Goal: Task Accomplishment & Management: Use online tool/utility

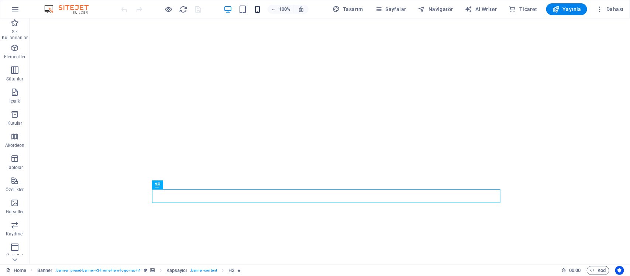
click at [258, 11] on icon "button" at bounding box center [257, 9] width 8 height 8
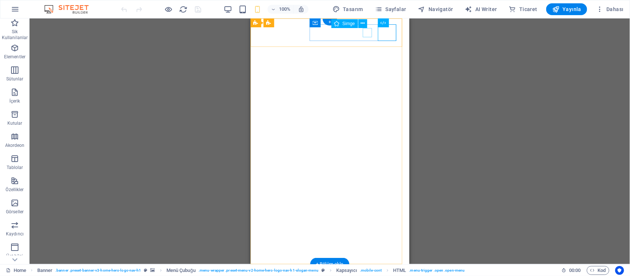
select select "xMidYMid"
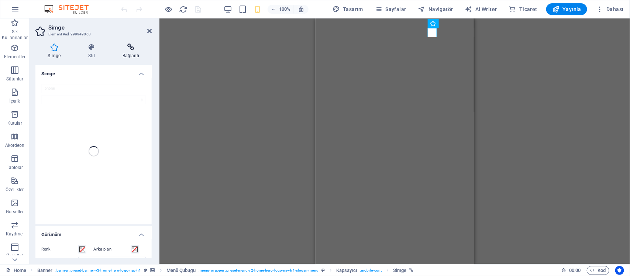
click at [128, 52] on h4 "Bağlantı" at bounding box center [131, 51] width 42 height 15
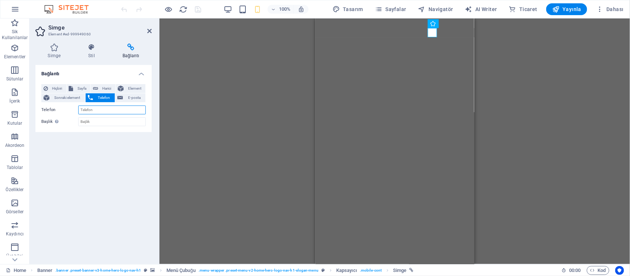
click at [117, 110] on input "Telefon" at bounding box center [112, 110] width 68 height 9
click at [98, 88] on button "Harici" at bounding box center [103, 88] width 25 height 9
select select "blank"
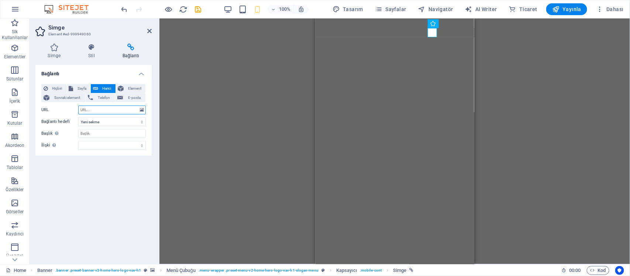
click at [112, 111] on input "URL" at bounding box center [112, 110] width 68 height 9
type input "wa.me/447856403755"
click at [161, 168] on div "H2 Banner Kapsayıcı Banner Menü Çubuğu HTML Kapsayıcı Aralık Simge Yer Tutucu M…" at bounding box center [394, 141] width 470 height 246
click at [150, 27] on h2 "Simge" at bounding box center [99, 27] width 103 height 7
click at [151, 30] on icon at bounding box center [149, 31] width 4 height 6
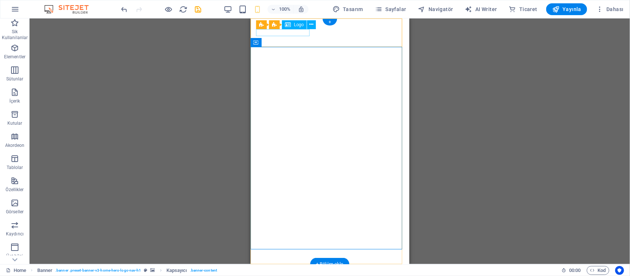
click at [285, 270] on div "Sahne Dijital IPTV" at bounding box center [329, 273] width 147 height 7
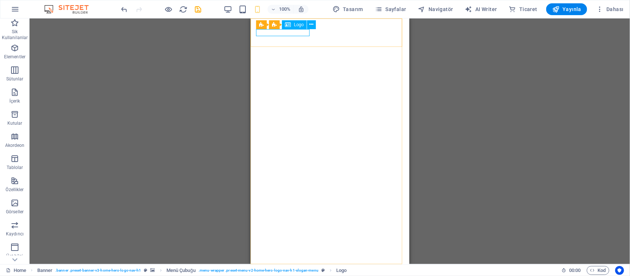
click at [298, 25] on span "Logo" at bounding box center [299, 25] width 10 height 4
click at [297, 23] on span "Logo" at bounding box center [299, 25] width 10 height 4
click at [291, 270] on div "Sahne Dijital IPTV" at bounding box center [329, 273] width 147 height 7
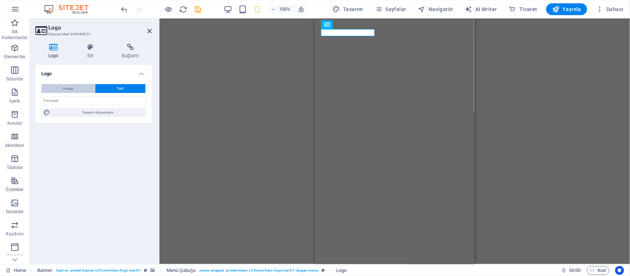
click at [82, 88] on button "Image" at bounding box center [67, 88] width 53 height 9
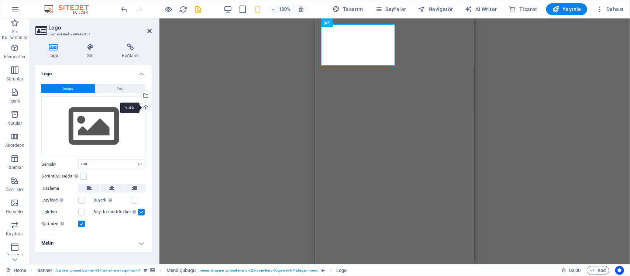
click at [145, 109] on div "Yükle" at bounding box center [144, 108] width 11 height 11
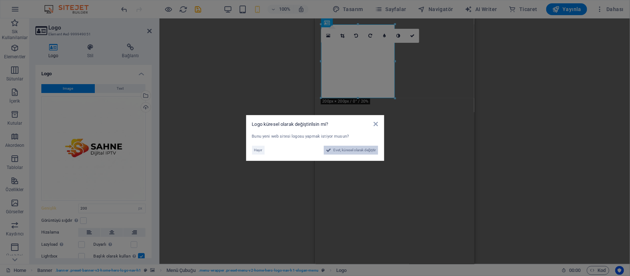
drag, startPoint x: 336, startPoint y: 151, endPoint x: 111, endPoint y: 133, distance: 225.4
click at [336, 151] on span "Evet, küresel olarak değiştir" at bounding box center [354, 150] width 43 height 9
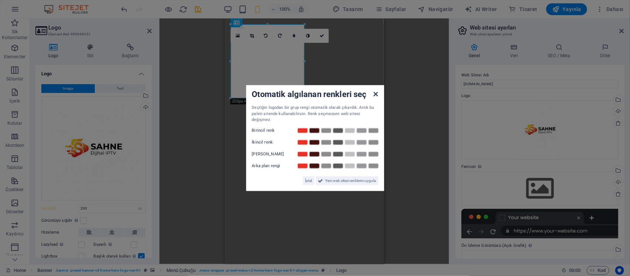
click at [376, 97] on icon at bounding box center [375, 94] width 4 height 6
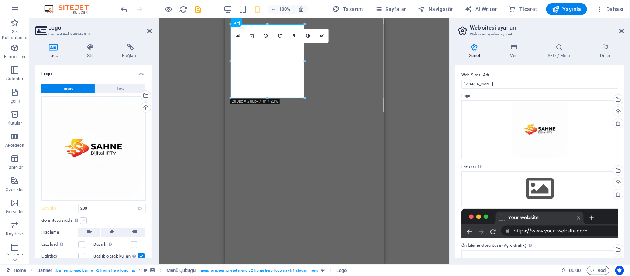
click at [84, 219] on label at bounding box center [83, 220] width 7 height 7
click at [0, 0] on input "Görüntüyü sığdır Görüntüyü otomatik olarak sabit bir genişliğe ve yüksekliğe sı…" at bounding box center [0, 0] width 0 height 0
click at [114, 218] on div "Görüntüyü sığdır Görüntüyü otomatik olarak sabit bir genişliğe ve yüksekliğe sı…" at bounding box center [93, 220] width 104 height 9
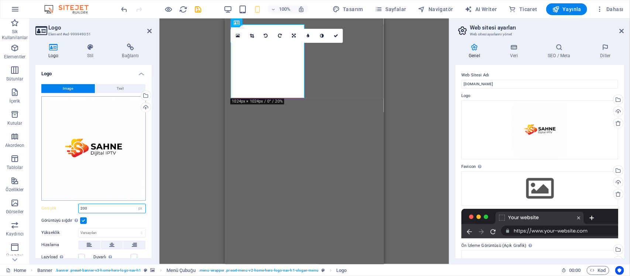
drag, startPoint x: 125, startPoint y: 204, endPoint x: 49, endPoint y: 198, distance: 75.8
click at [49, 198] on div "Image Text Dosyaları buraya sürükleyin, dosyaları seçmek için tıklayın veya Dos…" at bounding box center [93, 203] width 116 height 250
type input "100"
click at [111, 228] on select "Varsayılan otomatik px" at bounding box center [112, 232] width 67 height 9
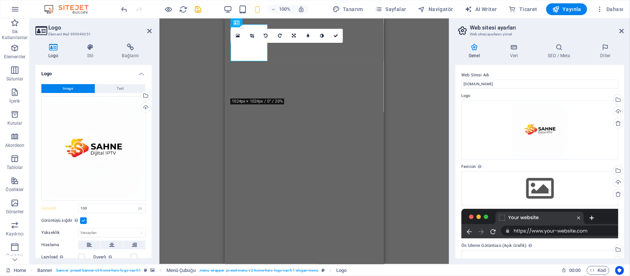
click at [115, 220] on div "Görüntüyü sığdır Görüntüyü otomatik olarak sabit bir genişliğe ve yüksekliğe sı…" at bounding box center [93, 220] width 104 height 9
click at [454, 124] on div "Genel Veri SEO / Meta Diller Web Sitesi Adı sahneiptv.com.tr Logo Dosyaları bur…" at bounding box center [539, 151] width 180 height 227
click at [430, 122] on div "H2 Banner Kapsayıcı Banner Menü Çubuğu HTML Kapsayıcı Aralık Simge Yer Tutucu M…" at bounding box center [304, 141] width 290 height 246
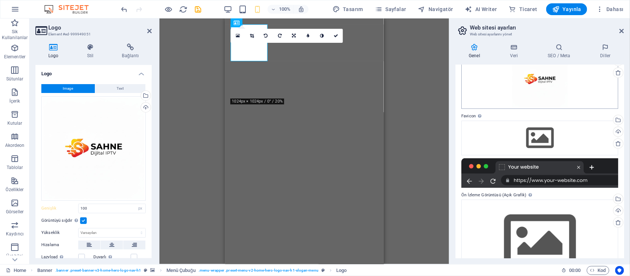
scroll to position [36, 0]
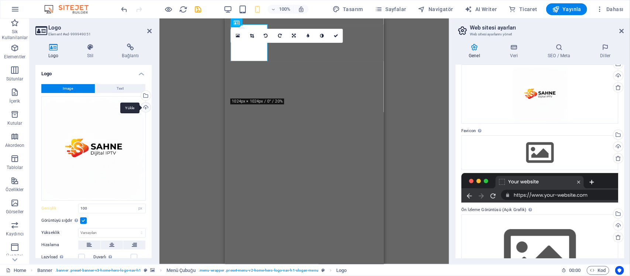
click at [144, 108] on div "Yükle" at bounding box center [144, 108] width 11 height 11
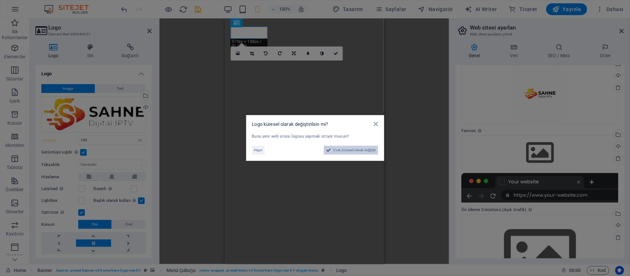
click at [362, 151] on span "Evet, küresel olarak değiştir" at bounding box center [354, 150] width 43 height 9
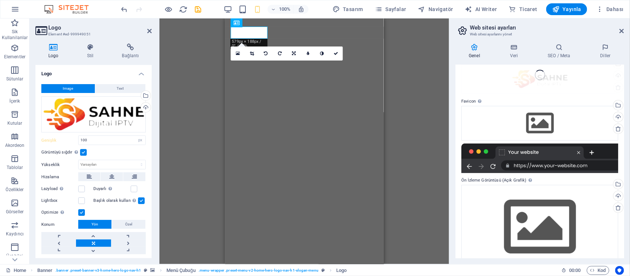
scroll to position [39, 0]
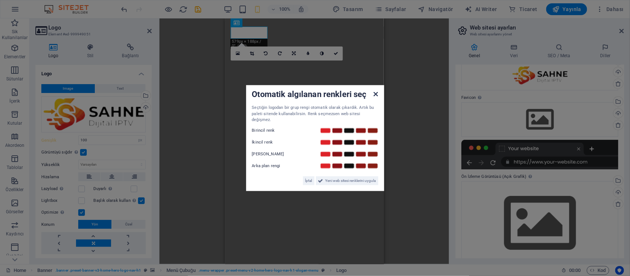
click at [374, 95] on icon at bounding box center [375, 94] width 4 height 6
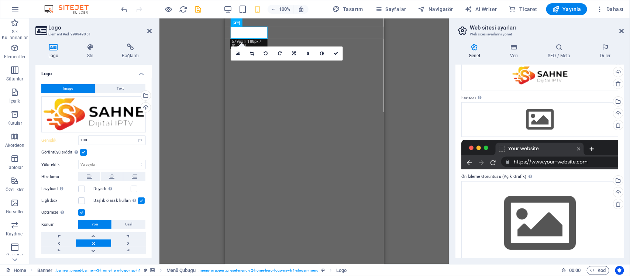
click at [418, 124] on div "H2 Banner Kapsayıcı Banner Menü Çubuğu HTML Kapsayıcı Aralık Simge Yer Tutucu M…" at bounding box center [304, 141] width 290 height 246
click at [84, 201] on label at bounding box center [81, 200] width 7 height 7
click at [0, 0] on input "Lightbox" at bounding box center [0, 0] width 0 height 0
click at [77, 201] on label "Lightbox" at bounding box center [59, 200] width 37 height 9
click at [0, 0] on input "Lightbox" at bounding box center [0, 0] width 0 height 0
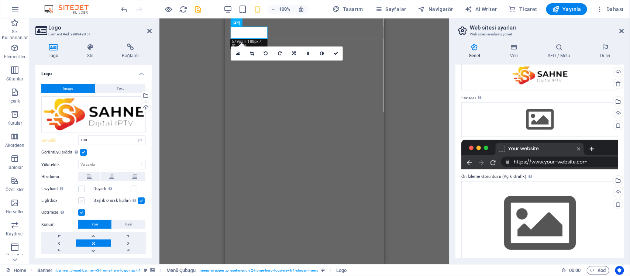
click at [82, 199] on label at bounding box center [81, 200] width 7 height 7
click at [0, 0] on input "Lightbox" at bounding box center [0, 0] width 0 height 0
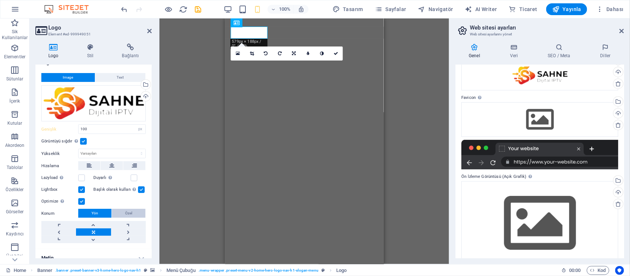
scroll to position [0, 0]
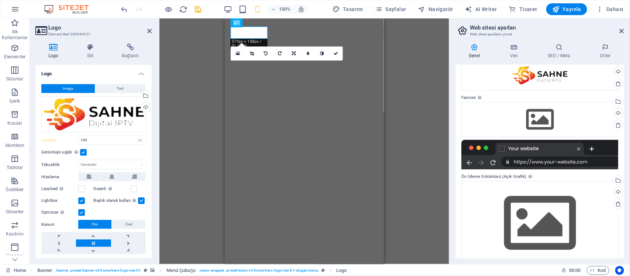
click at [83, 152] on label at bounding box center [83, 152] width 7 height 7
click at [0, 0] on input "Görüntüyü sığdır Görüntüyü otomatik olarak sabit bir genişliğe ve yüksekliğe sı…" at bounding box center [0, 0] width 0 height 0
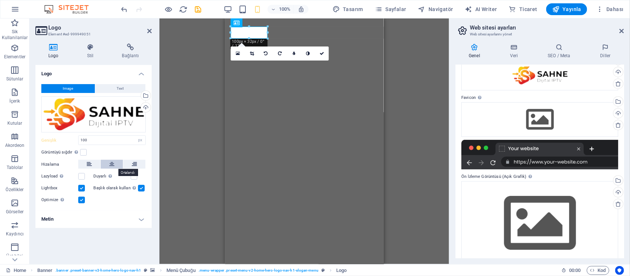
click at [113, 165] on icon at bounding box center [111, 164] width 5 height 9
click at [122, 86] on span "Text" at bounding box center [120, 88] width 7 height 9
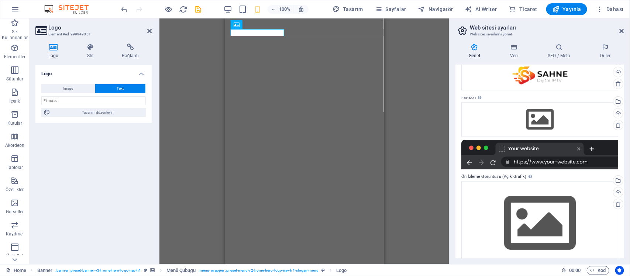
click at [75, 82] on div "Image Text Dosyaları buraya sürükleyin, dosyaları seçmek için tıklayın veya Dos…" at bounding box center [93, 100] width 116 height 45
click at [94, 44] on icon at bounding box center [90, 47] width 32 height 7
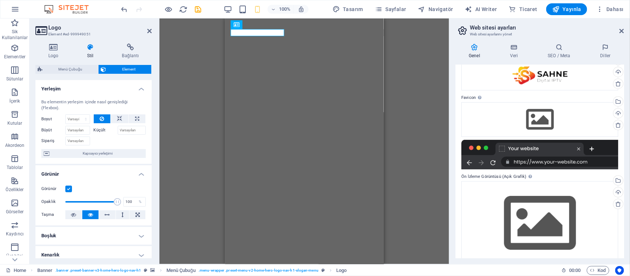
click at [72, 186] on div "Görünür" at bounding box center [93, 188] width 104 height 9
click at [69, 187] on label at bounding box center [68, 189] width 7 height 7
click at [0, 0] on input "Görünür" at bounding box center [0, 0] width 0 height 0
click at [69, 187] on label at bounding box center [68, 189] width 7 height 7
click at [0, 0] on input "Görünür" at bounding box center [0, 0] width 0 height 0
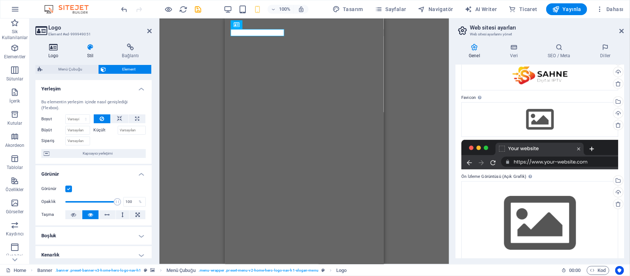
click at [58, 48] on icon at bounding box center [53, 47] width 36 height 7
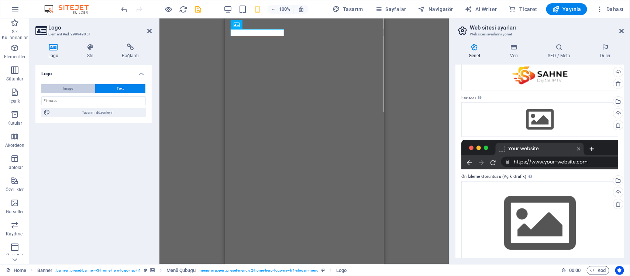
click at [76, 87] on button "Image" at bounding box center [67, 88] width 53 height 9
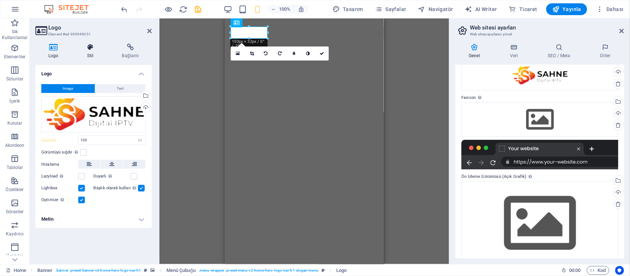
click at [76, 45] on icon at bounding box center [90, 47] width 32 height 7
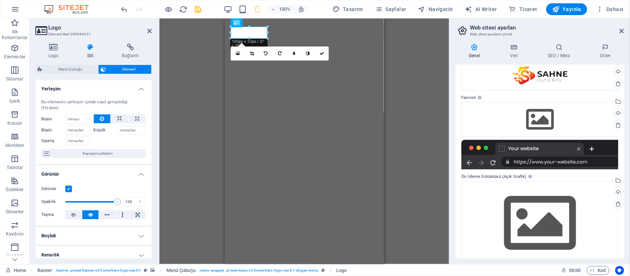
click at [68, 187] on label at bounding box center [68, 189] width 7 height 7
click at [0, 0] on input "Görünür" at bounding box center [0, 0] width 0 height 0
click at [68, 187] on label at bounding box center [68, 189] width 7 height 7
click at [0, 0] on input "Görünür" at bounding box center [0, 0] width 0 height 0
click at [96, 235] on h4 "Boşluk" at bounding box center [93, 236] width 116 height 18
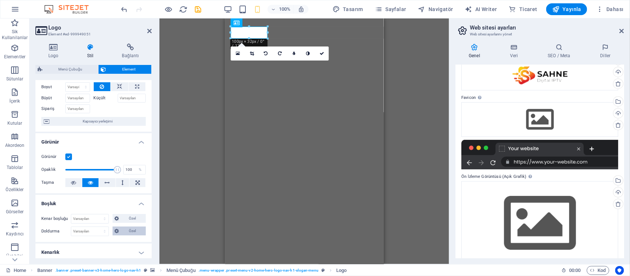
scroll to position [46, 0]
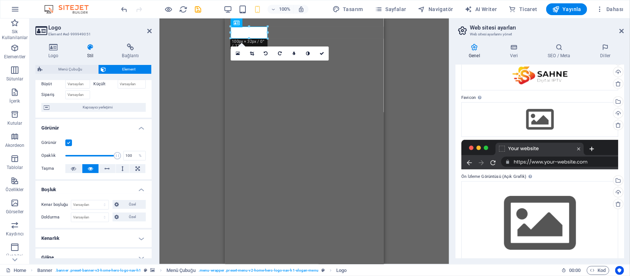
click at [135, 187] on h4 "Boşluk" at bounding box center [93, 187] width 116 height 13
click at [119, 226] on h4 "Gölge" at bounding box center [93, 228] width 116 height 18
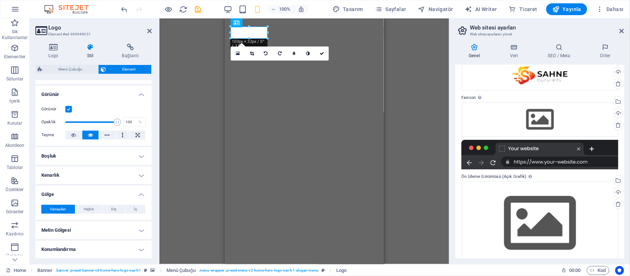
scroll to position [138, 0]
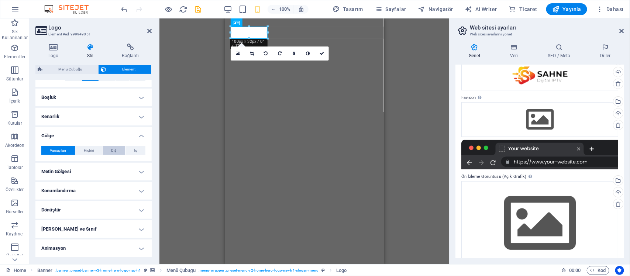
click at [115, 151] on span "Dış" at bounding box center [113, 150] width 5 height 9
type input "2"
type input "4"
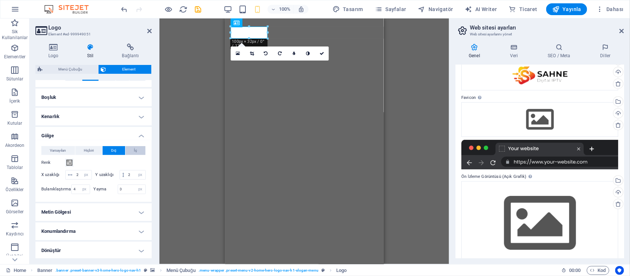
click at [126, 150] on button "İç" at bounding box center [135, 150] width 20 height 9
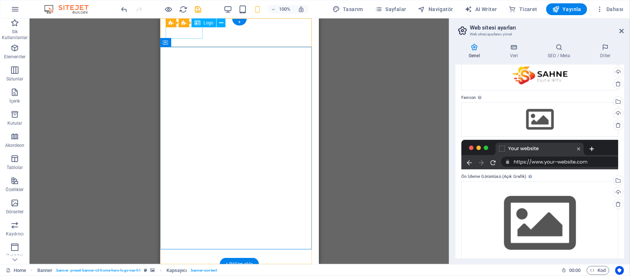
click at [188, 270] on div at bounding box center [239, 276] width 147 height 12
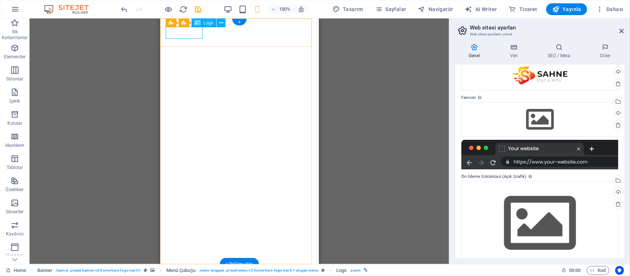
click at [180, 270] on div at bounding box center [239, 276] width 147 height 12
select select "px"
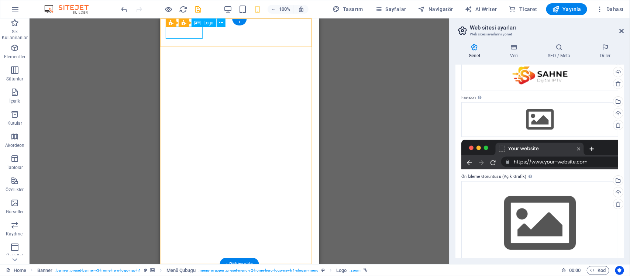
select select "px"
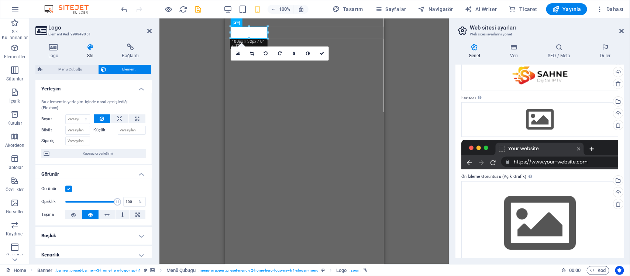
click at [85, 171] on h4 "Görünür" at bounding box center [93, 171] width 116 height 13
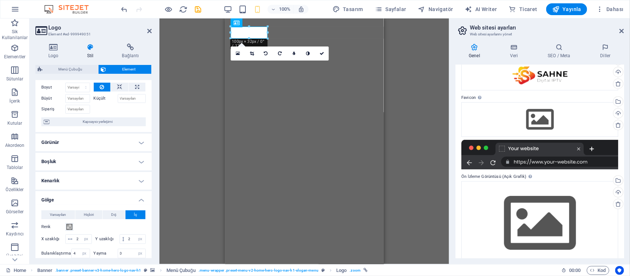
scroll to position [46, 0]
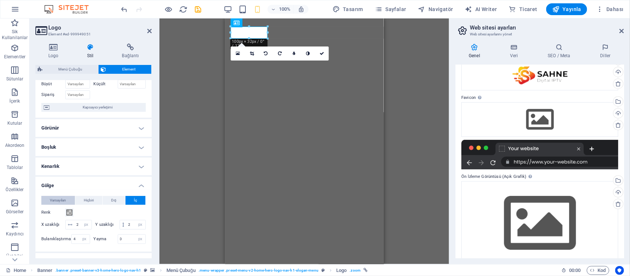
click at [65, 201] on span "Varsayılan" at bounding box center [58, 200] width 16 height 9
click at [99, 177] on h4 "Gölge" at bounding box center [93, 183] width 116 height 13
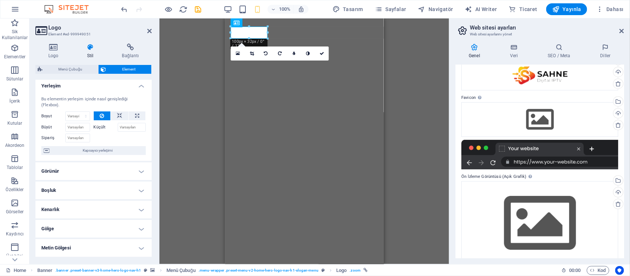
scroll to position [0, 0]
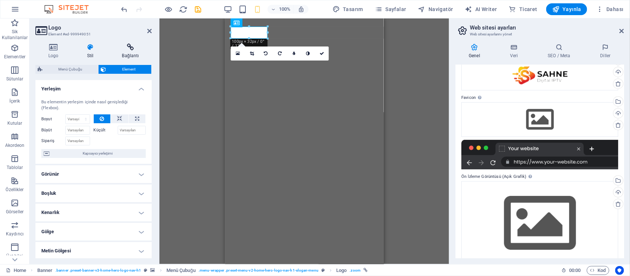
click at [132, 55] on h4 "Bağlantı" at bounding box center [130, 51] width 42 height 15
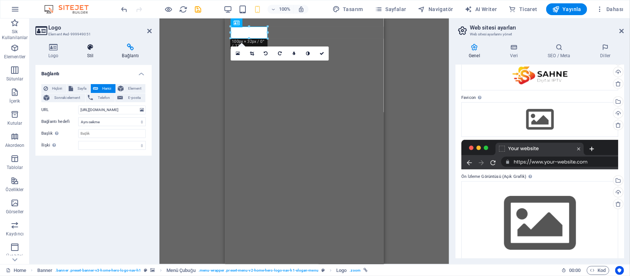
click at [89, 47] on icon at bounding box center [90, 47] width 32 height 7
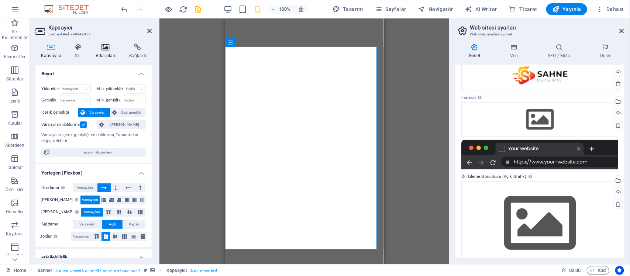
click at [97, 47] on icon at bounding box center [105, 47] width 31 height 7
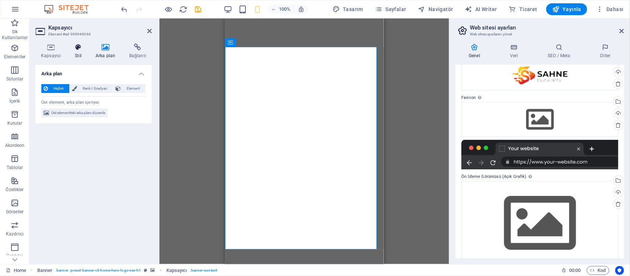
click at [80, 46] on icon at bounding box center [78, 47] width 18 height 7
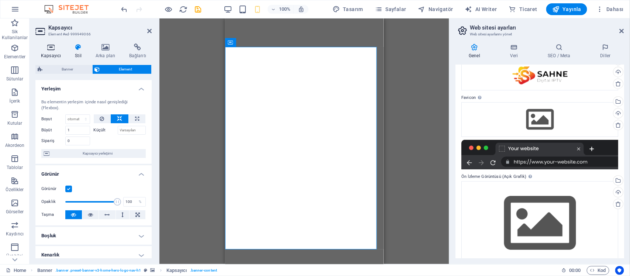
click at [53, 46] on icon at bounding box center [50, 47] width 31 height 7
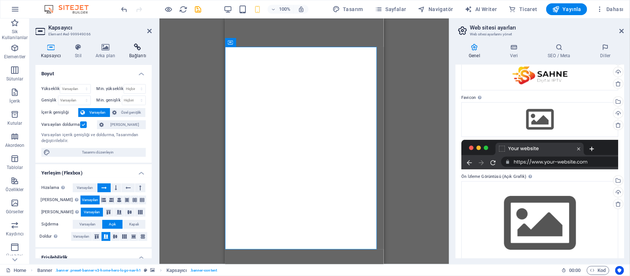
click at [129, 49] on icon at bounding box center [138, 47] width 28 height 7
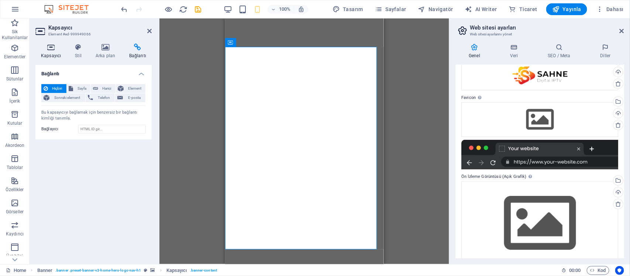
click at [52, 50] on icon at bounding box center [50, 47] width 31 height 7
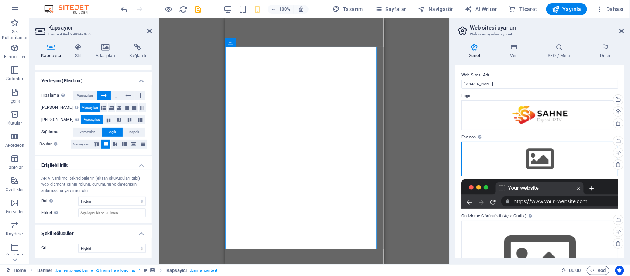
click at [545, 165] on div "Dosyaları buraya sürükleyin, dosyaları seçmek için tıklayın veya Dosyalardan ya…" at bounding box center [539, 159] width 157 height 35
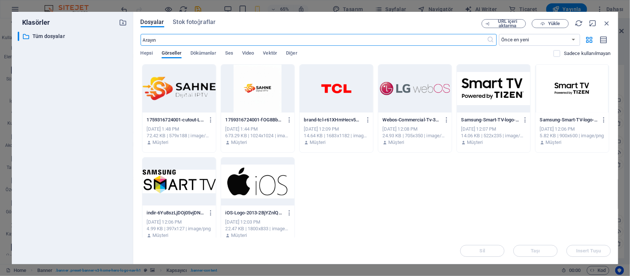
click at [184, 100] on div at bounding box center [178, 89] width 73 height 48
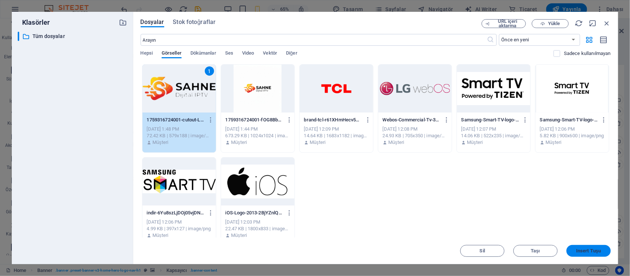
click at [602, 252] on span "Insert Tuşu" at bounding box center [588, 251] width 38 height 4
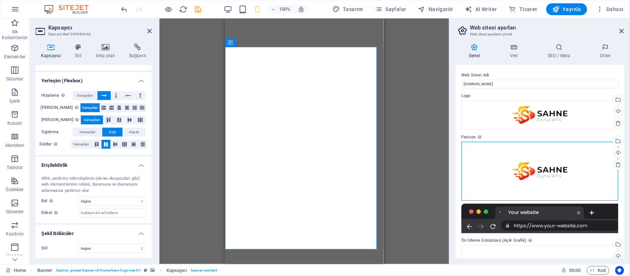
click at [567, 165] on div "Dosyaları buraya sürükleyin, dosyaları seçmek için tıklayın veya Dosyalardan ya…" at bounding box center [539, 171] width 157 height 59
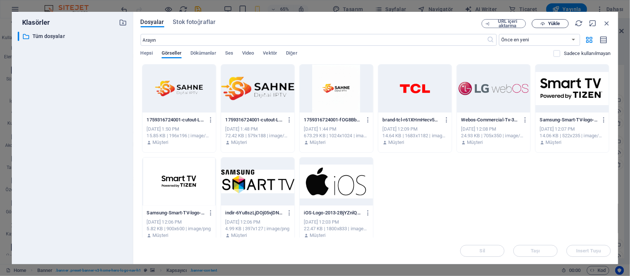
click at [554, 25] on span "Yükle" at bounding box center [554, 23] width 12 height 4
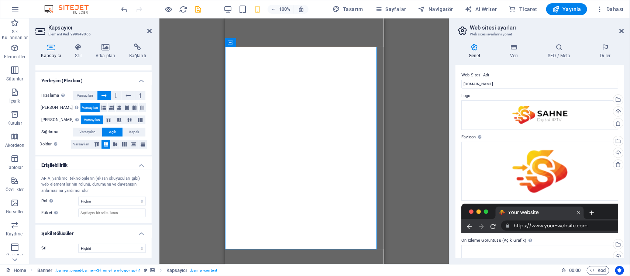
click at [197, 14] on div at bounding box center [161, 9] width 83 height 12
click at [197, 11] on icon "save" at bounding box center [198, 9] width 8 height 8
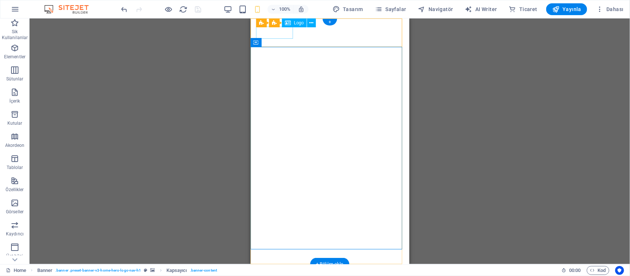
click at [290, 270] on div at bounding box center [329, 276] width 147 height 12
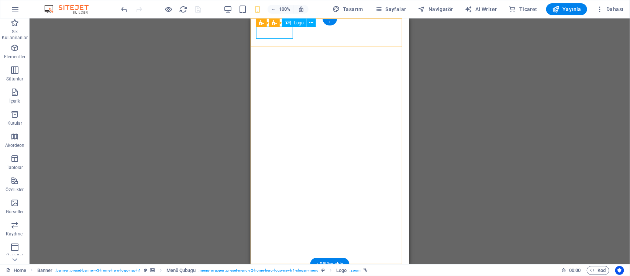
click at [278, 270] on div at bounding box center [329, 276] width 147 height 12
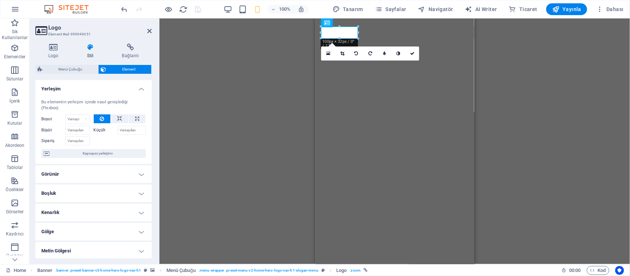
click at [95, 85] on h4 "Yerleşim" at bounding box center [93, 86] width 116 height 13
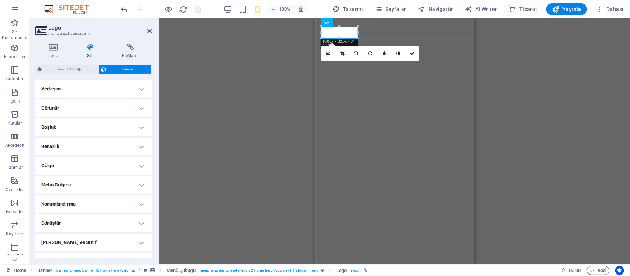
click at [111, 103] on h4 "Görünür" at bounding box center [93, 108] width 116 height 18
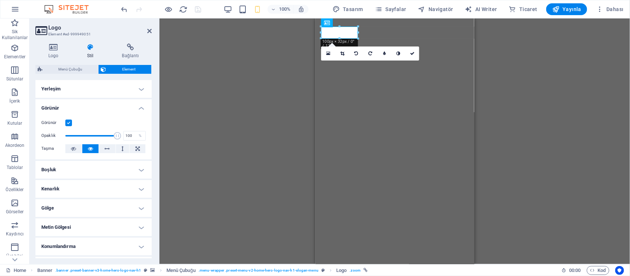
click at [111, 103] on h4 "Görünür" at bounding box center [93, 105] width 116 height 13
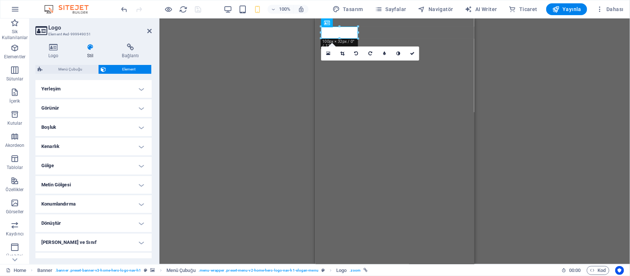
click at [111, 121] on h4 "Boşluk" at bounding box center [93, 127] width 116 height 18
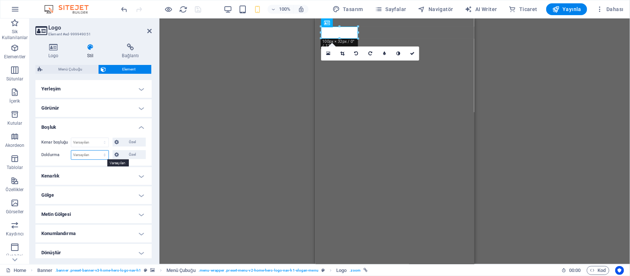
click at [102, 155] on select "Varsayılan px rem % vh vw Özel" at bounding box center [89, 155] width 37 height 9
click at [89, 127] on h4 "Boşluk" at bounding box center [93, 124] width 116 height 13
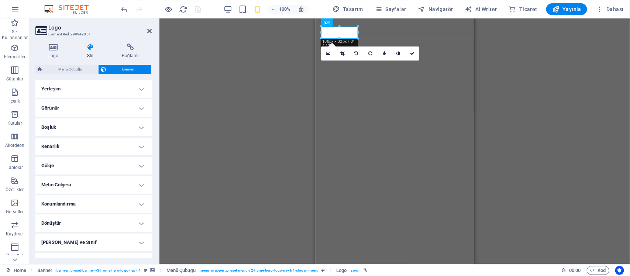
click at [90, 149] on h4 "Kenarlık" at bounding box center [93, 147] width 116 height 18
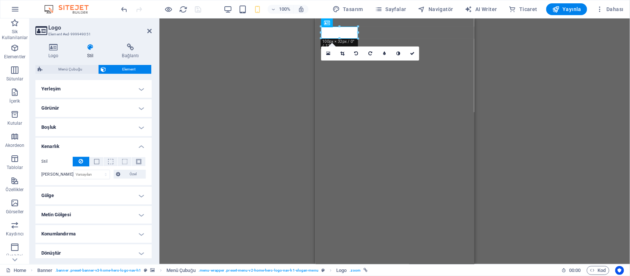
click at [91, 143] on h4 "Kenarlık" at bounding box center [93, 144] width 116 height 13
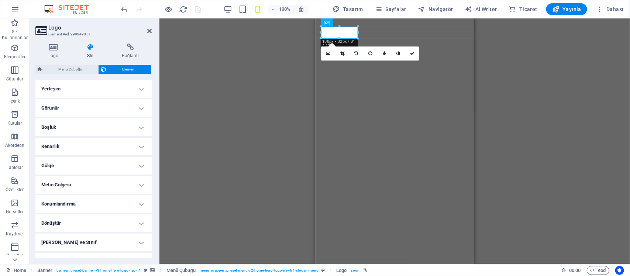
click at [91, 143] on h4 "Kenarlık" at bounding box center [93, 147] width 116 height 18
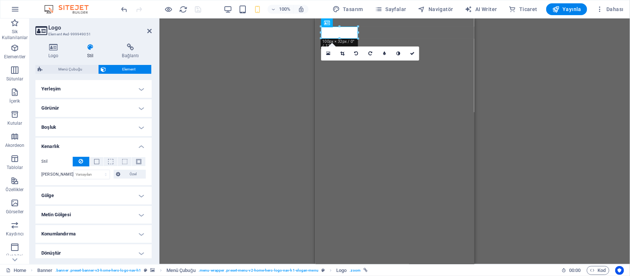
click at [91, 143] on h4 "Kenarlık" at bounding box center [93, 144] width 116 height 13
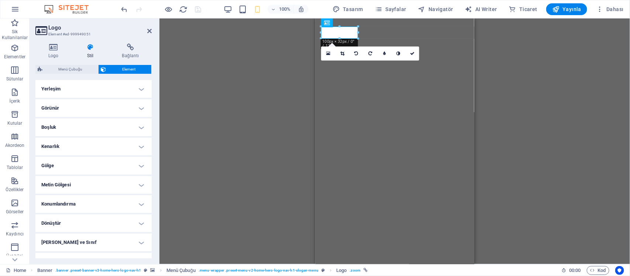
click at [92, 163] on h4 "Gölge" at bounding box center [93, 166] width 116 height 18
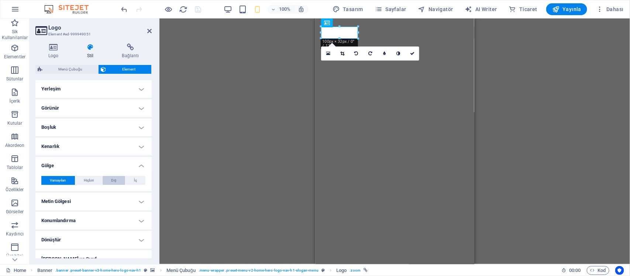
click at [104, 180] on button "Dış" at bounding box center [114, 180] width 23 height 9
type input "rgba(0, 0, 0, 0.2)"
type input "2"
type input "4"
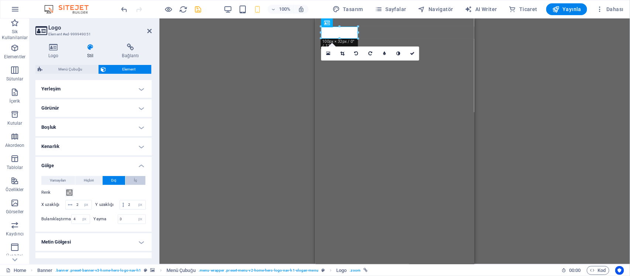
click at [135, 182] on span "İç" at bounding box center [135, 180] width 3 height 9
click at [75, 192] on div "Renk" at bounding box center [93, 192] width 104 height 9
click at [68, 192] on span at bounding box center [69, 193] width 6 height 6
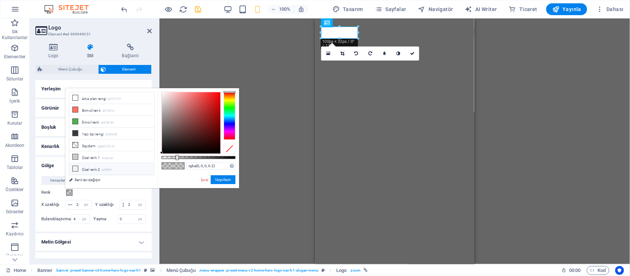
click at [89, 170] on li "Özel renk 2 #f0f2f1" at bounding box center [111, 169] width 85 height 12
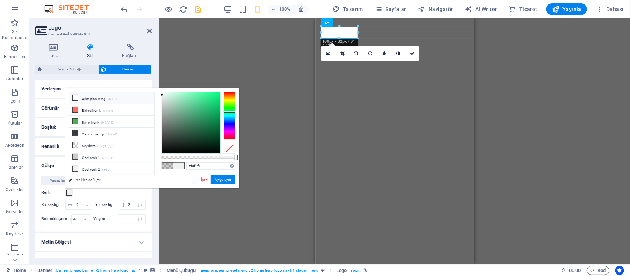
click at [104, 102] on li "Arka plan rengi #FFFFFF" at bounding box center [111, 98] width 85 height 12
type input "#ffffff"
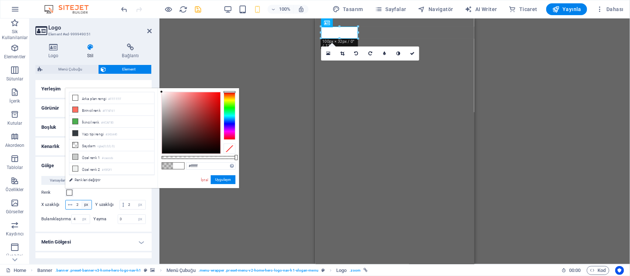
click at [91, 208] on select "px rem vh vw" at bounding box center [86, 204] width 10 height 9
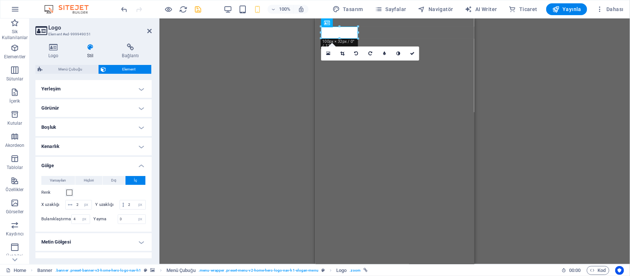
click at [121, 197] on div "Varsayılan Hiçbiri Dış İç Renk X uzaklığı 2 px rem vh vw Y uzaklığı 2 px rem vh…" at bounding box center [93, 201] width 104 height 50
click at [141, 224] on select "px rem vh vw" at bounding box center [140, 219] width 10 height 9
click at [122, 232] on div "Varsayılan Hiçbiri Dış İç Renk X uzaklığı 2 px rem vh vw Y uzaklığı 2 px rem vh…" at bounding box center [93, 201] width 116 height 62
click at [125, 224] on input "0" at bounding box center [132, 219] width 28 height 9
drag, startPoint x: 131, startPoint y: 229, endPoint x: 89, endPoint y: 229, distance: 42.4
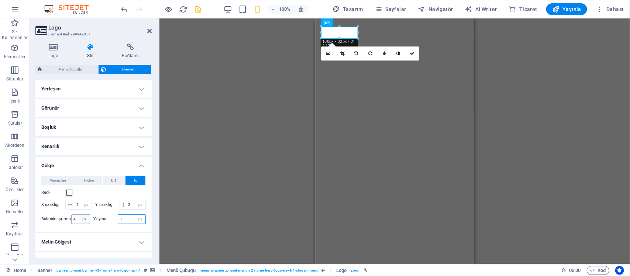
click at [89, 224] on div "Bulanıklaştırma 4 px rem % vh vw Yayma 0 px rem vh vw" at bounding box center [93, 219] width 104 height 10
click at [108, 224] on div "Yayma 3 px rem vh vw" at bounding box center [120, 219] width 52 height 10
click at [117, 177] on button "Dış" at bounding box center [114, 180] width 23 height 9
click at [136, 179] on button "İç" at bounding box center [135, 180] width 20 height 9
click at [111, 180] on span "Dış" at bounding box center [113, 180] width 5 height 9
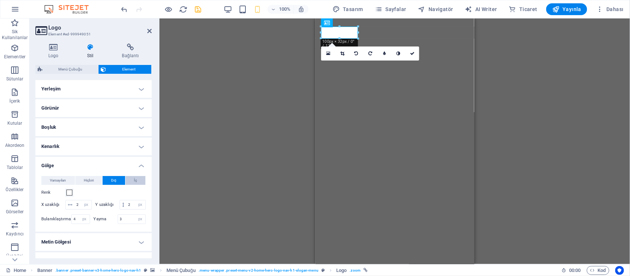
click at [138, 181] on button "İç" at bounding box center [135, 180] width 20 height 9
drag, startPoint x: 122, startPoint y: 227, endPoint x: 69, endPoint y: 227, distance: 52.4
click at [67, 224] on div "Bulanıklaştırma 4 px rem % vh vw Yayma 3 px rem vh vw" at bounding box center [93, 219] width 104 height 10
click at [118, 232] on div "Varsayılan Hiçbiri Dış İç Renk X uzaklığı 2 px rem vh vw Y uzaklığı 2 px rem vh…" at bounding box center [93, 201] width 116 height 62
drag, startPoint x: 127, startPoint y: 229, endPoint x: 107, endPoint y: 226, distance: 19.4
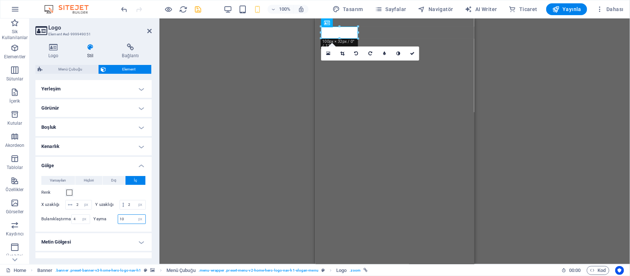
click at [102, 224] on div "Yayma 10 px rem vh vw" at bounding box center [120, 219] width 52 height 10
click at [128, 232] on div "Varsayılan Hiçbiri Dış İç Renk X uzaklığı 2 px rem vh vw Y uzaklığı 2 px rem vh…" at bounding box center [93, 201] width 116 height 62
drag, startPoint x: 132, startPoint y: 232, endPoint x: 107, endPoint y: 231, distance: 24.4
click at [107, 224] on div "Yayma 52 px rem vh vw" at bounding box center [120, 219] width 52 height 10
click at [125, 232] on div "Varsayılan Hiçbiri Dış İç Renk X uzaklığı 2 px rem vh vw Y uzaklığı 2 px rem vh…" at bounding box center [93, 201] width 116 height 62
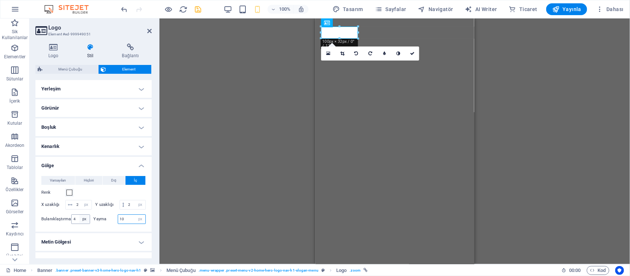
drag, startPoint x: 126, startPoint y: 228, endPoint x: 83, endPoint y: 225, distance: 43.2
click at [88, 224] on div "Bulanıklaştırma 4 px rem % vh vw Yayma 10 px rem vh vw" at bounding box center [93, 219] width 104 height 10
click at [112, 232] on div "Varsayılan Hiçbiri Dış İç Renk X uzaklığı 2 px rem vh vw Y uzaklığı 2 px rem vh…" at bounding box center [93, 201] width 116 height 62
click at [109, 224] on div "Yayma 4 px rem vh vw" at bounding box center [120, 219] width 52 height 10
type input "2"
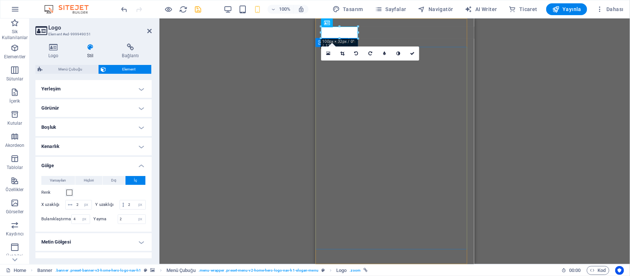
drag, startPoint x: 391, startPoint y: 176, endPoint x: 457, endPoint y: 176, distance: 66.4
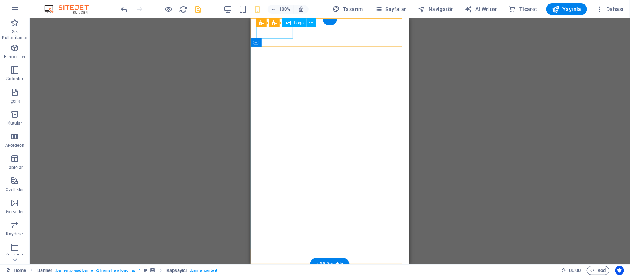
click at [283, 270] on div at bounding box center [329, 276] width 147 height 12
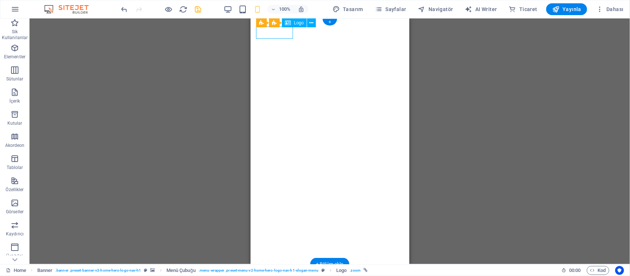
click at [283, 270] on div at bounding box center [329, 276] width 147 height 12
select select "px"
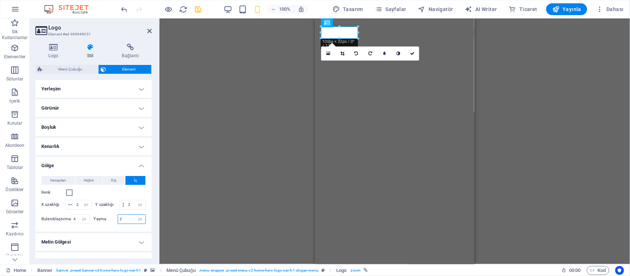
drag, startPoint x: 127, startPoint y: 226, endPoint x: 110, endPoint y: 229, distance: 17.0
click at [111, 224] on div "Yayma 2 px rem vh vw" at bounding box center [120, 219] width 52 height 10
type input "4"
click at [72, 194] on button "Renk" at bounding box center [69, 193] width 8 height 8
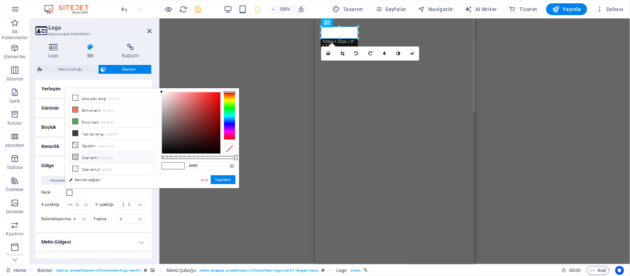
click at [90, 160] on li "Özel renk 1 #cacccb" at bounding box center [111, 157] width 85 height 12
type input "#cacccb"
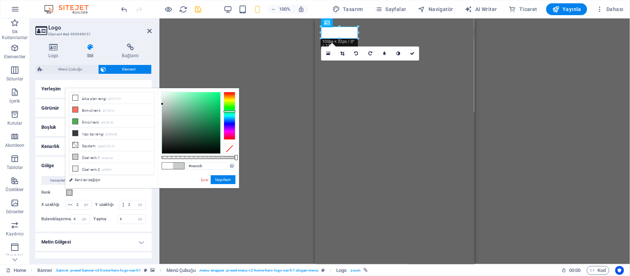
click at [114, 232] on div "Varsayılan Hiçbiri Dış İç Renk X uzaklığı 2 px rem vh vw Y uzaklığı 2 px rem vh…" at bounding box center [93, 201] width 116 height 62
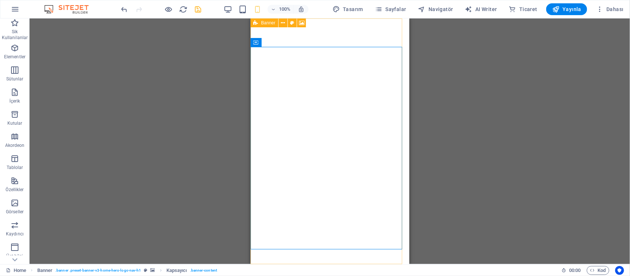
click at [286, 27] on div "Banner" at bounding box center [281, 22] width 61 height 9
click at [286, 270] on div at bounding box center [329, 276] width 147 height 12
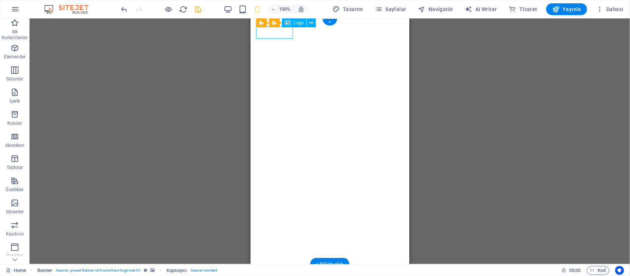
click at [286, 270] on div at bounding box center [329, 276] width 147 height 12
select select "px"
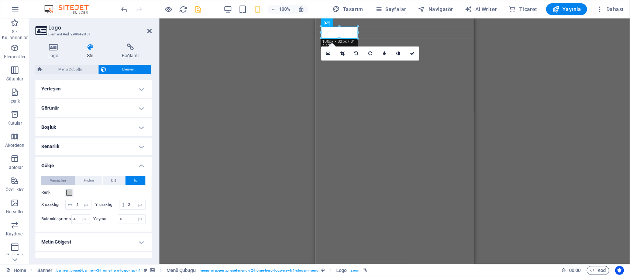
click at [56, 182] on span "Varsayılan" at bounding box center [58, 180] width 16 height 9
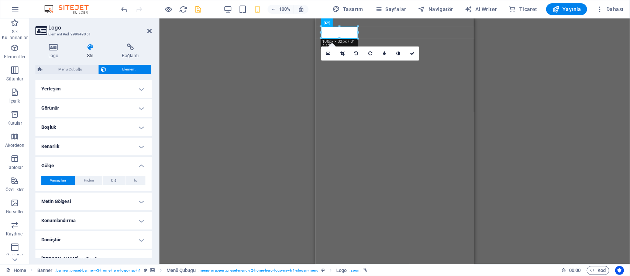
click at [115, 165] on h4 "Gölge" at bounding box center [93, 163] width 116 height 13
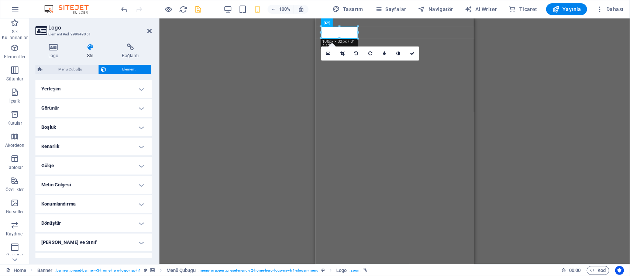
click at [125, 178] on h4 "Metin Gölgesi" at bounding box center [93, 185] width 116 height 18
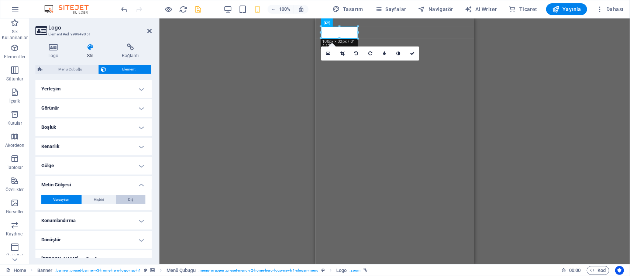
click at [126, 198] on button "Dış" at bounding box center [130, 199] width 29 height 9
type input "rgba(0, 0, 0, 0.2)"
type input "2"
type input "4"
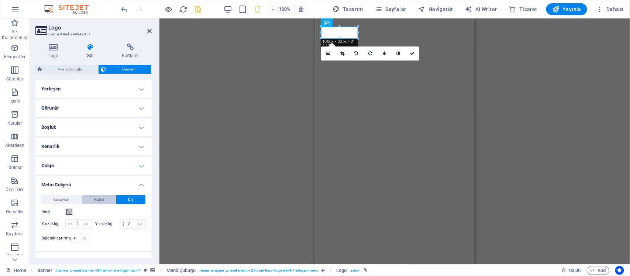
click at [104, 198] on span "Hiçbiri" at bounding box center [99, 199] width 10 height 9
type input "#000000"
type input "0"
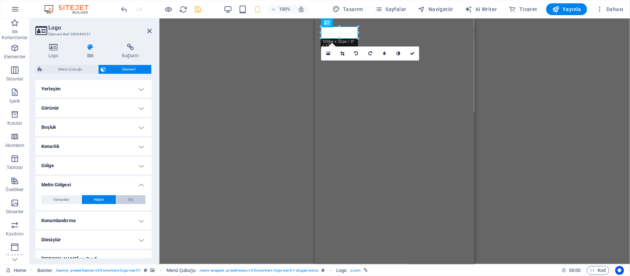
click at [137, 200] on button "Dış" at bounding box center [130, 199] width 29 height 9
type input "rgba(0, 0, 0, 0.2)"
type input "2"
type input "4"
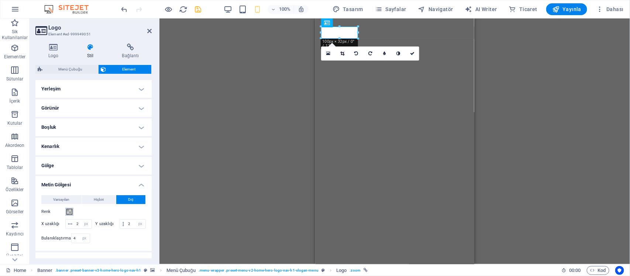
click at [68, 213] on span at bounding box center [69, 212] width 6 height 6
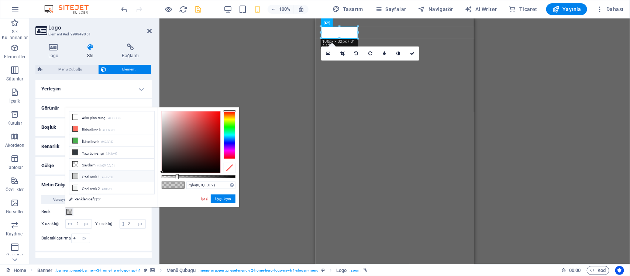
click at [102, 180] on li "Özel renk 1 #cacccb" at bounding box center [111, 176] width 85 height 12
type input "#cacccb"
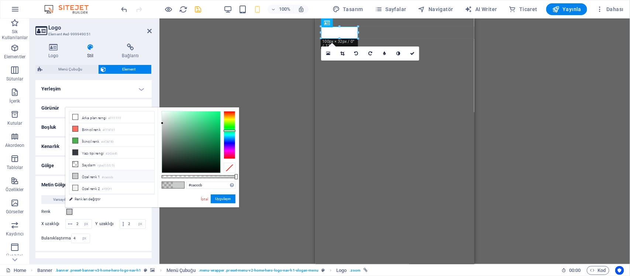
click at [101, 177] on li "Özel renk 1 #cacccb" at bounding box center [111, 176] width 85 height 12
click at [86, 177] on li "Özel renk 1 #cacccb" at bounding box center [111, 176] width 85 height 12
click at [75, 177] on icon at bounding box center [75, 175] width 5 height 5
click at [124, 215] on div "Renk" at bounding box center [93, 211] width 104 height 9
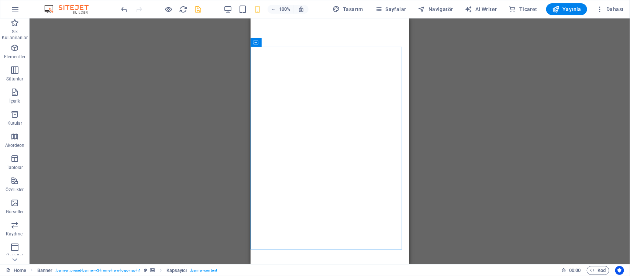
click at [565, 171] on div "H2 Banner Kapsayıcı Banner Menü Çubuğu HTML Kapsayıcı Aralık Simge Yer Tutucu M…" at bounding box center [330, 141] width 600 height 246
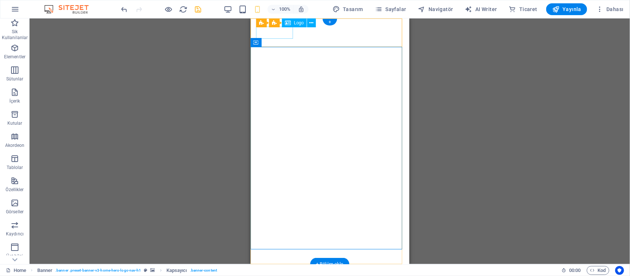
click at [284, 270] on div at bounding box center [329, 276] width 147 height 12
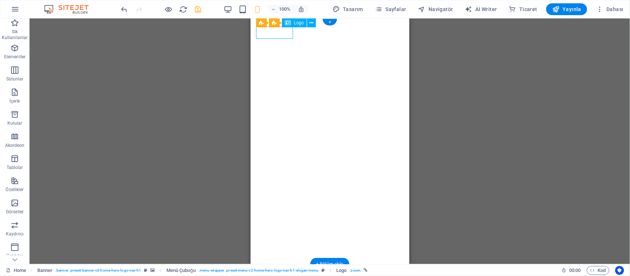
click at [284, 270] on div at bounding box center [329, 276] width 147 height 12
select select "px"
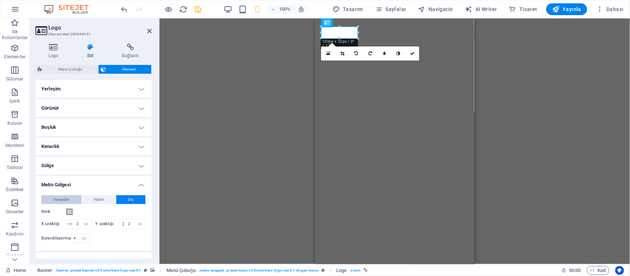
click at [56, 202] on span "Varsayılan" at bounding box center [61, 199] width 16 height 9
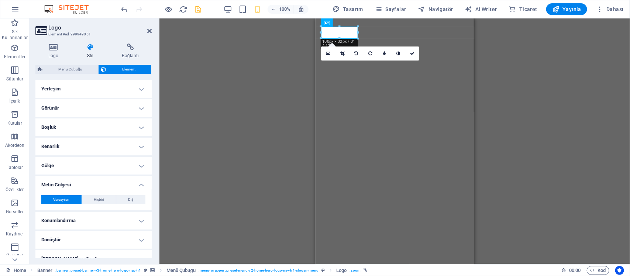
click at [113, 168] on h4 "Gölge" at bounding box center [93, 166] width 116 height 18
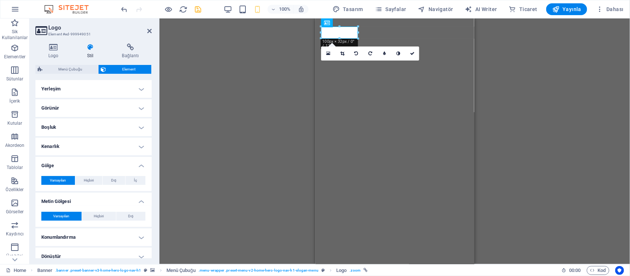
click at [113, 169] on h4 "Gölge" at bounding box center [93, 163] width 116 height 13
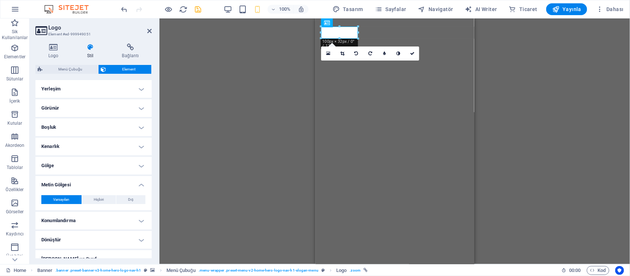
click at [108, 183] on h4 "Metin Gölgesi" at bounding box center [93, 182] width 116 height 13
click at [120, 203] on h4 "Konumlandırma" at bounding box center [93, 204] width 116 height 18
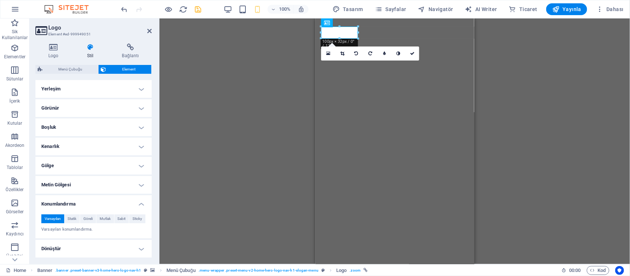
drag, startPoint x: 120, startPoint y: 203, endPoint x: 118, endPoint y: 198, distance: 5.6
click at [120, 203] on h4 "Konumlandırma" at bounding box center [93, 201] width 116 height 13
click at [107, 166] on h4 "Gölge" at bounding box center [93, 166] width 116 height 18
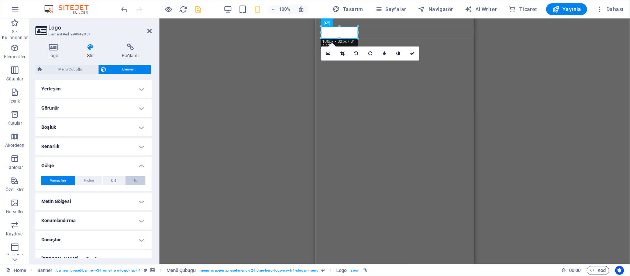
click at [127, 180] on button "İç" at bounding box center [135, 180] width 20 height 9
type input "2"
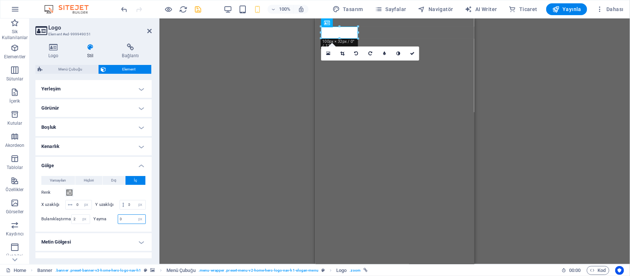
drag, startPoint x: 125, startPoint y: 228, endPoint x: 99, endPoint y: 228, distance: 25.8
click at [99, 224] on div "Yayma 0 px rem vh vw" at bounding box center [120, 219] width 52 height 10
type input "50"
click at [116, 226] on div at bounding box center [120, 225] width 52 height 2
click at [68, 197] on div "Varsayılan Hiçbiri Dış İç Renk X uzaklığı 0 px rem vh vw Y uzaklığı 0 px rem vh…" at bounding box center [93, 201] width 104 height 50
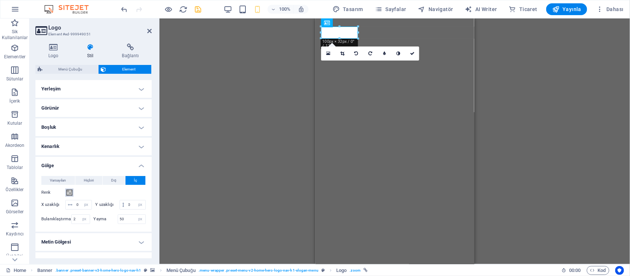
click at [69, 193] on span at bounding box center [69, 193] width 6 height 6
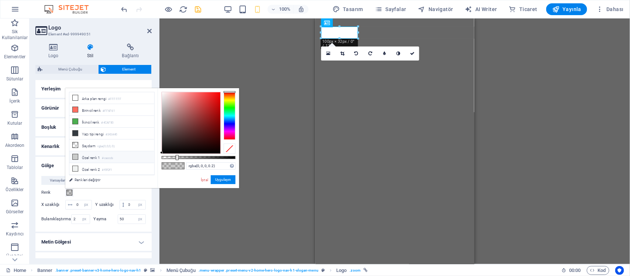
click at [103, 160] on li "Özel renk 1 #cacccb" at bounding box center [111, 157] width 85 height 12
type input "#cacccb"
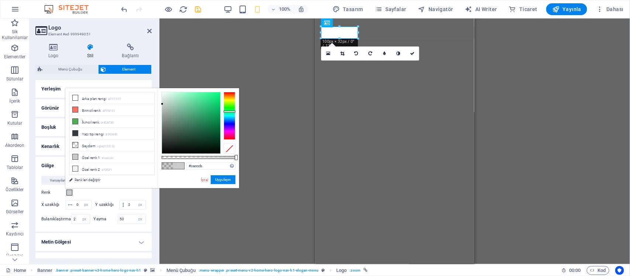
click at [148, 196] on div "Varsayılan Hiçbiri Dış İç Renk X uzaklığı 0 px rem vh vw Y uzaklığı 0 px rem vh…" at bounding box center [93, 201] width 116 height 62
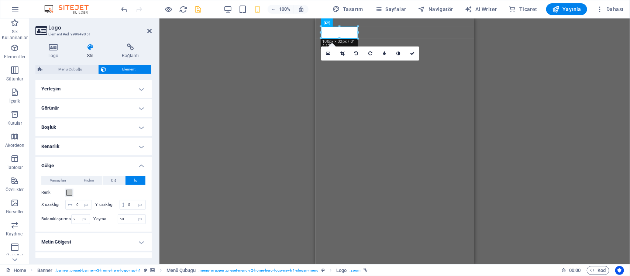
click at [576, 167] on div "H2 Banner Kapsayıcı Banner Menü Çubuğu HTML Kapsayıcı Aralık Simge Yer Tutucu M…" at bounding box center [394, 141] width 470 height 246
click at [571, 162] on div "H2 Banner Kapsayıcı Banner Menü Çubuğu HTML Kapsayıcı Aralık Simge Yer Tutucu M…" at bounding box center [394, 141] width 470 height 246
click at [484, 138] on div "H2 Banner Kapsayıcı Banner Menü Çubuğu HTML Kapsayıcı Aralık Simge Yer Tutucu M…" at bounding box center [394, 141] width 470 height 246
click at [572, 132] on div "H2 Banner Kapsayıcı Banner Menü Çubuğu HTML Kapsayıcı Aralık Simge Yer Tutucu M…" at bounding box center [394, 141] width 470 height 246
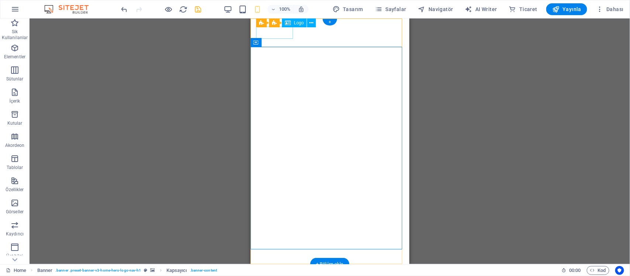
click at [286, 270] on div at bounding box center [329, 276] width 147 height 12
select select "px"
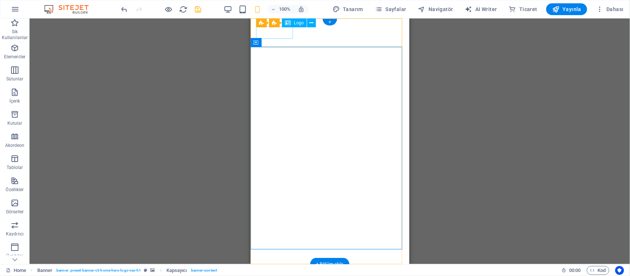
select select "px"
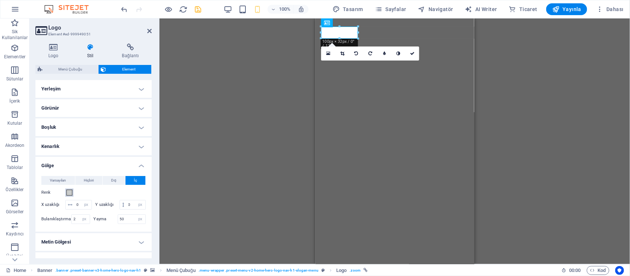
click at [68, 192] on span at bounding box center [69, 193] width 6 height 6
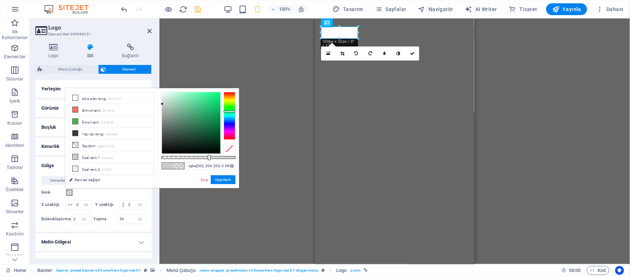
type input "rgba(202, 204, 203, 0.584)"
drag, startPoint x: 231, startPoint y: 157, endPoint x: 205, endPoint y: 160, distance: 26.8
click at [205, 160] on div "rgba(202, 204, 203, 0.584) Desteklenen biçimler #0852ed rgb(8, 82, 237) rgba(8,…" at bounding box center [199, 191] width 82 height 207
drag, startPoint x: 426, startPoint y: 161, endPoint x: 808, endPoint y: 180, distance: 382.3
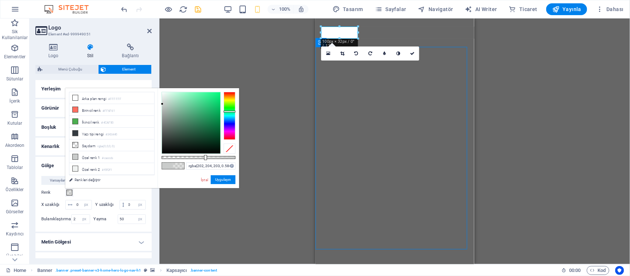
click at [571, 163] on div "H2 Banner Kapsayıcı Banner Menü Çubuğu HTML Kapsayıcı Aralık Simge Yer Tutucu M…" at bounding box center [394, 141] width 470 height 246
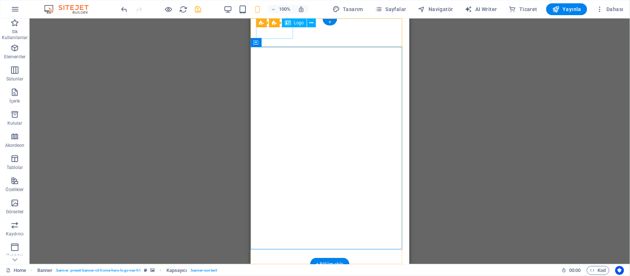
click at [284, 270] on div at bounding box center [329, 276] width 147 height 12
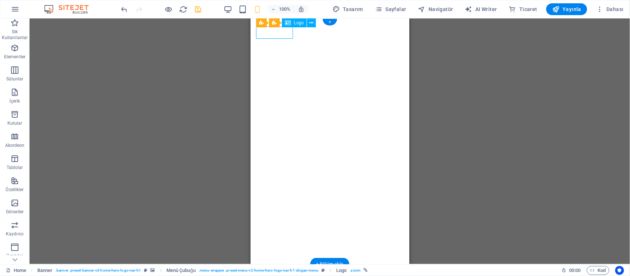
click at [286, 270] on div at bounding box center [329, 276] width 147 height 12
select select "px"
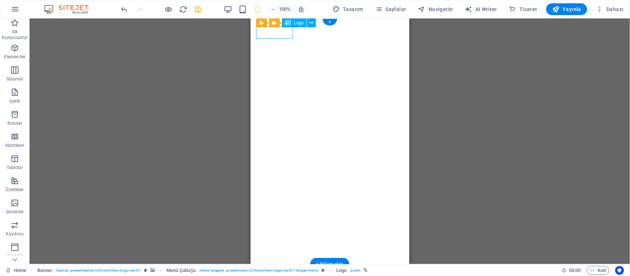
select select "px"
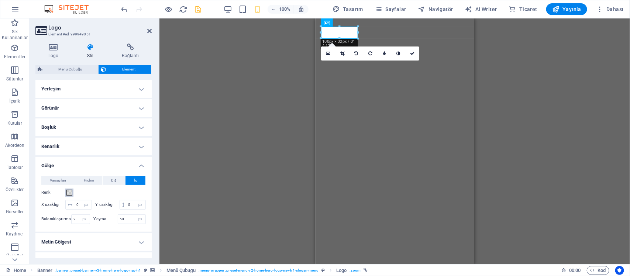
click at [66, 190] on span at bounding box center [69, 193] width 6 height 6
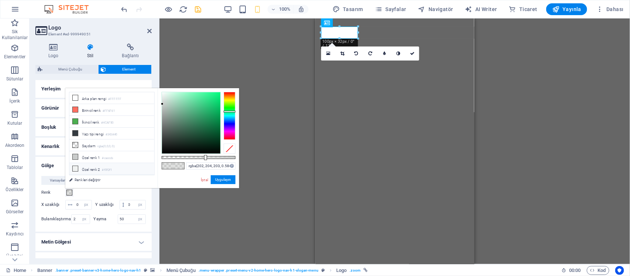
click at [74, 170] on icon at bounding box center [75, 168] width 5 height 5
click at [145, 200] on div "Varsayılan Hiçbiri Dış İç Renk X uzaklığı 0 px rem vh vw Y uzaklığı 0 px rem vh…" at bounding box center [93, 201] width 116 height 62
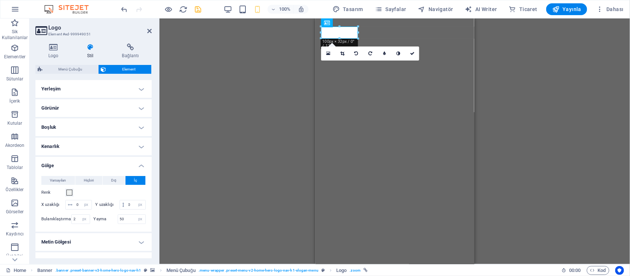
click at [513, 192] on div "H2 Banner Kapsayıcı Banner Menü Çubuğu HTML Kapsayıcı Aralık Simge Yer Tutucu M…" at bounding box center [394, 141] width 470 height 246
click at [513, 189] on div "H2 Banner Kapsayıcı Banner Menü Çubuğu HTML Kapsayıcı Aralık Simge Yer Tutucu M…" at bounding box center [394, 141] width 470 height 246
click at [69, 194] on span at bounding box center [69, 193] width 6 height 6
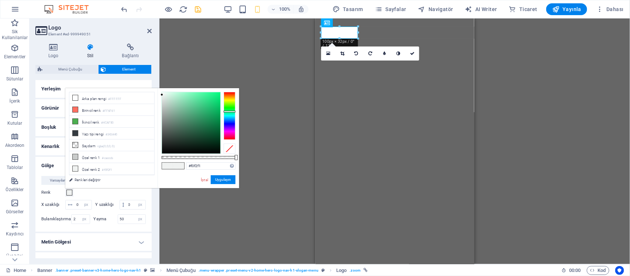
drag, startPoint x: 200, startPoint y: 157, endPoint x: 195, endPoint y: 157, distance: 5.5
click at [195, 157] on div "#f0f2f1 Desteklenen biçimler #0852ed rgb(8, 82, 237) rgba(8, 82, 237, %90) hsv(…" at bounding box center [199, 191] width 82 height 207
click at [197, 159] on div "#f0f2f1 Desteklenen biçimler #0852ed rgb(8, 82, 237) rgba(8, 82, 237, %90) hsv(…" at bounding box center [199, 191] width 82 height 207
type input "rgba(240, 242, 241, 0.509)"
click at [199, 158] on div at bounding box center [199, 157] width 74 height 3
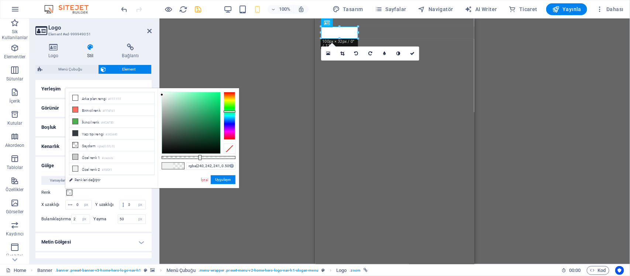
click at [490, 159] on div "H2 Banner Kapsayıcı Banner Menü Çubuğu HTML Kapsayıcı Aralık Simge Yer Tutucu M…" at bounding box center [394, 141] width 470 height 246
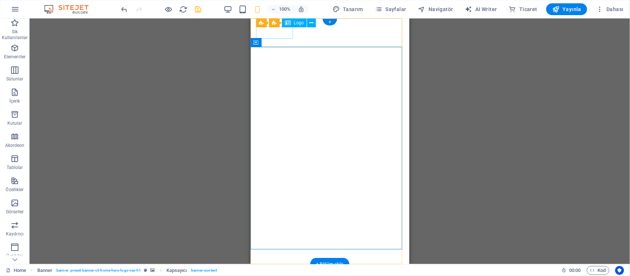
click at [280, 270] on div at bounding box center [329, 276] width 147 height 12
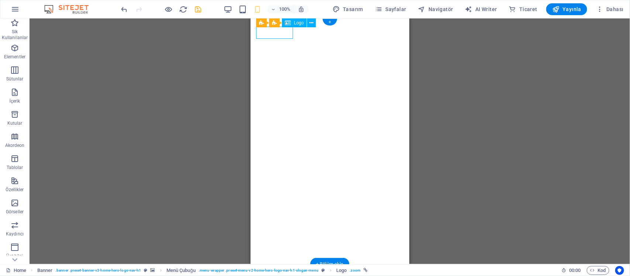
drag, startPoint x: 280, startPoint y: 32, endPoint x: 531, endPoint y: 52, distance: 251.7
click at [280, 270] on div at bounding box center [329, 276] width 147 height 12
select select "px"
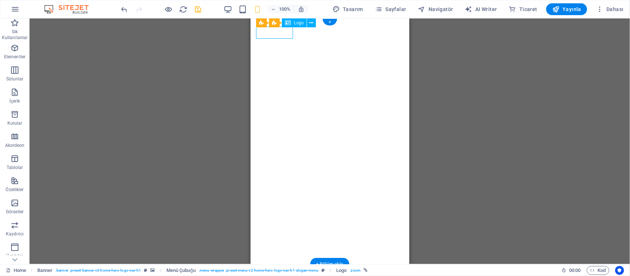
select select "px"
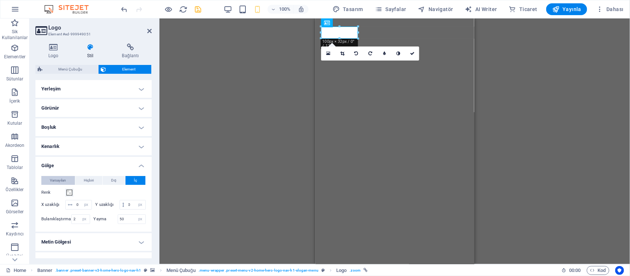
click at [56, 177] on span "Varsayılan" at bounding box center [58, 180] width 16 height 9
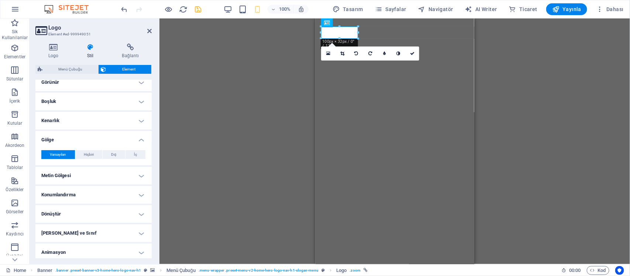
scroll to position [47, 0]
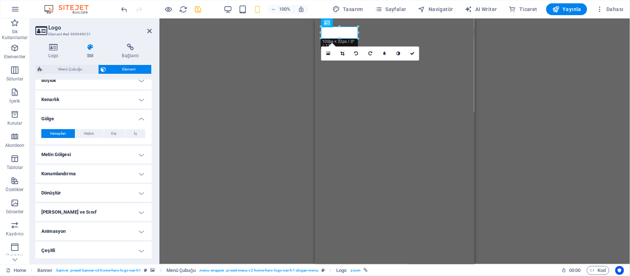
click at [125, 187] on h4 "Dönüştür" at bounding box center [93, 193] width 116 height 18
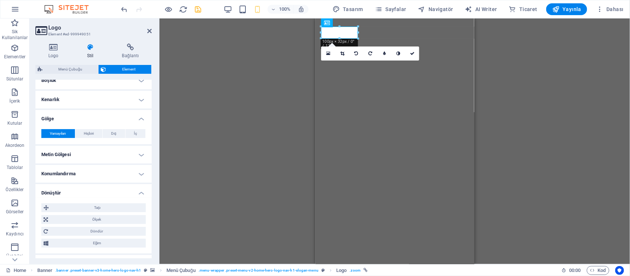
click at [125, 187] on h4 "Dönüştür" at bounding box center [93, 190] width 116 height 13
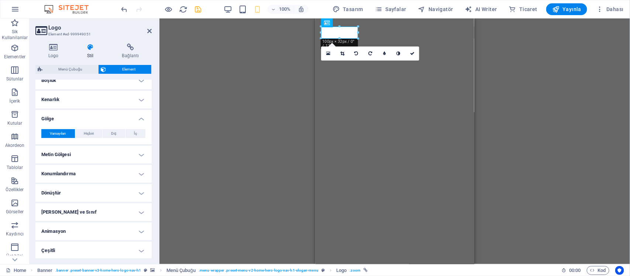
click at [125, 208] on h4 "[PERSON_NAME] ve Sınıf" at bounding box center [93, 212] width 116 height 18
click at [125, 208] on h4 "[PERSON_NAME] ve Sınıf" at bounding box center [93, 209] width 116 height 13
click at [126, 227] on h4 "Animasyon" at bounding box center [93, 231] width 116 height 18
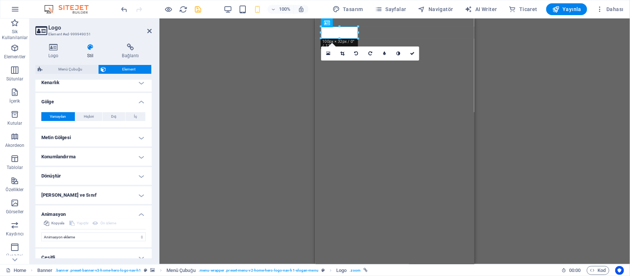
scroll to position [71, 0]
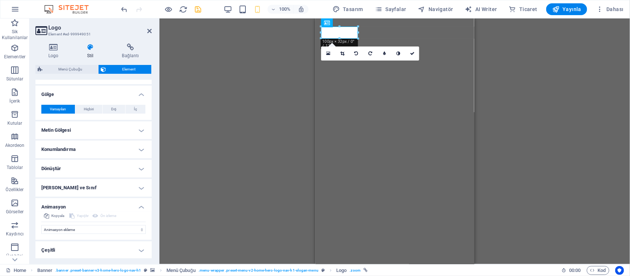
click at [96, 196] on h4 "[PERSON_NAME] ve Sınıf" at bounding box center [93, 188] width 116 height 18
click at [109, 182] on h4 "[PERSON_NAME] ve Sınıf" at bounding box center [93, 185] width 116 height 13
click at [113, 203] on h4 "Animasyon" at bounding box center [93, 204] width 116 height 13
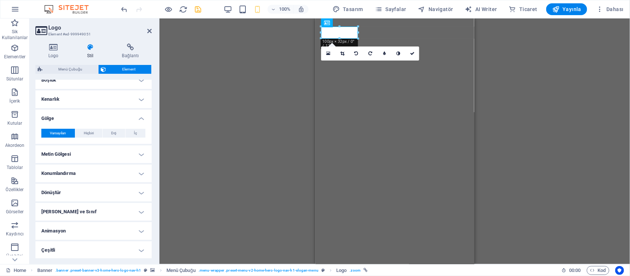
click at [122, 242] on h4 "Çeşitli" at bounding box center [93, 250] width 116 height 18
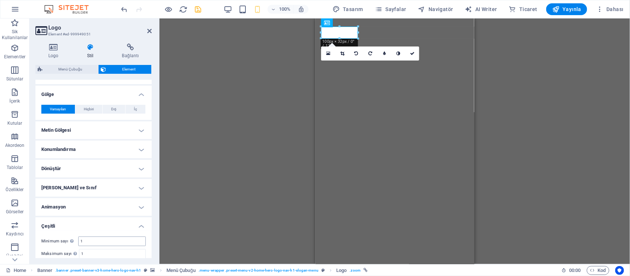
scroll to position [93, 0]
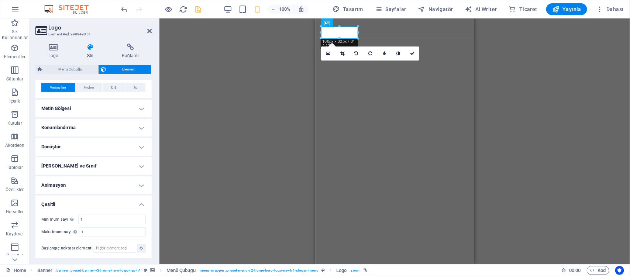
click at [100, 204] on h4 "Çeşitli" at bounding box center [93, 202] width 116 height 13
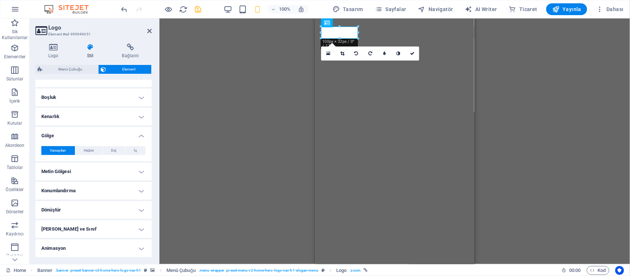
scroll to position [0, 0]
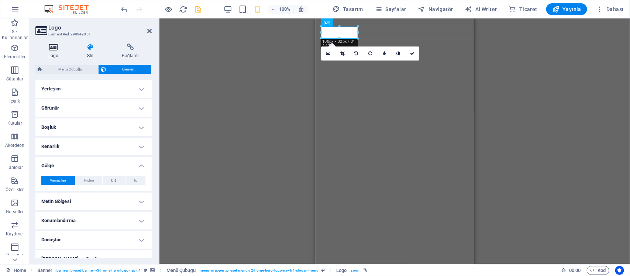
click at [57, 47] on icon at bounding box center [53, 47] width 36 height 7
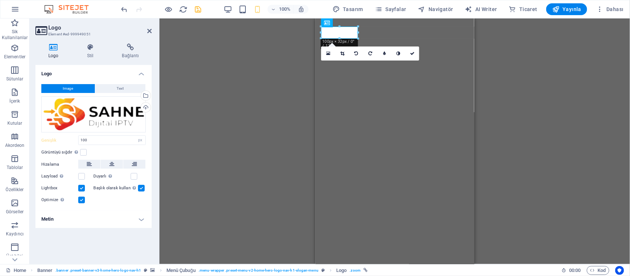
click at [83, 189] on label at bounding box center [81, 188] width 7 height 7
click at [0, 0] on input "Lightbox" at bounding box center [0, 0] width 0 height 0
click at [102, 218] on h4 "Metin" at bounding box center [93, 219] width 116 height 18
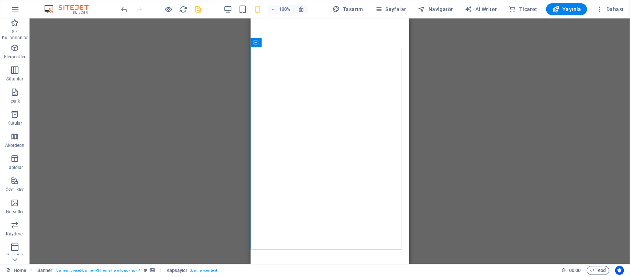
click at [556, 125] on div "H2 Banner Kapsayıcı Banner Menü Çubuğu HTML Kapsayıcı Aralık Simge Yer Tutucu M…" at bounding box center [330, 141] width 600 height 246
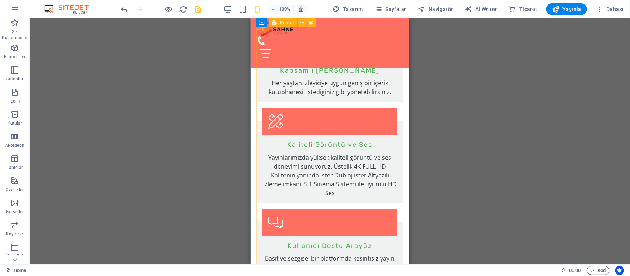
scroll to position [1245, 0]
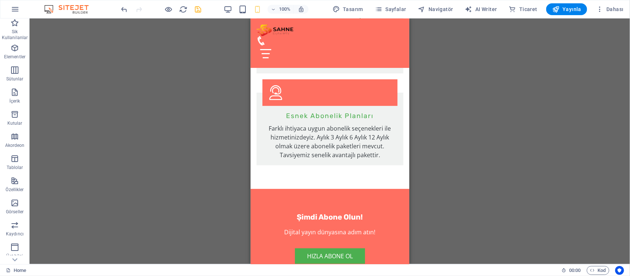
click at [200, 8] on icon "save" at bounding box center [198, 9] width 8 height 8
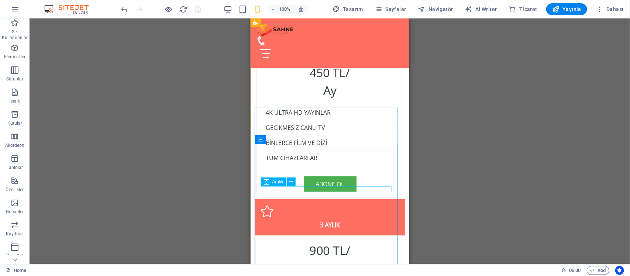
scroll to position [1522, 0]
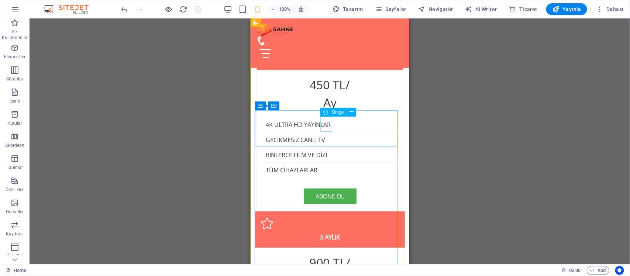
click at [329, 217] on figure at bounding box center [329, 223] width 138 height 12
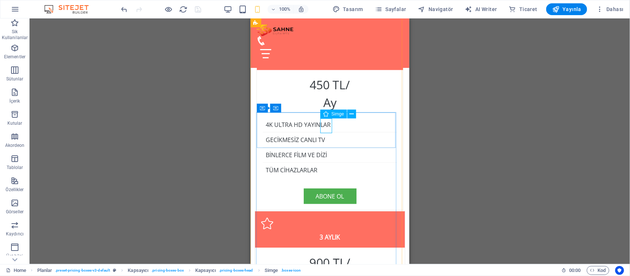
click at [326, 217] on figure at bounding box center [329, 223] width 138 height 12
drag, startPoint x: 326, startPoint y: 125, endPoint x: 428, endPoint y: 144, distance: 103.8
click at [326, 217] on figure at bounding box center [329, 223] width 138 height 12
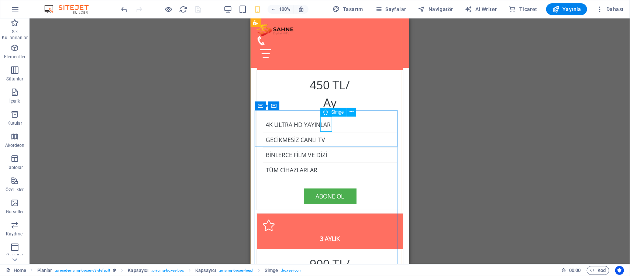
select select "xMidYMid"
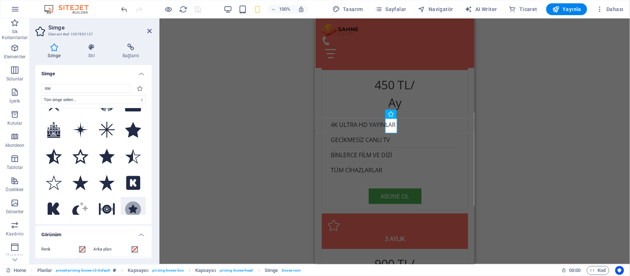
scroll to position [46, 0]
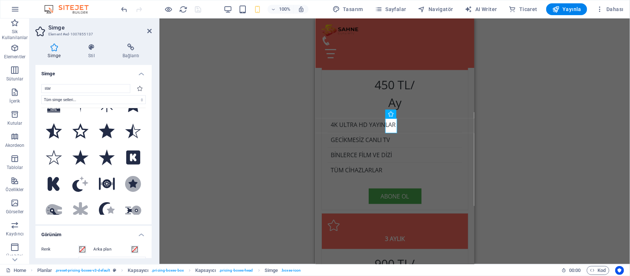
click at [498, 170] on div "H2 Banner Banner Kapsayıcı Menü Çubuğu HTML Kapsayıcı Aralık Simge Yer Tutucu M…" at bounding box center [394, 141] width 470 height 246
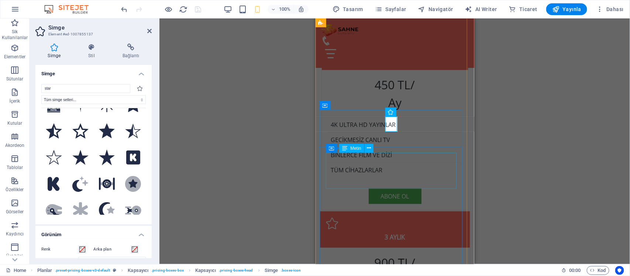
click at [444, 253] on div "900 TL/ Ay" at bounding box center [394, 271] width 138 height 36
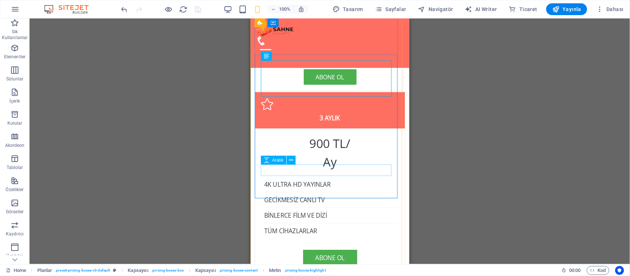
scroll to position [1706, 0]
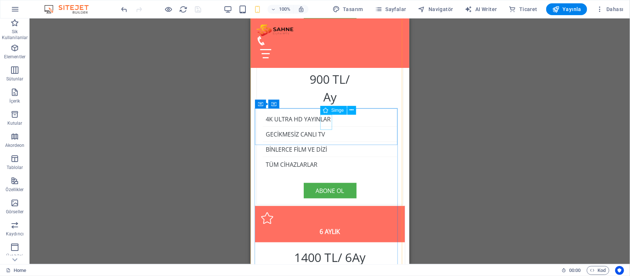
click at [331, 212] on figure at bounding box center [329, 218] width 138 height 12
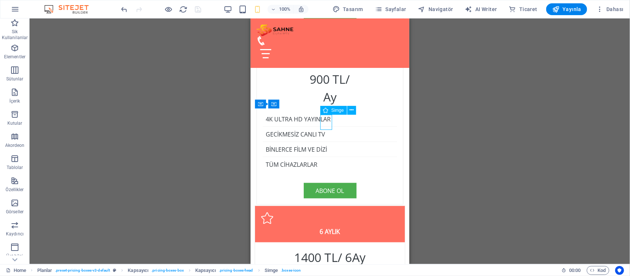
click at [326, 212] on figure at bounding box center [329, 218] width 138 height 12
drag, startPoint x: 326, startPoint y: 120, endPoint x: 413, endPoint y: 168, distance: 99.1
click at [326, 212] on figure at bounding box center [329, 218] width 138 height 12
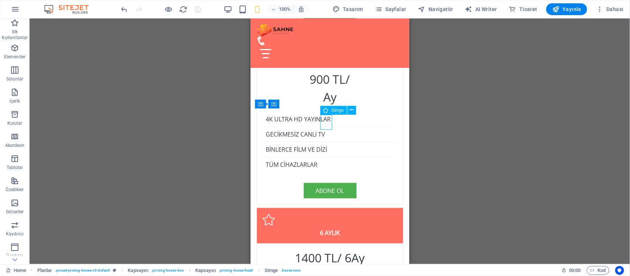
select select "xMidYMid"
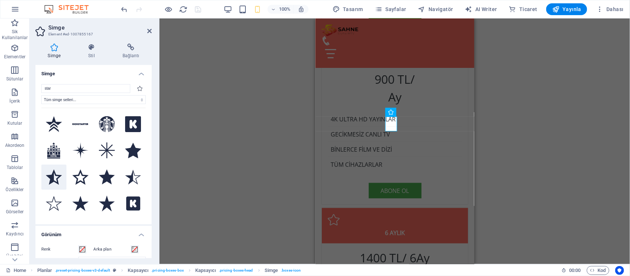
click at [56, 174] on icon at bounding box center [54, 176] width 16 height 15
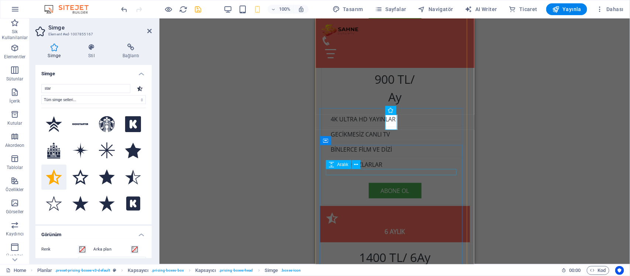
click at [427, 266] on div at bounding box center [394, 269] width 138 height 6
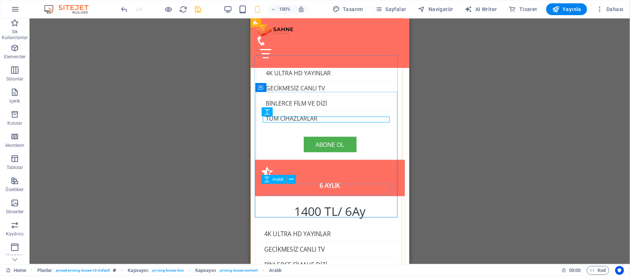
scroll to position [1799, 0]
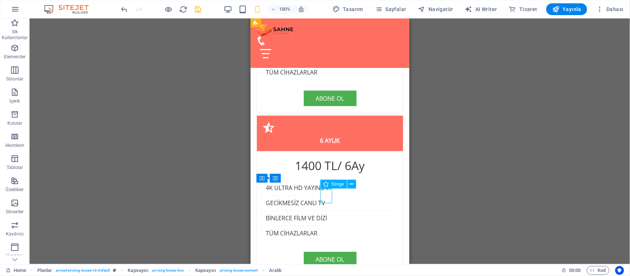
select select "xMidYMid"
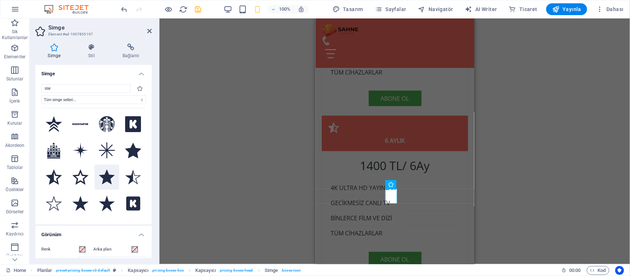
click at [102, 181] on icon at bounding box center [107, 176] width 16 height 15
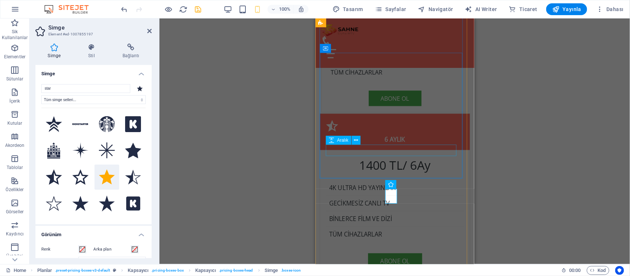
click at [446, 242] on div at bounding box center [394, 247] width 138 height 11
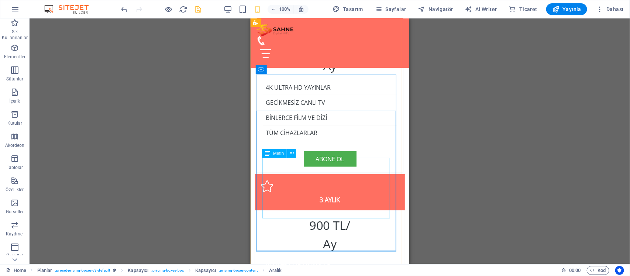
scroll to position [1476, 0]
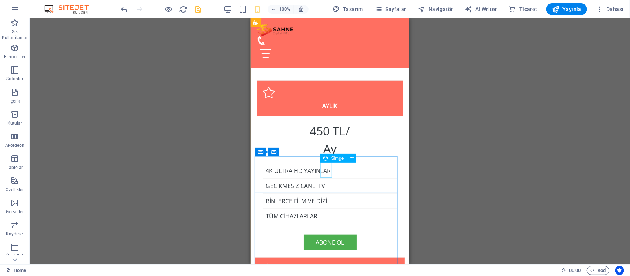
click at [323, 263] on figure at bounding box center [329, 269] width 138 height 12
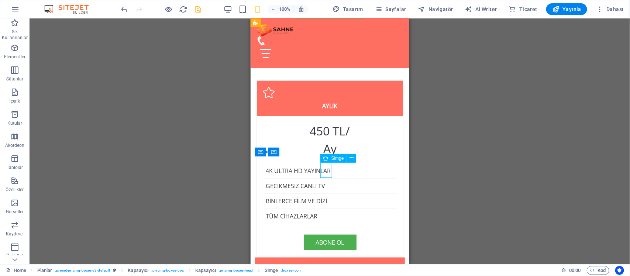
click at [323, 263] on figure at bounding box center [329, 269] width 138 height 12
select select "xMidYMid"
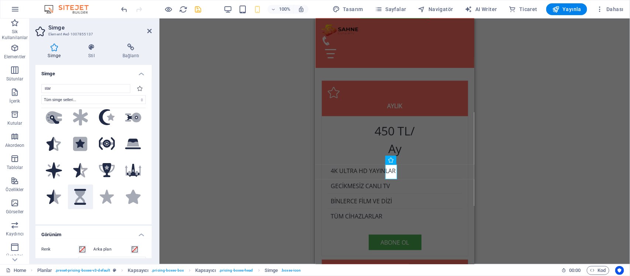
scroll to position [138, 0]
click at [51, 140] on icon at bounding box center [51, 145] width 11 height 14
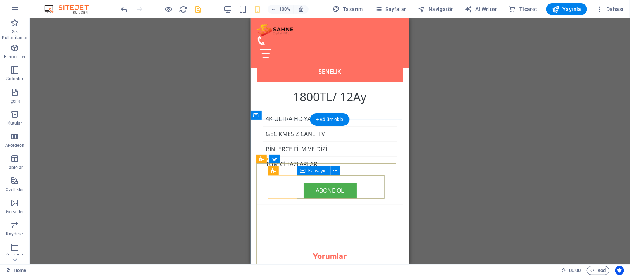
scroll to position [2121, 0]
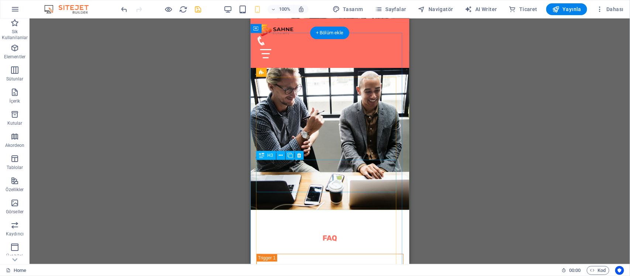
scroll to position [2444, 0]
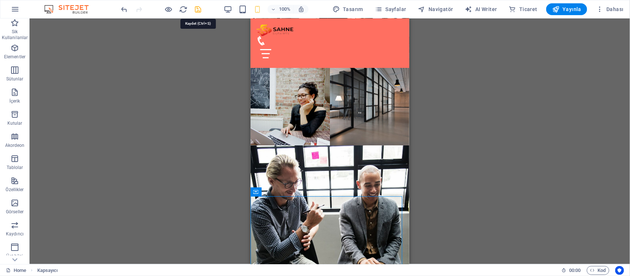
click at [200, 10] on icon "save" at bounding box center [198, 9] width 8 height 8
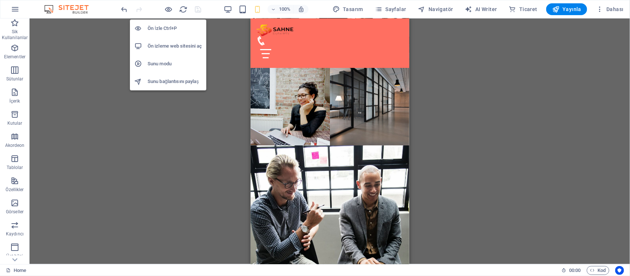
click at [198, 48] on h6 "Ön izleme web sitesini aç" at bounding box center [175, 46] width 54 height 9
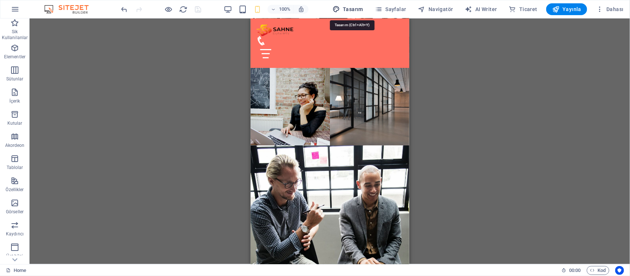
click at [360, 10] on span "Tasarım" at bounding box center [347, 9] width 31 height 7
select select "px"
select select "200"
select select "px"
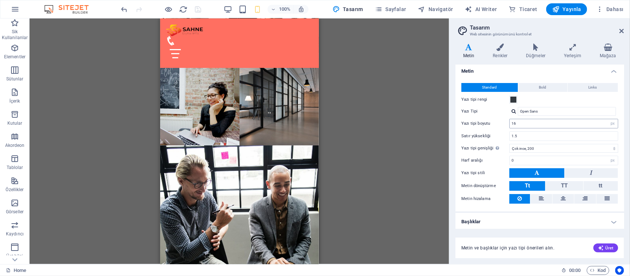
scroll to position [3, 0]
click at [507, 52] on h4 "Renkler" at bounding box center [501, 51] width 33 height 15
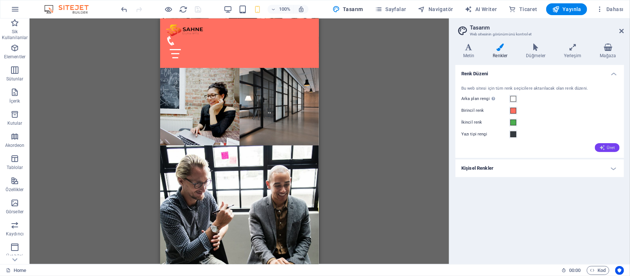
click at [614, 146] on span "Üret" at bounding box center [607, 148] width 16 height 6
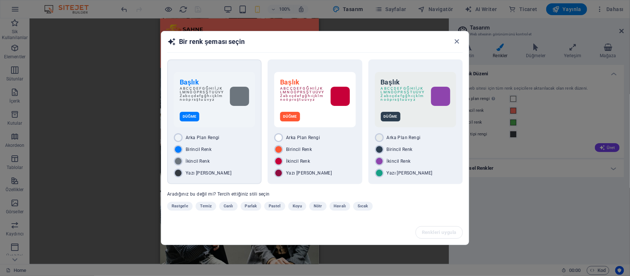
click at [227, 115] on div "Düğme" at bounding box center [214, 117] width 69 height 10
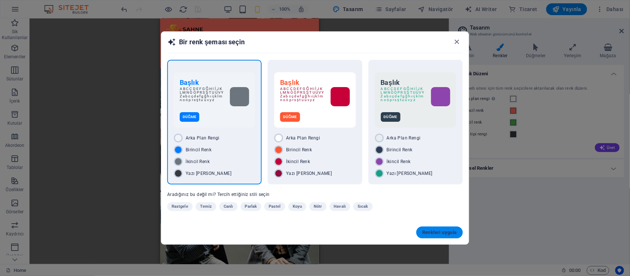
click at [443, 231] on span "Renkleri uygula" at bounding box center [439, 232] width 35 height 6
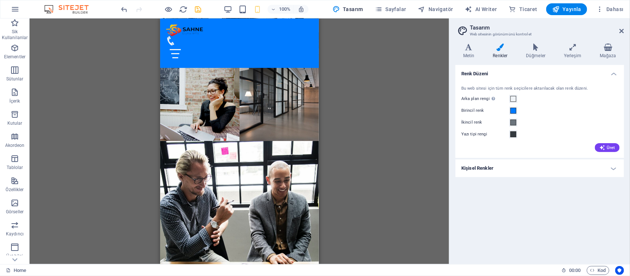
scroll to position [2439, 0]
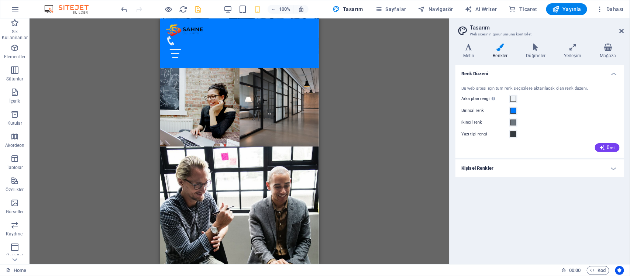
click at [593, 166] on h4 "Kişisel Renkler" at bounding box center [539, 168] width 169 height 18
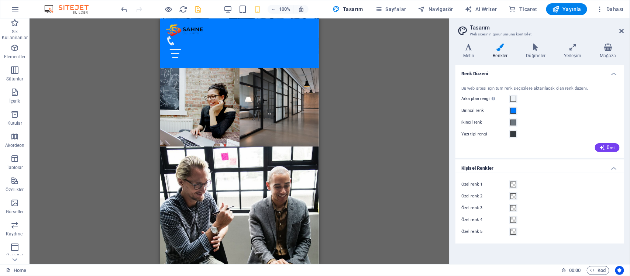
click at [593, 166] on h4 "Kişisel Renkler" at bounding box center [539, 165] width 169 height 13
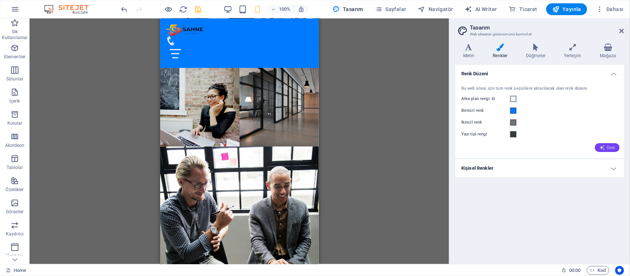
click at [604, 146] on icon "button" at bounding box center [602, 148] width 6 height 6
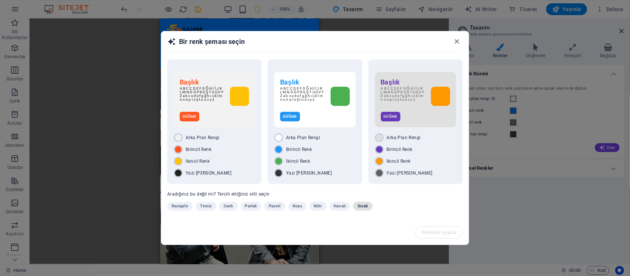
click at [357, 208] on span "Sıcak" at bounding box center [362, 206] width 10 height 9
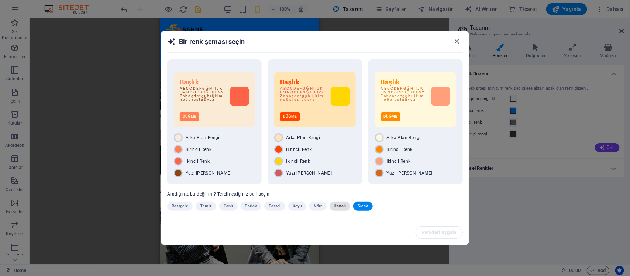
click at [340, 208] on span "Havalı" at bounding box center [340, 206] width 12 height 9
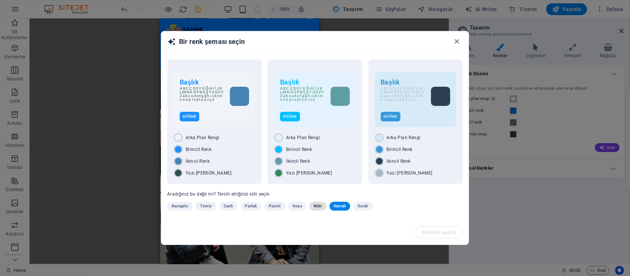
click at [314, 210] on span "Nötr" at bounding box center [318, 206] width 8 height 9
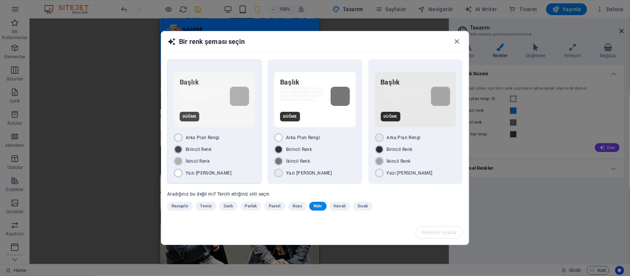
click at [242, 159] on div "İkincil Renk" at bounding box center [214, 161] width 81 height 9
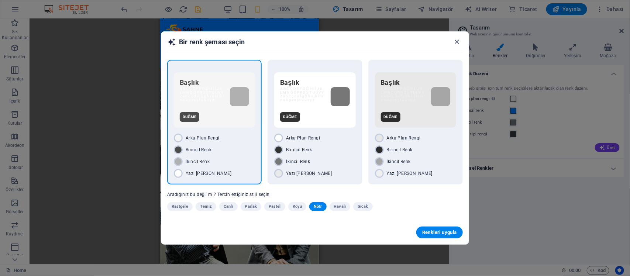
click at [443, 229] on span "Renkleri uygula" at bounding box center [439, 232] width 35 height 6
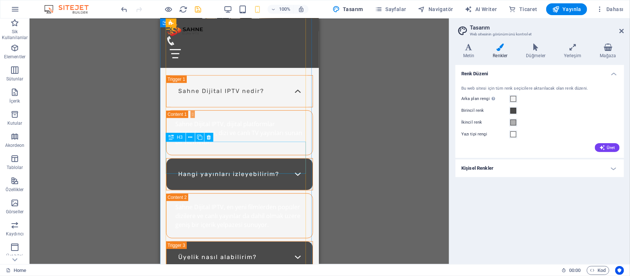
scroll to position [2715, 0]
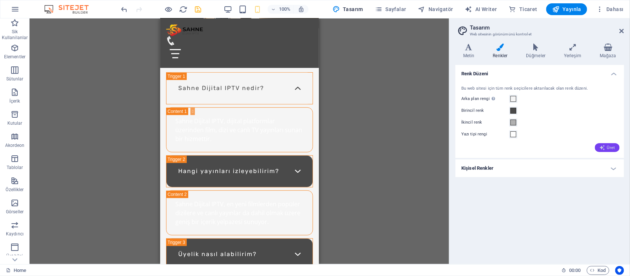
click at [612, 145] on span "Üret" at bounding box center [607, 148] width 16 height 6
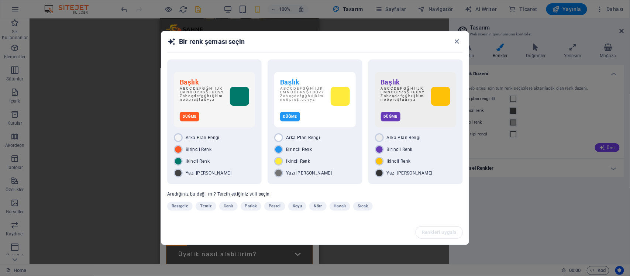
click at [273, 207] on span "Pastel" at bounding box center [275, 206] width 12 height 9
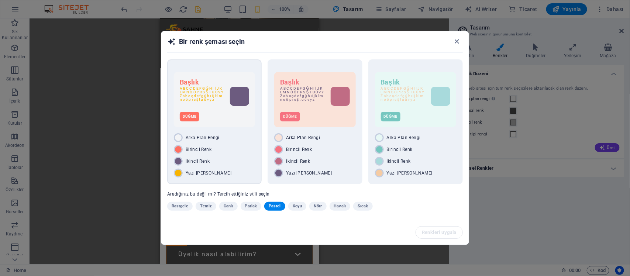
click at [239, 163] on div "İkincil Renk" at bounding box center [214, 161] width 81 height 9
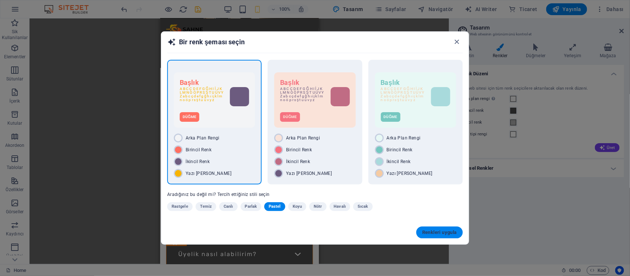
click at [440, 229] on button "Renkleri uygula" at bounding box center [439, 233] width 46 height 12
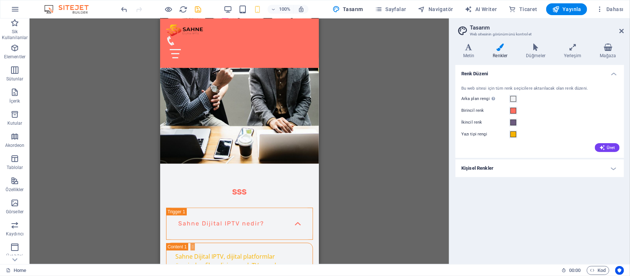
scroll to position [2577, 0]
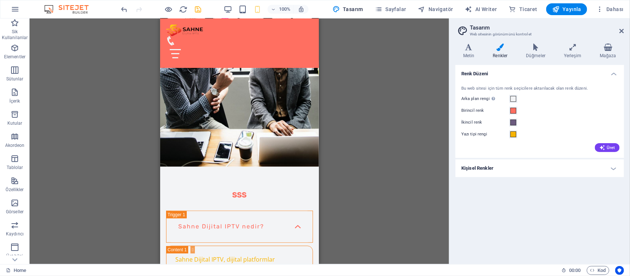
click at [609, 152] on div "Bu web sitesi için tüm renk seçicilere aktarılacak olan renk düzeni. Arka plan …" at bounding box center [540, 118] width 172 height 80
click at [610, 149] on span "Üret" at bounding box center [607, 148] width 16 height 6
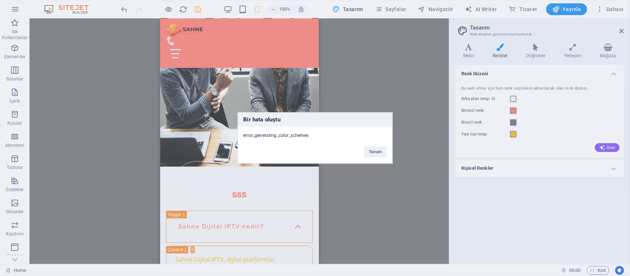
click at [368, 159] on div "Bir hata oluştu error_generating_color_schemes Tamam" at bounding box center [315, 138] width 155 height 51
click at [371, 151] on button "Tamam" at bounding box center [375, 151] width 22 height 11
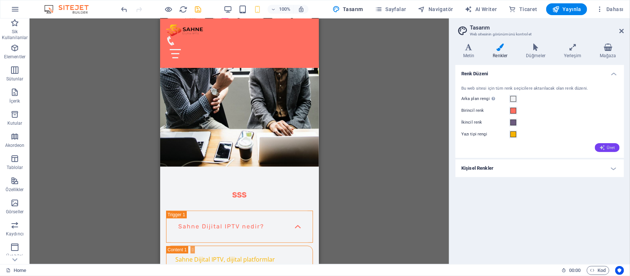
click at [609, 145] on span "Üret" at bounding box center [607, 148] width 16 height 6
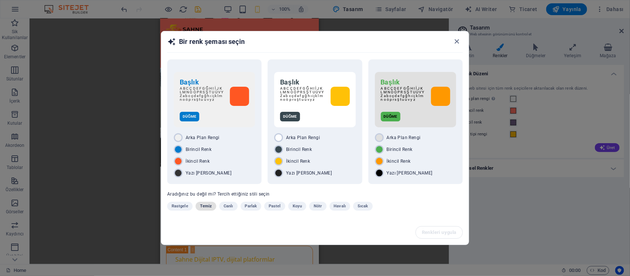
click at [207, 207] on span "Temiz" at bounding box center [206, 206] width 12 height 9
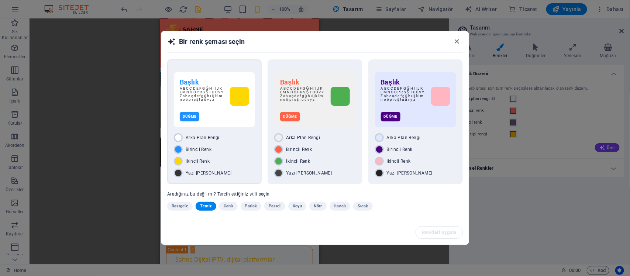
click at [242, 167] on div "Arka Plan Rengi Birincil Renk İkincil Renk Yazı Tipi Rengi" at bounding box center [214, 155] width 81 height 44
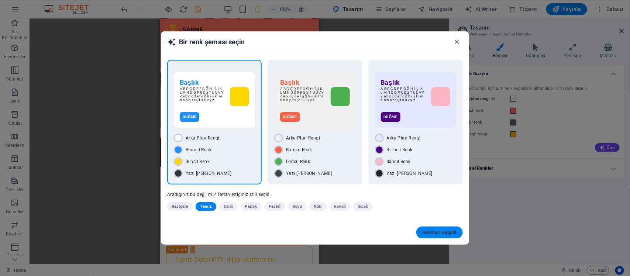
click at [452, 227] on button "Renkleri uygula" at bounding box center [439, 233] width 46 height 12
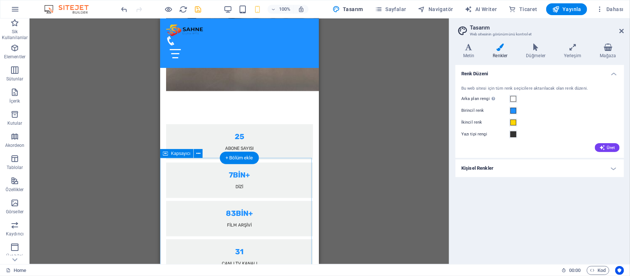
scroll to position [410, 0]
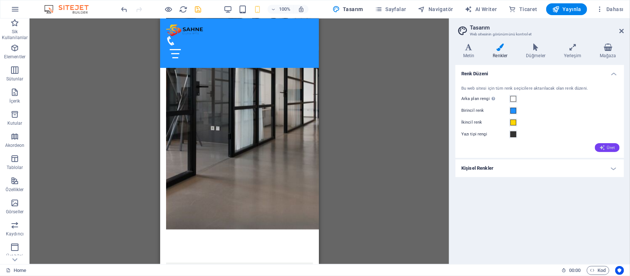
click at [608, 148] on span "Üret" at bounding box center [607, 148] width 16 height 6
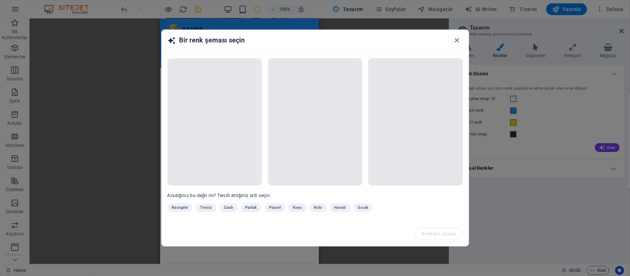
click at [211, 209] on div "Rastgele Temiz Canlı Parlak Pastel Koyu Nötr Havalı Sıcak" at bounding box center [296, 209] width 258 height 12
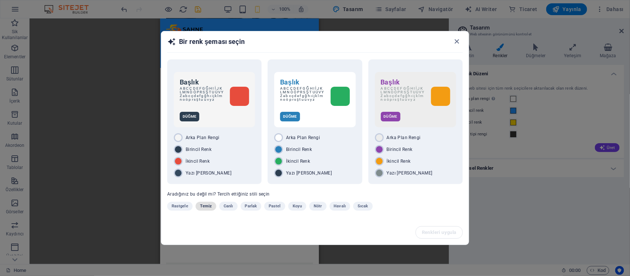
click at [205, 207] on span "Temiz" at bounding box center [206, 206] width 12 height 9
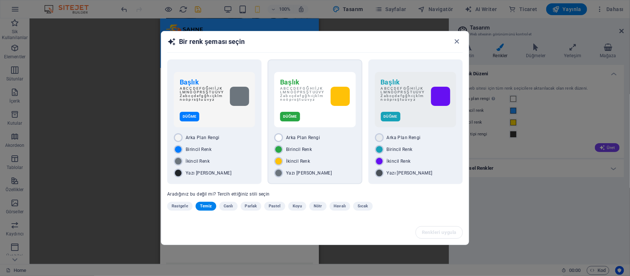
click at [342, 170] on div "Yazı [PERSON_NAME]" at bounding box center [314, 173] width 81 height 9
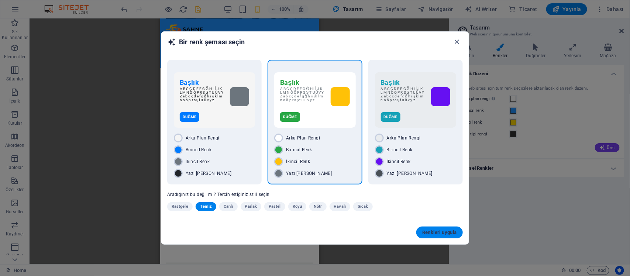
click at [442, 231] on span "Renkleri uygula" at bounding box center [439, 232] width 35 height 6
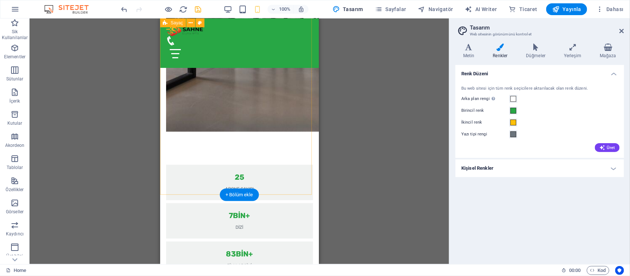
scroll to position [553, 0]
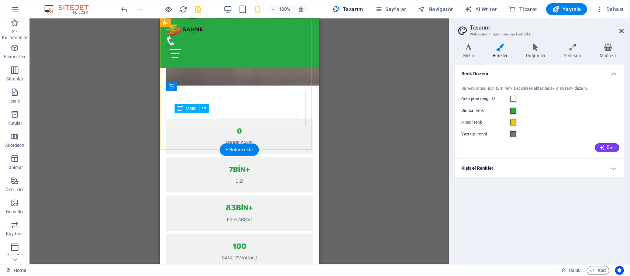
click at [263, 256] on div "Canlı TV KanaLI" at bounding box center [239, 258] width 129 height 4
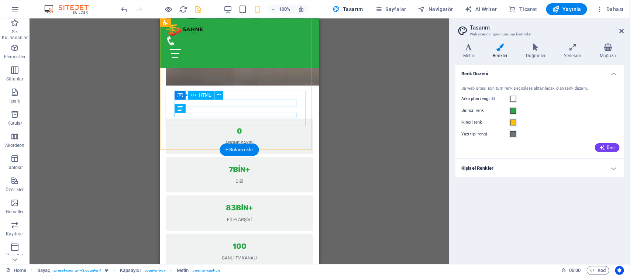
click at [235, 242] on div "100" at bounding box center [239, 245] width 129 height 7
click at [239, 242] on div "100" at bounding box center [239, 245] width 129 height 7
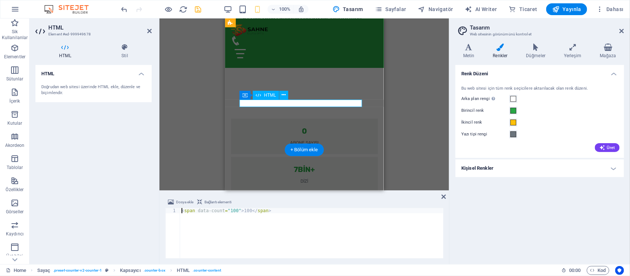
scroll to position [480, 0]
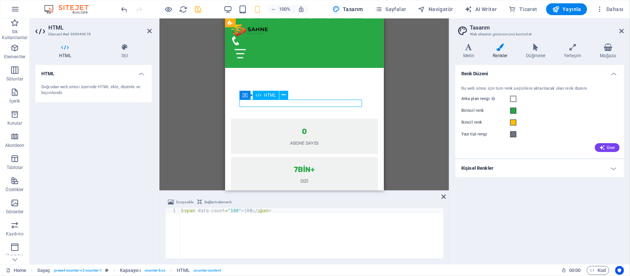
drag, startPoint x: 314, startPoint y: 102, endPoint x: 308, endPoint y: 102, distance: 5.9
click at [308, 242] on div "100" at bounding box center [303, 245] width 129 height 7
click at [329, 242] on div "100" at bounding box center [303, 245] width 129 height 7
click at [54, 50] on icon at bounding box center [64, 47] width 59 height 7
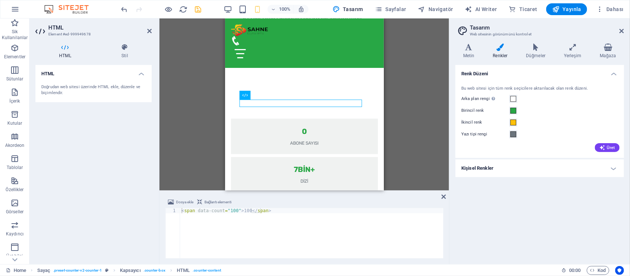
click at [115, 91] on div "Doğrudan web sitesi üzerinde HTML ekle, düzenle ve biçimlendir." at bounding box center [93, 90] width 104 height 12
click at [300, 242] on div "100" at bounding box center [303, 245] width 129 height 7
drag, startPoint x: 238, startPoint y: 213, endPoint x: 246, endPoint y: 211, distance: 8.1
click at [246, 211] on div "< span data-count = "100" > 100 </ span >" at bounding box center [311, 238] width 263 height 61
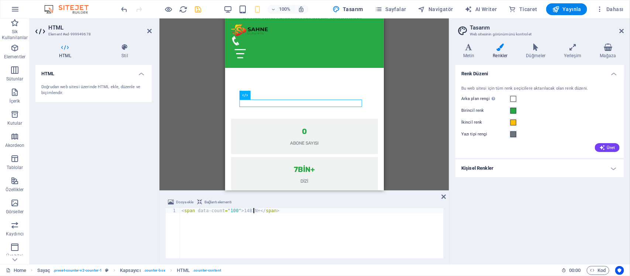
scroll to position [0, 6]
type textarea "<span data-count="100">14BİN+</span>"
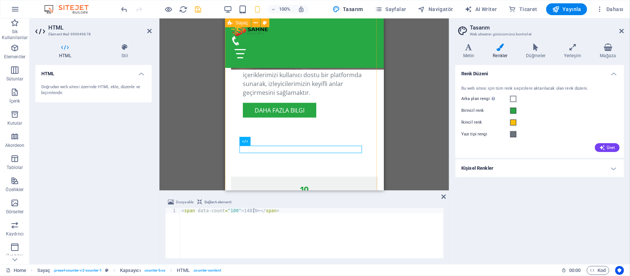
scroll to position [387, 0]
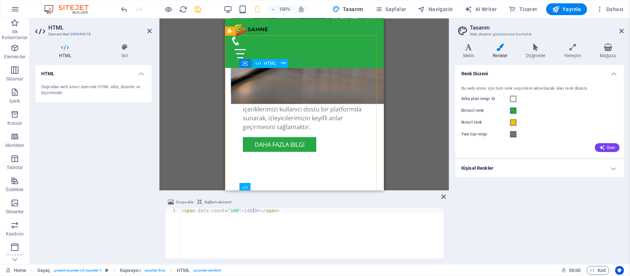
click at [300, 220] on div "24" at bounding box center [303, 223] width 129 height 7
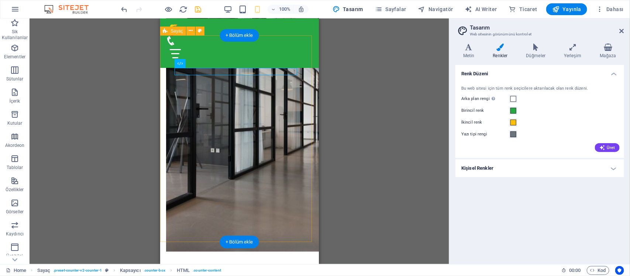
scroll to position [461, 0]
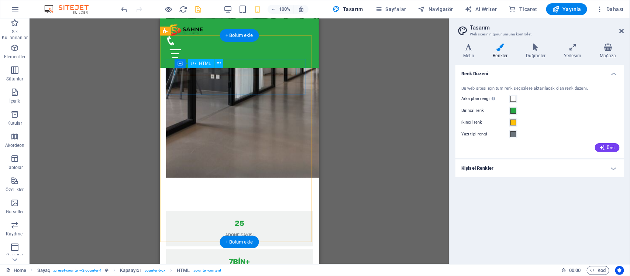
click at [235, 220] on div "25" at bounding box center [239, 223] width 129 height 7
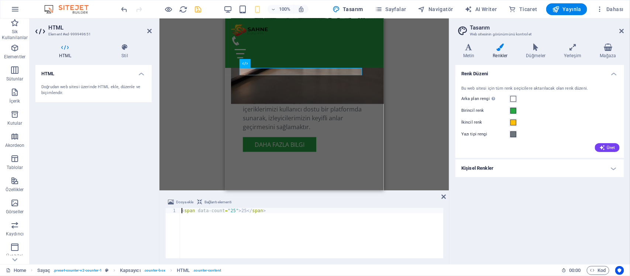
scroll to position [387, 0]
drag, startPoint x: 236, startPoint y: 211, endPoint x: 242, endPoint y: 210, distance: 5.2
click at [242, 210] on div "< span data-count = "25" > 25 </ span >" at bounding box center [311, 238] width 263 height 61
click at [241, 212] on div "< span data-count = "25" > 10BİN+ </ span >" at bounding box center [311, 238] width 263 height 61
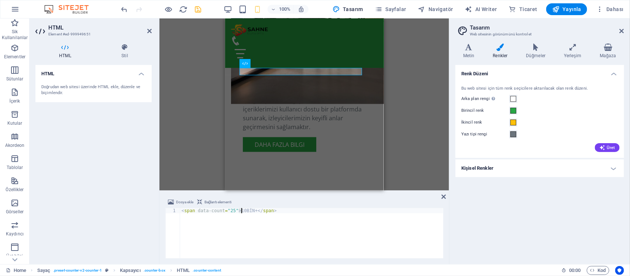
type textarea "<span data-count="25">11BİN+</span>"
click at [199, 11] on icon "save" at bounding box center [198, 9] width 8 height 8
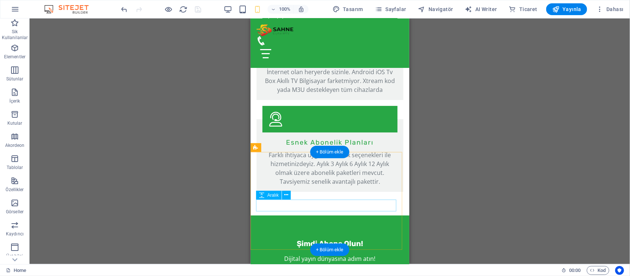
scroll to position [1245, 0]
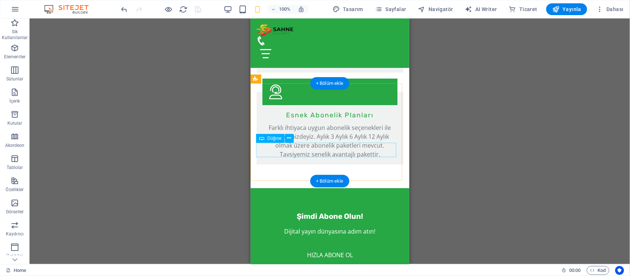
click at [337, 247] on div "Hızla Abone Ol" at bounding box center [329, 254] width 147 height 15
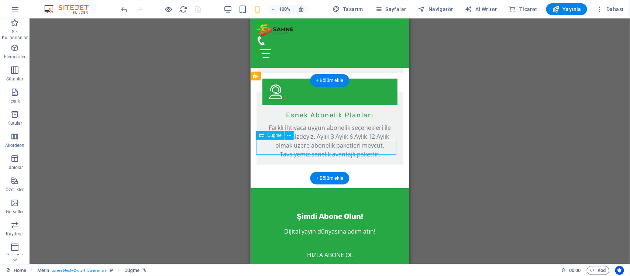
scroll to position [1291, 0]
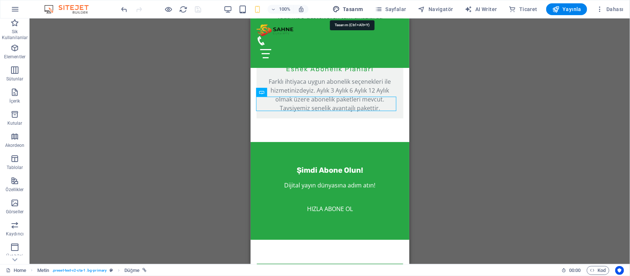
click at [360, 8] on span "Tasarım" at bounding box center [347, 9] width 31 height 7
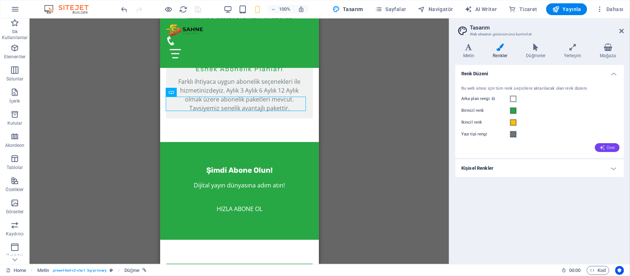
click at [597, 145] on button "Üret" at bounding box center [607, 147] width 25 height 9
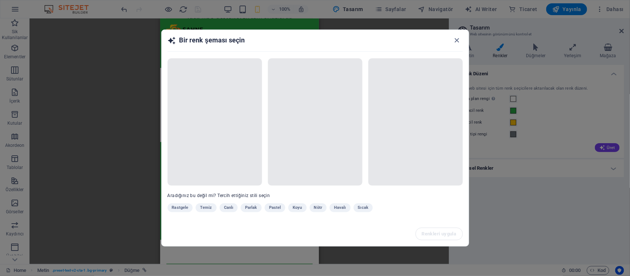
click at [201, 207] on div "Rastgele Temiz Canlı Parlak Pastel Koyu Nötr Havalı Sıcak" at bounding box center [296, 209] width 258 height 12
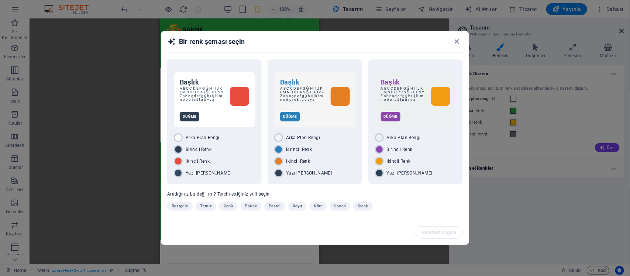
click at [201, 207] on span "Temiz" at bounding box center [206, 206] width 12 height 9
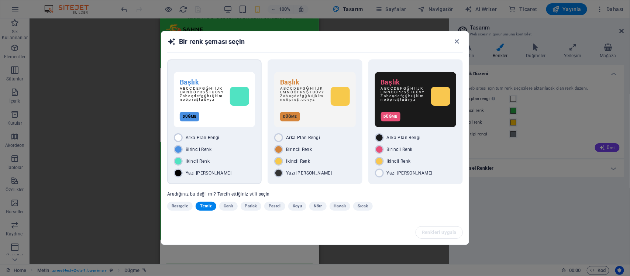
click at [224, 169] on div "Yazı [PERSON_NAME]" at bounding box center [214, 173] width 81 height 9
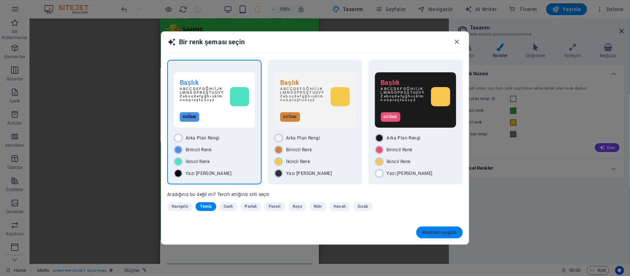
click at [451, 231] on span "Renkleri uygula" at bounding box center [439, 232] width 35 height 6
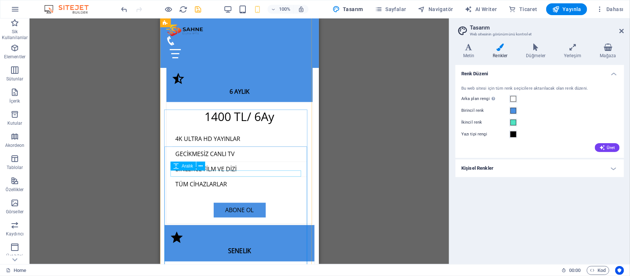
scroll to position [1891, 0]
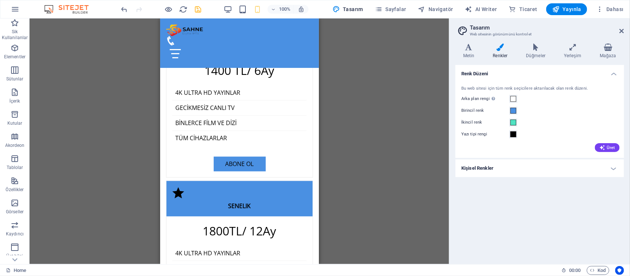
click at [197, 7] on icon "save" at bounding box center [198, 9] width 8 height 8
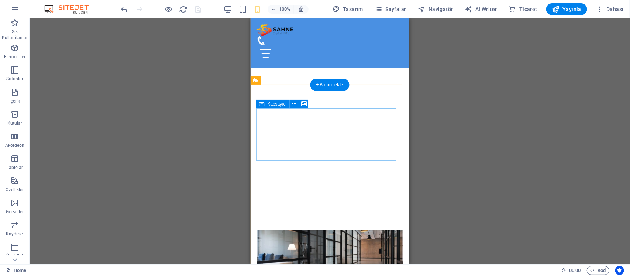
scroll to position [184, 0]
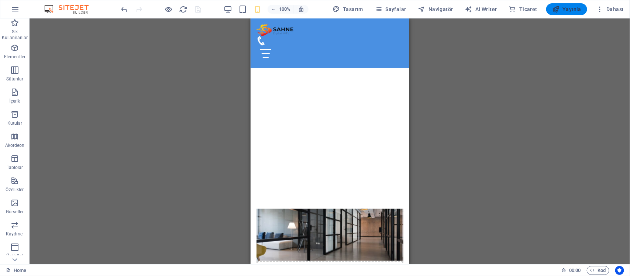
click at [580, 8] on span "Yayınla" at bounding box center [566, 9] width 29 height 7
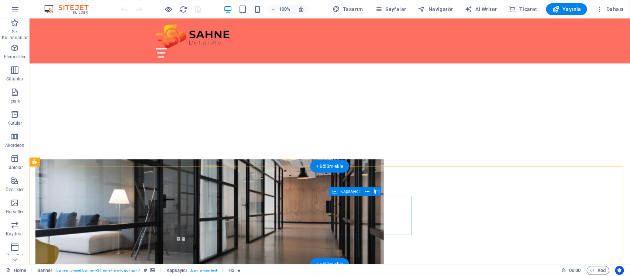
scroll to position [277, 0]
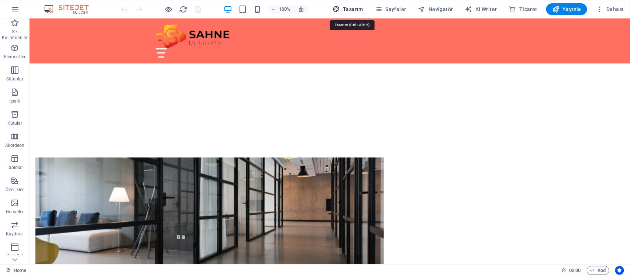
click at [351, 8] on span "Tasarım" at bounding box center [347, 9] width 31 height 7
select select "px"
select select "200"
select select "px"
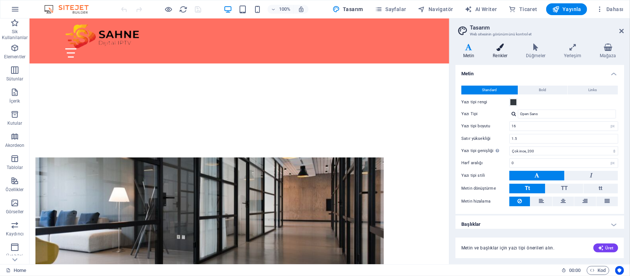
click at [504, 51] on icon at bounding box center [500, 47] width 30 height 7
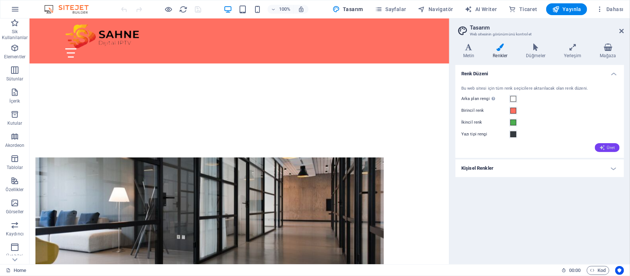
click at [600, 147] on icon "button" at bounding box center [602, 148] width 6 height 6
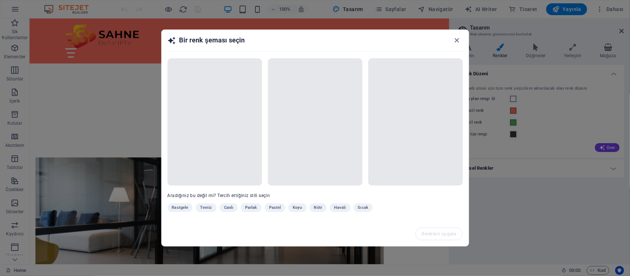
click at [205, 205] on div "Rastgele Temiz Canlı Parlak Pastel Koyu Nötr Havalı Sıcak" at bounding box center [296, 209] width 258 height 12
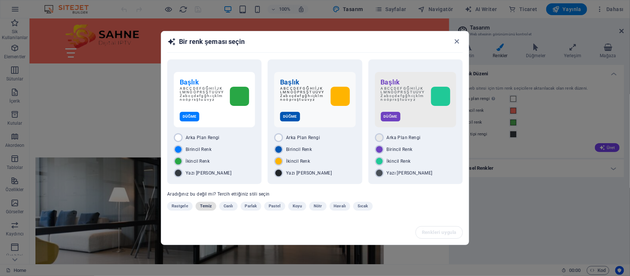
click at [205, 206] on span "Temiz" at bounding box center [206, 206] width 12 height 9
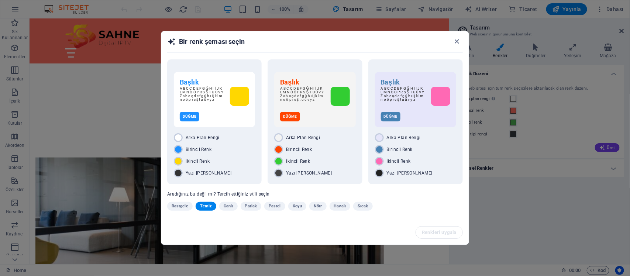
click at [210, 205] on span "Temiz" at bounding box center [206, 206] width 12 height 9
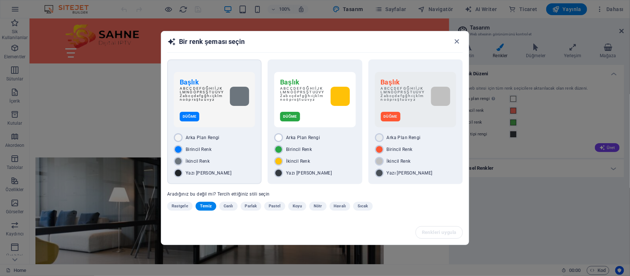
click at [226, 170] on div "Yazı [PERSON_NAME]" at bounding box center [214, 173] width 81 height 9
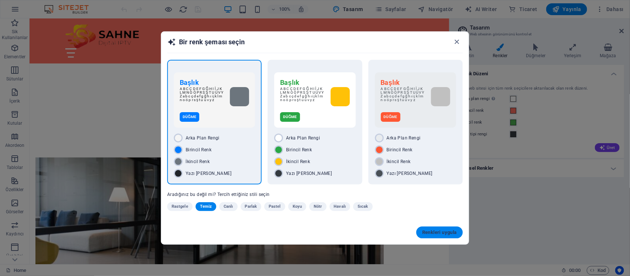
click at [441, 234] on span "Renkleri uygula" at bounding box center [439, 232] width 35 height 6
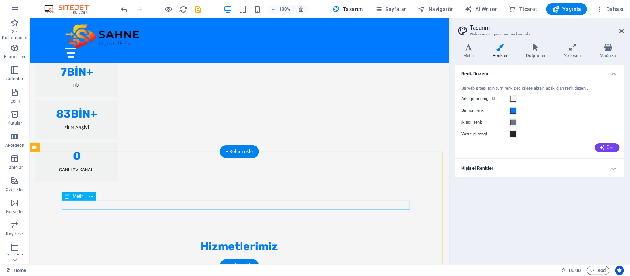
scroll to position [691, 0]
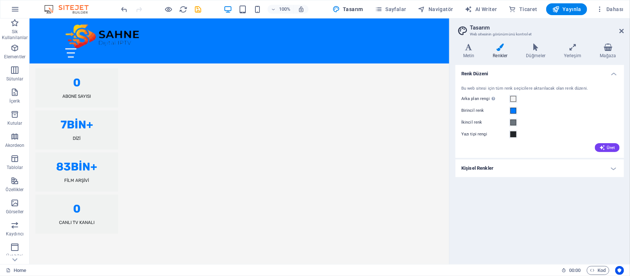
drag, startPoint x: 609, startPoint y: 145, endPoint x: 577, endPoint y: 141, distance: 32.6
click at [574, 141] on div "Üret" at bounding box center [540, 146] width 160 height 12
click at [516, 122] on button "İkincil renk" at bounding box center [513, 122] width 8 height 8
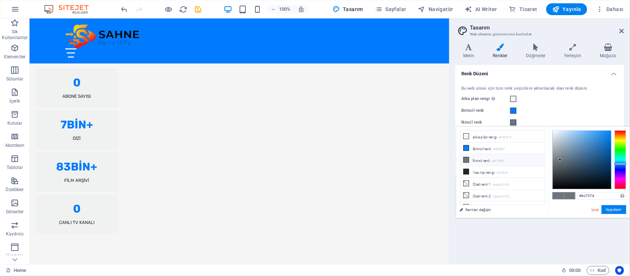
click at [466, 163] on li "İkincil renk #6C757D" at bounding box center [502, 160] width 85 height 12
click at [465, 159] on icon at bounding box center [465, 159] width 5 height 5
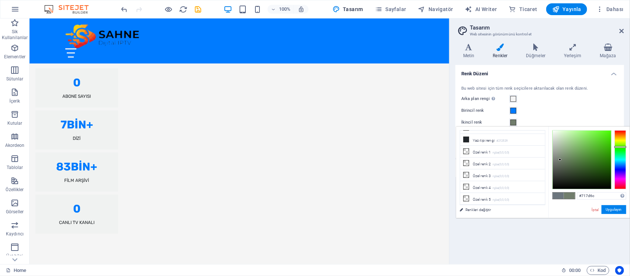
click at [620, 147] on div at bounding box center [620, 159] width 12 height 59
type input "#42be10"
click at [605, 145] on div at bounding box center [582, 160] width 58 height 58
click at [601, 104] on div "Bu web sitesi için tüm renk seçicilere aktarılacak olan renk düzeni. Arka plan …" at bounding box center [540, 118] width 172 height 80
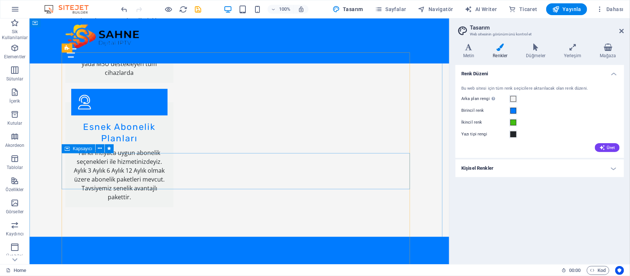
scroll to position [1337, 0]
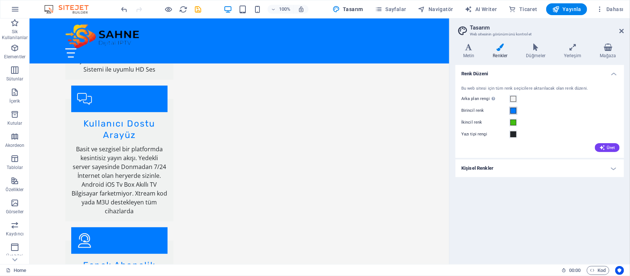
click at [517, 108] on button "Birincil renk" at bounding box center [513, 111] width 8 height 8
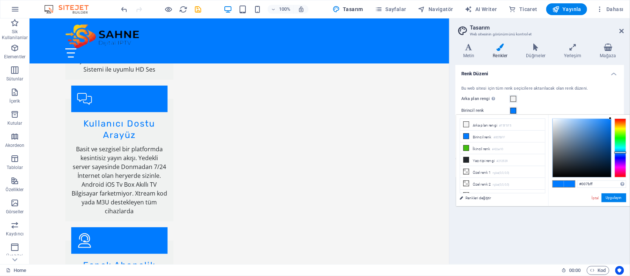
type input "#52ff00"
click at [622, 135] on div at bounding box center [620, 147] width 12 height 59
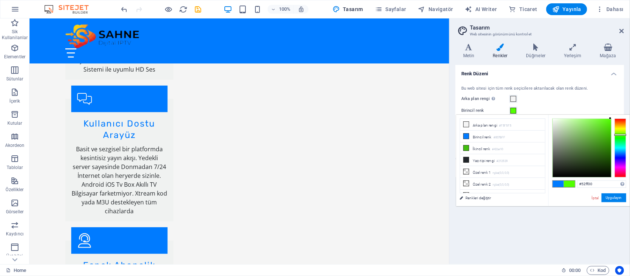
click at [598, 97] on div "Arka plan [PERSON_NAME] başka arka planlar tarafından kapsanmıyorsa görünür." at bounding box center [539, 98] width 157 height 9
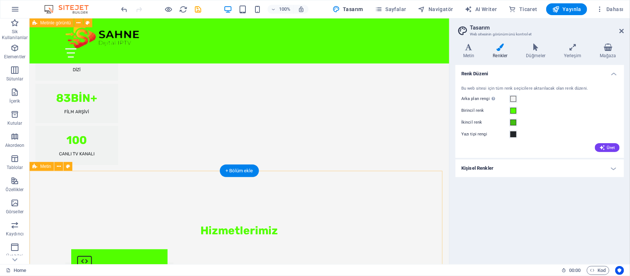
scroll to position [784, 0]
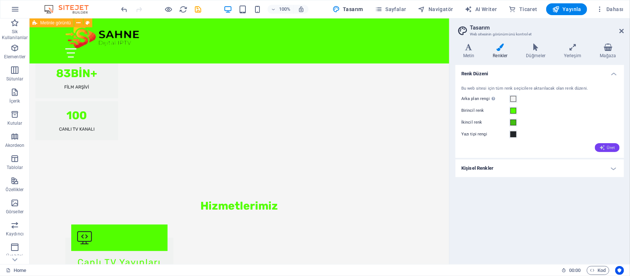
click at [606, 150] on span "Üret" at bounding box center [607, 148] width 16 height 6
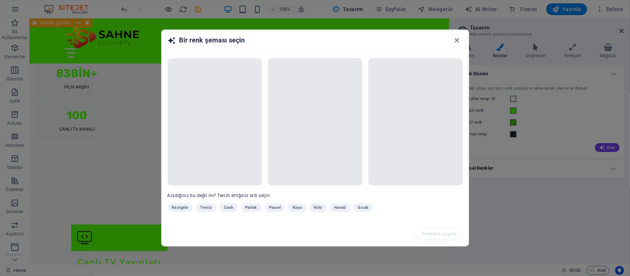
click at [209, 209] on div "Rastgele Temiz Canlı Parlak Pastel Koyu Nötr Havalı Sıcak" at bounding box center [296, 209] width 258 height 12
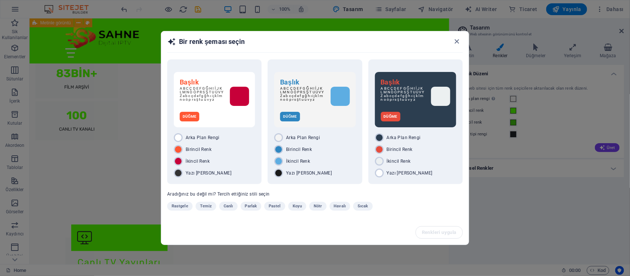
click at [209, 209] on span "Temiz" at bounding box center [206, 206] width 12 height 9
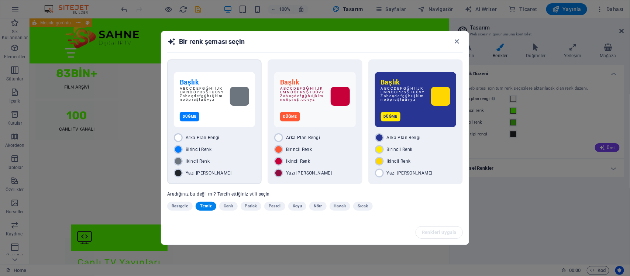
click at [227, 164] on div "İkincil Renk" at bounding box center [214, 161] width 81 height 9
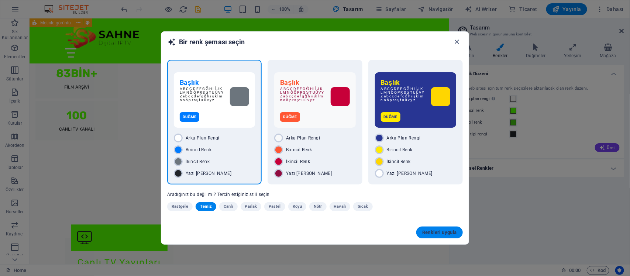
click at [458, 227] on div "Renkleri uygula" at bounding box center [314, 233] width 307 height 24
click at [458, 227] on button "Renkleri uygula" at bounding box center [439, 233] width 46 height 12
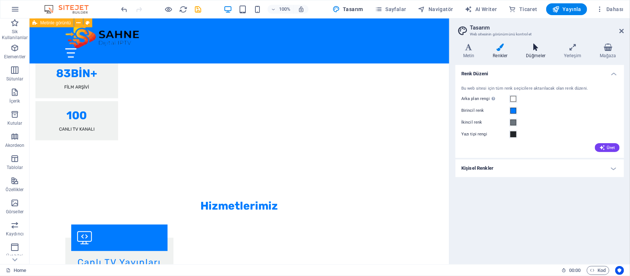
click at [542, 49] on icon at bounding box center [535, 47] width 35 height 7
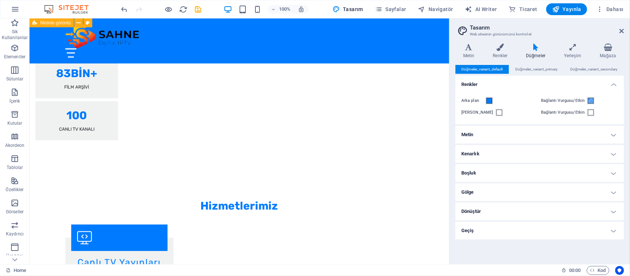
click at [618, 83] on h4 "Renkler" at bounding box center [539, 82] width 169 height 13
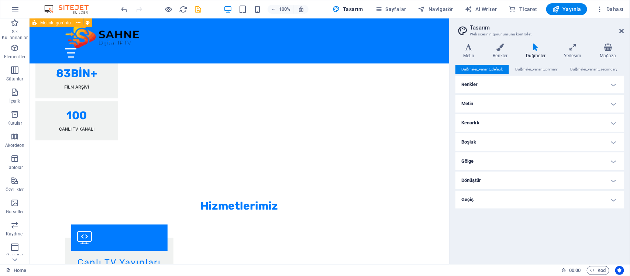
click at [618, 83] on h4 "Renkler" at bounding box center [539, 85] width 169 height 18
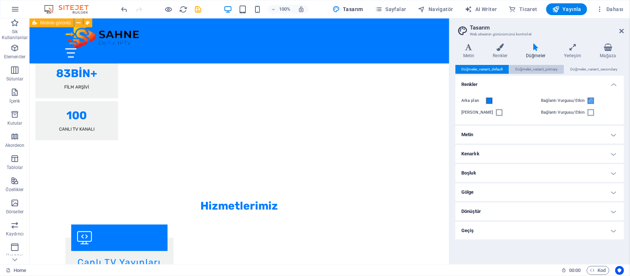
click at [533, 71] on span "Düğmeler_variant_primary" at bounding box center [536, 69] width 42 height 9
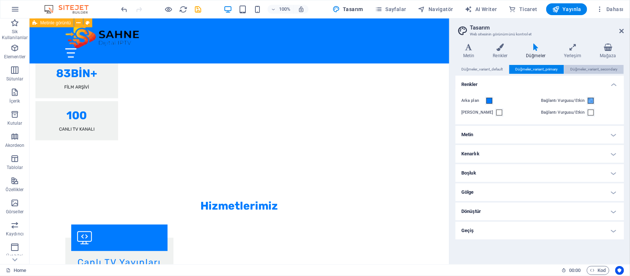
click at [592, 72] on span "Düğmeler_variant_secondary" at bounding box center [593, 69] width 47 height 9
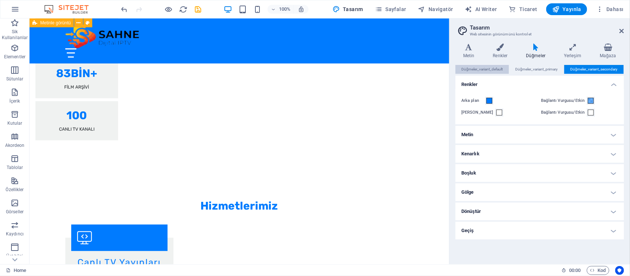
click at [476, 73] on span "Düğmeler_variant_default" at bounding box center [482, 69] width 41 height 9
click at [497, 128] on h4 "Metin" at bounding box center [539, 135] width 169 height 18
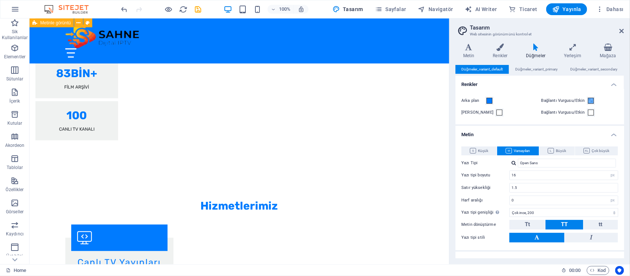
click at [512, 130] on h4 "Metin" at bounding box center [539, 132] width 169 height 13
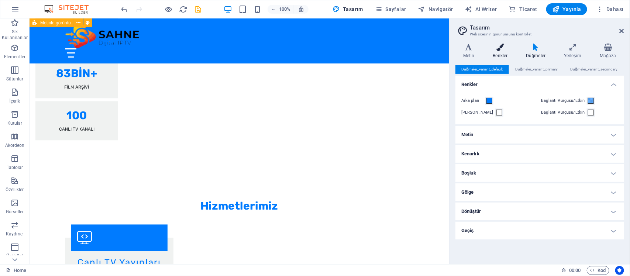
click at [500, 56] on h4 "Renkler" at bounding box center [501, 51] width 33 height 15
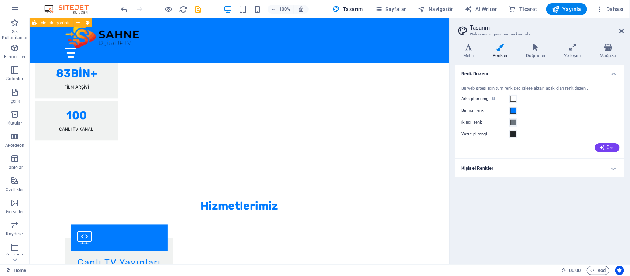
click at [513, 170] on h4 "Kişisel Renkler" at bounding box center [539, 168] width 169 height 18
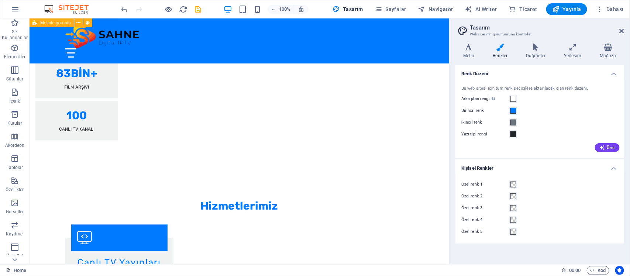
click at [513, 170] on h4 "Kişisel Renkler" at bounding box center [539, 165] width 169 height 13
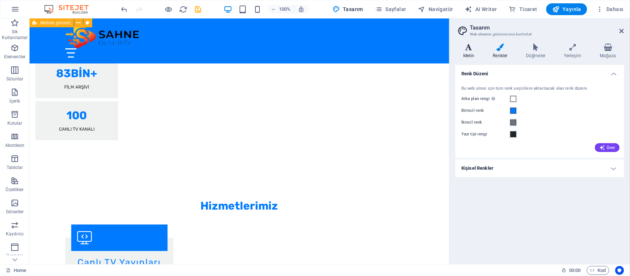
click at [464, 48] on icon at bounding box center [468, 47] width 27 height 7
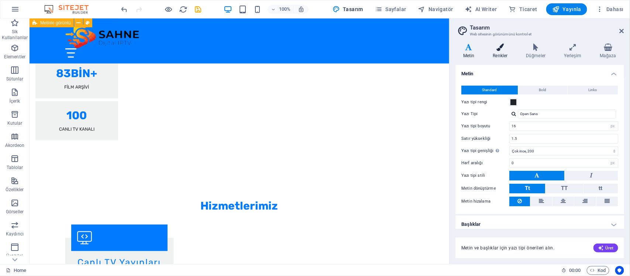
click at [513, 46] on icon at bounding box center [500, 47] width 30 height 7
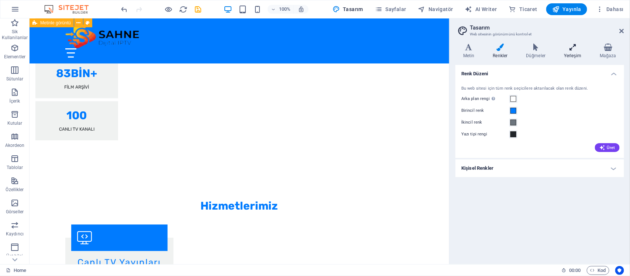
click at [575, 58] on h4 "Yerleşim" at bounding box center [574, 51] width 36 height 15
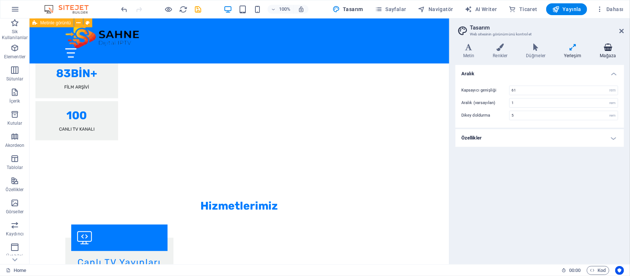
click at [615, 50] on icon at bounding box center [608, 47] width 32 height 7
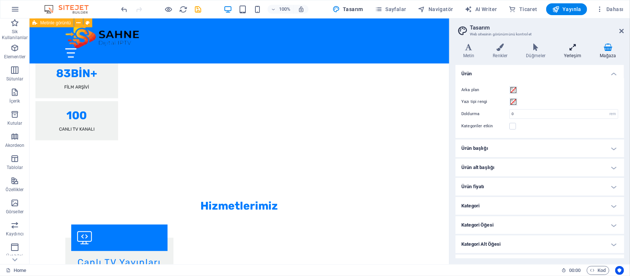
click at [573, 48] on icon at bounding box center [572, 47] width 33 height 7
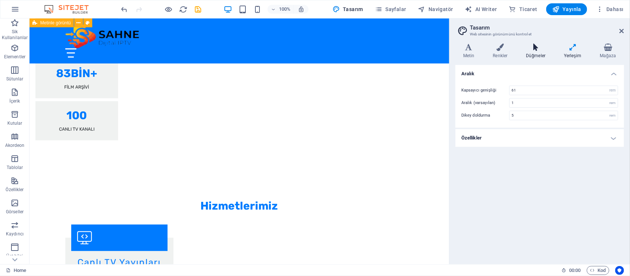
click at [519, 48] on icon at bounding box center [535, 47] width 35 height 7
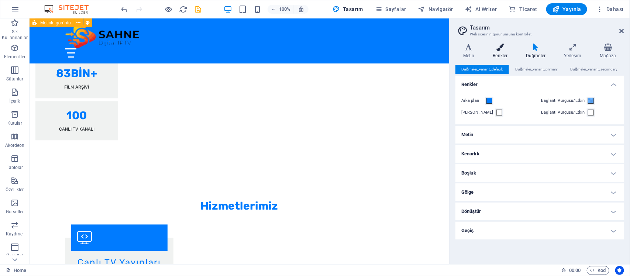
click at [509, 51] on h4 "Renkler" at bounding box center [501, 51] width 33 height 15
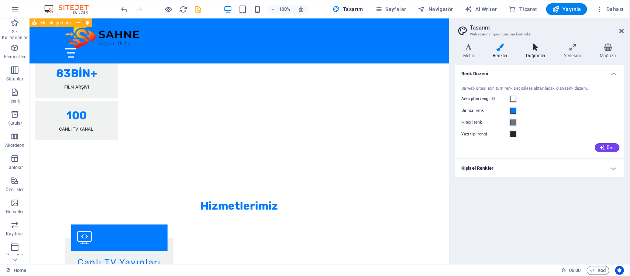
click at [532, 55] on h4 "Düğmeler" at bounding box center [537, 51] width 38 height 15
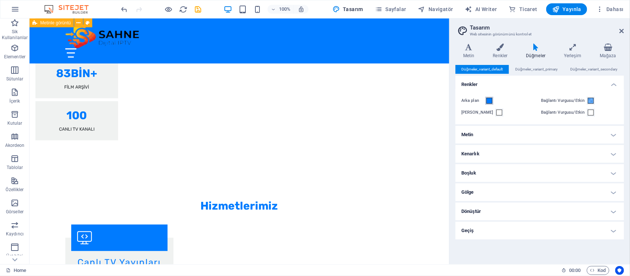
click at [493, 100] on button "Arka plan" at bounding box center [489, 101] width 8 height 8
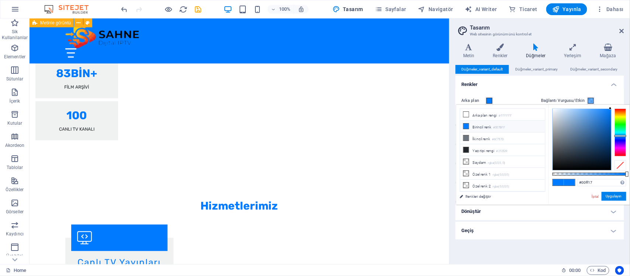
click at [621, 125] on div at bounding box center [620, 132] width 12 height 48
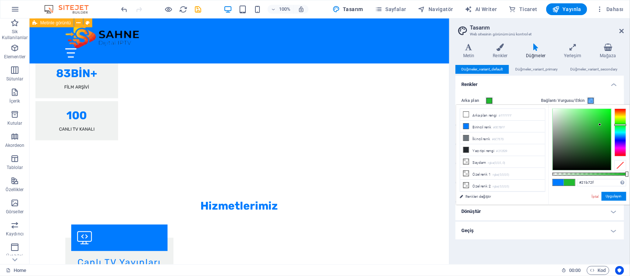
drag, startPoint x: 601, startPoint y: 123, endPoint x: 598, endPoint y: 128, distance: 5.4
click at [600, 126] on div at bounding box center [582, 139] width 58 height 61
type input "#22b62f"
click at [518, 76] on h4 "Renkler" at bounding box center [539, 82] width 169 height 13
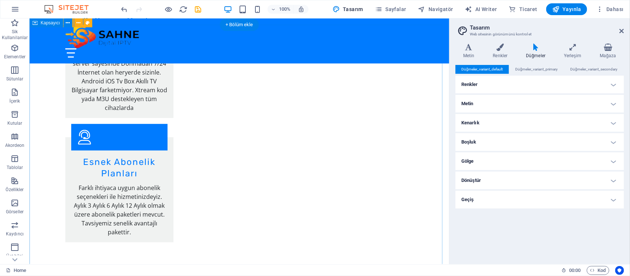
scroll to position [1430, 0]
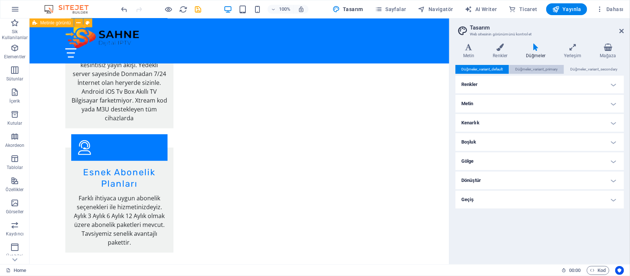
click at [539, 71] on span "Düğmeler_variant_primary" at bounding box center [536, 69] width 42 height 9
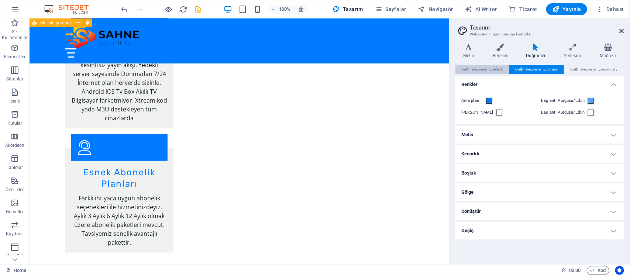
click at [489, 70] on span "Düğmeler_variant_default" at bounding box center [482, 69] width 41 height 9
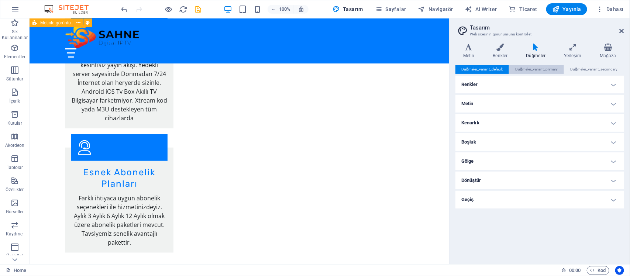
click at [530, 67] on span "Düğmeler_variant_primary" at bounding box center [536, 69] width 42 height 9
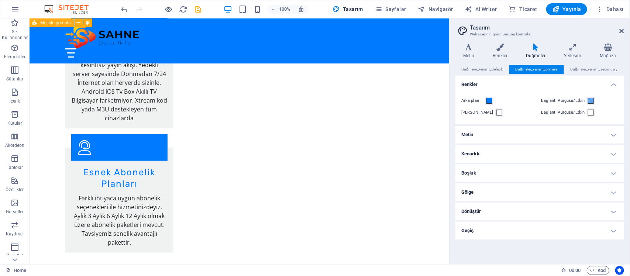
click at [507, 83] on h4 "Renkler" at bounding box center [539, 82] width 169 height 13
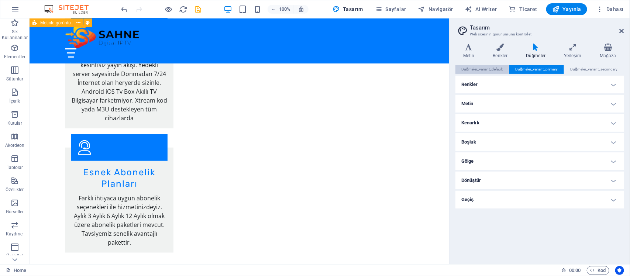
click at [489, 70] on span "Düğmeler_variant_default" at bounding box center [482, 69] width 41 height 9
click at [498, 79] on h4 "Renkler" at bounding box center [539, 85] width 169 height 18
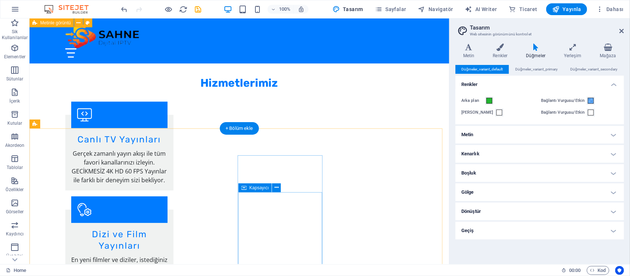
scroll to position [968, 0]
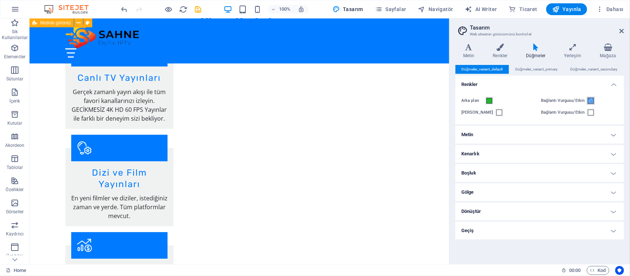
click at [590, 101] on span at bounding box center [591, 101] width 6 height 6
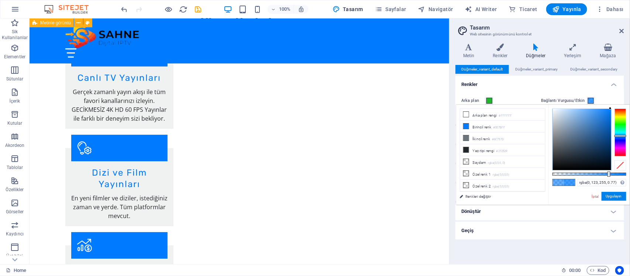
drag, startPoint x: 598, startPoint y: 173, endPoint x: 609, endPoint y: 173, distance: 10.7
click at [609, 173] on div at bounding box center [608, 174] width 3 height 5
click at [602, 93] on div "Arka plan Bağlantı Vurgusu/Etkin Metin rengi Bağlantı Vurgusu/Etkin" at bounding box center [540, 106] width 172 height 35
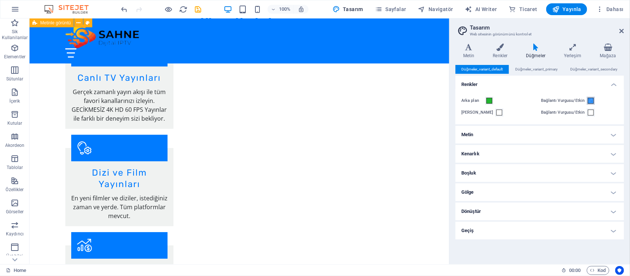
click at [591, 100] on span at bounding box center [591, 101] width 6 height 6
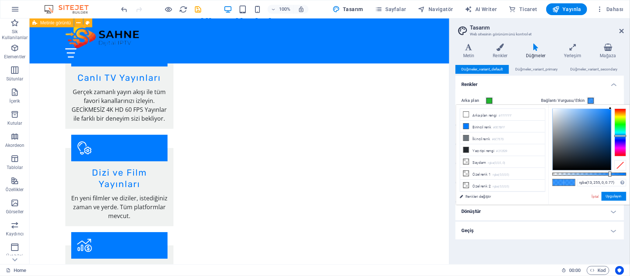
type input "rgba(49, 255, 0, 0.77)"
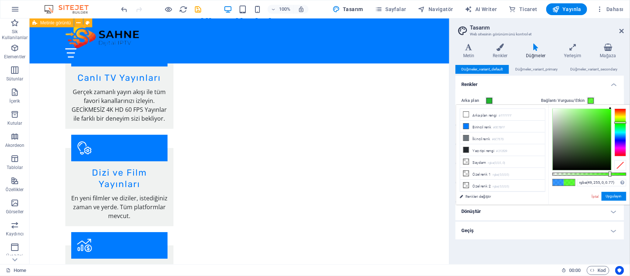
click at [621, 122] on div at bounding box center [620, 132] width 12 height 48
click at [602, 95] on div "Arka plan Bağlantı Vurgusu/Etkin Metin rengi Bağlantı Vurgusu/Etkin" at bounding box center [540, 106] width 172 height 35
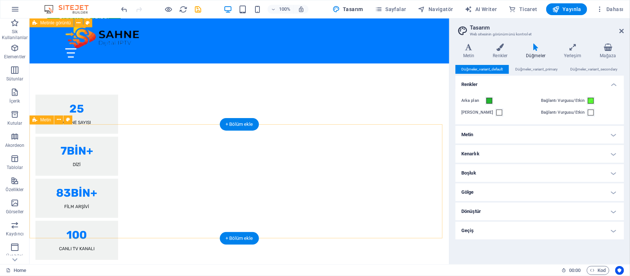
scroll to position [738, 0]
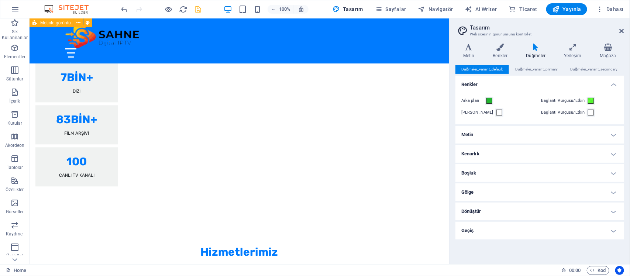
click at [197, 6] on icon "save" at bounding box center [198, 9] width 8 height 8
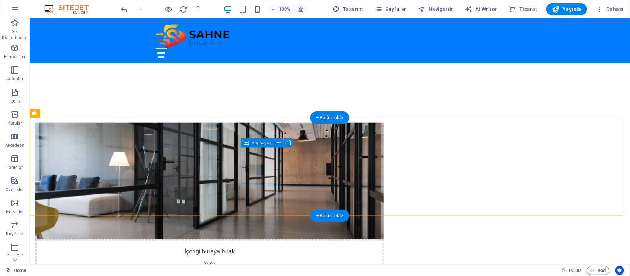
scroll to position [323, 0]
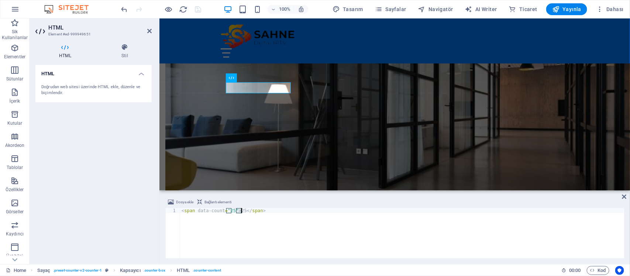
click at [240, 211] on div "< span data-count = "25" > 25 </ span >" at bounding box center [402, 238] width 444 height 61
type textarea "<span data-count="25">30</span>"
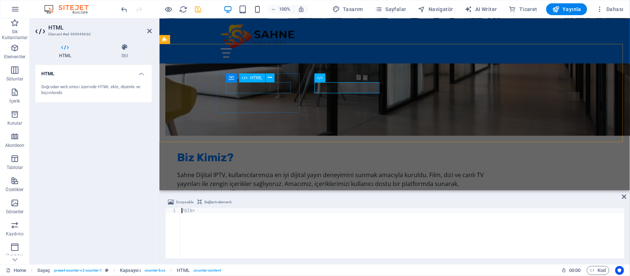
scroll to position [323, 0]
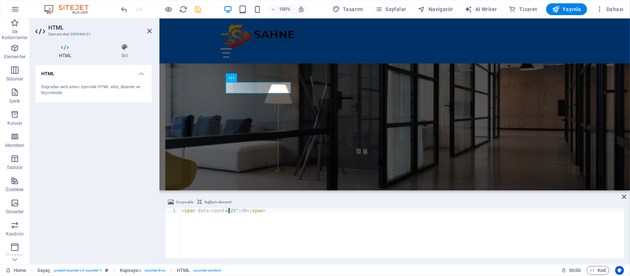
drag, startPoint x: 226, startPoint y: 211, endPoint x: 230, endPoint y: 211, distance: 4.1
click at [230, 211] on div "< span data-count = "25" > 30 </ span >" at bounding box center [402, 238] width 444 height 61
click at [225, 211] on div "< span data-count = "25" > 30 </ span >" at bounding box center [402, 233] width 444 height 50
click at [229, 211] on div "< span data-count = "25" > 30 </ span >" at bounding box center [402, 238] width 444 height 61
click at [227, 210] on div "< span data-count = "25" > 30 </ span >" at bounding box center [402, 233] width 444 height 50
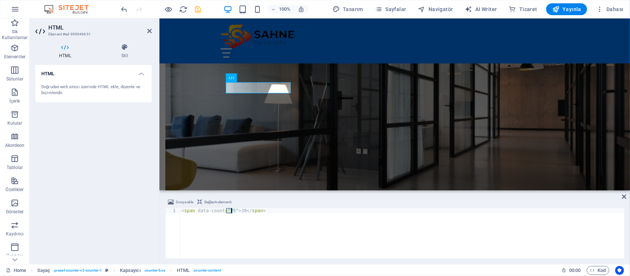
drag, startPoint x: 226, startPoint y: 210, endPoint x: 231, endPoint y: 210, distance: 4.8
click at [231, 210] on div "< span data-count = "25" > 30 </ span >" at bounding box center [402, 238] width 444 height 61
type textarea "<span data-count="30">30</span>"
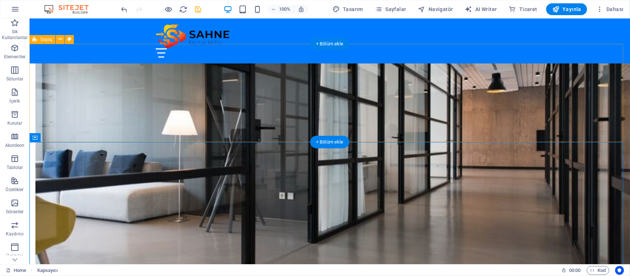
scroll to position [397, 0]
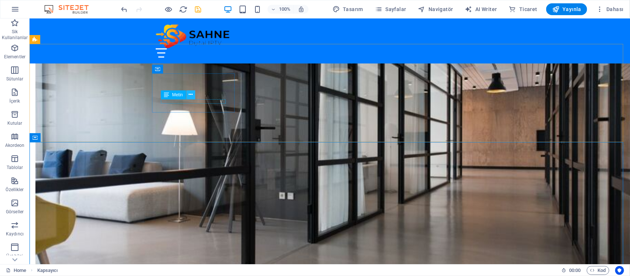
click at [194, 90] on button at bounding box center [190, 94] width 9 height 9
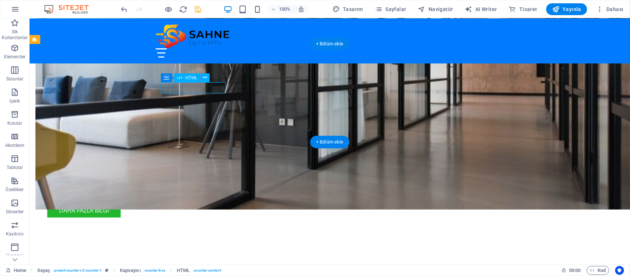
scroll to position [323, 0]
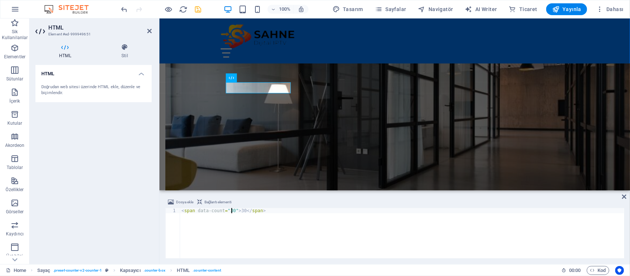
click at [242, 209] on div "< span data-count = "30" > 30 </ span >" at bounding box center [402, 238] width 444 height 61
type textarea "<span data-count="30">30BİN+</span>"
click at [526, 96] on div "Metin" at bounding box center [510, 94] width 39 height 9
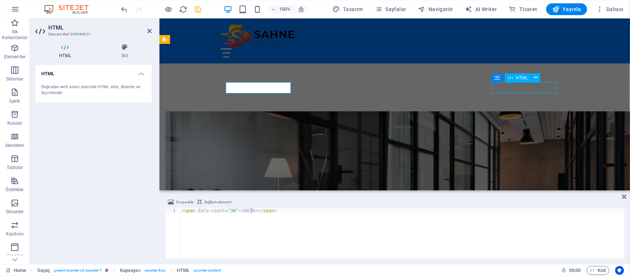
scroll to position [397, 0]
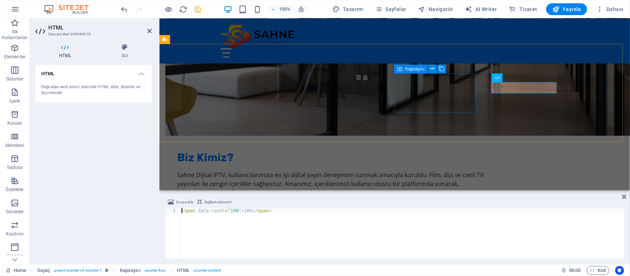
scroll to position [323, 0]
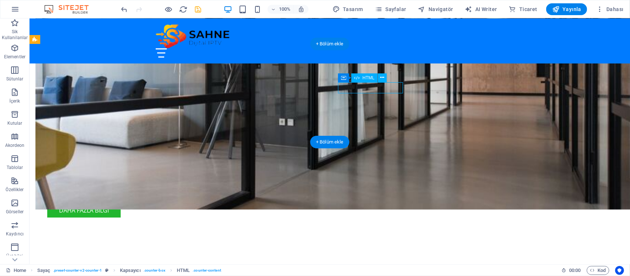
scroll to position [323, 0]
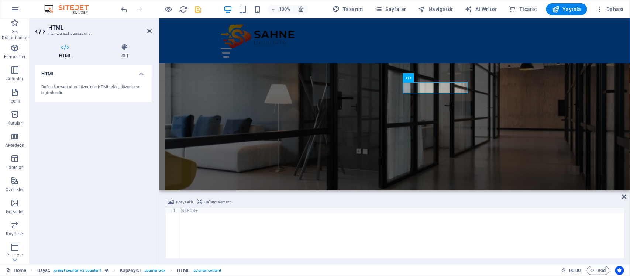
click at [204, 214] on div "83BİN+" at bounding box center [402, 238] width 444 height 61
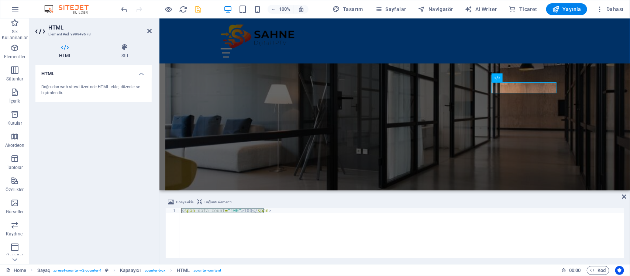
drag, startPoint x: 282, startPoint y: 214, endPoint x: 144, endPoint y: 210, distance: 138.4
click at [144, 210] on div "HTML Element #ed-999949678 HTML Stil HTML Doğrudan web sitesi üzerinde HTML ekl…" at bounding box center [330, 141] width 600 height 246
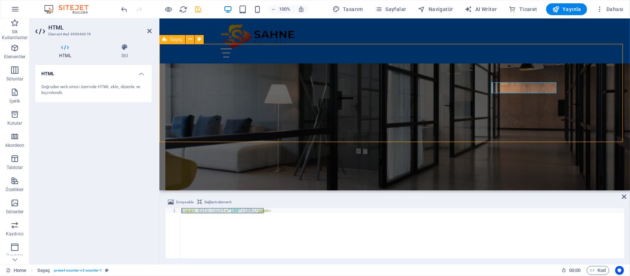
scroll to position [397, 0]
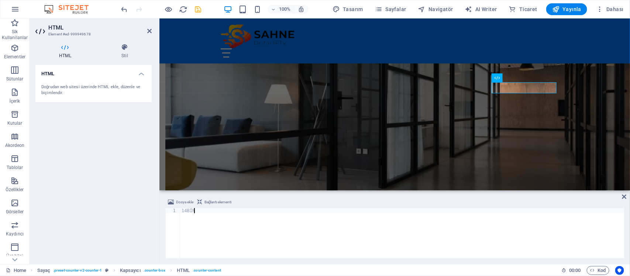
scroll to position [0, 0]
type textarea "14BİN+"
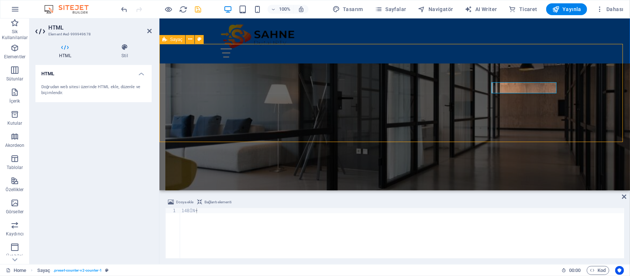
scroll to position [397, 0]
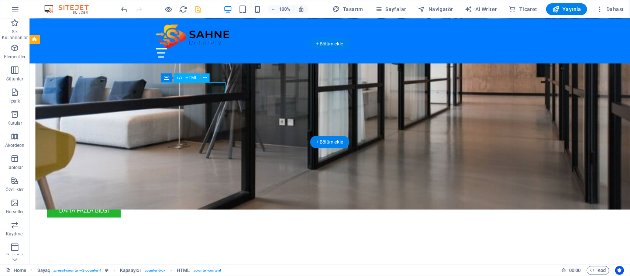
scroll to position [323, 0]
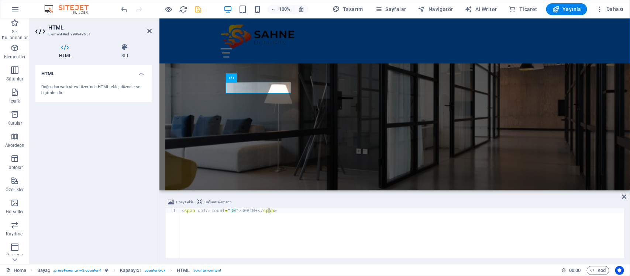
drag, startPoint x: 296, startPoint y: 215, endPoint x: 117, endPoint y: 204, distance: 179.6
click at [117, 204] on div "HTML Element #ed-999949651 HTML Stil HTML Doğrudan web sitesi üzerinde HTML ekl…" at bounding box center [330, 141] width 600 height 246
type textarea "29BİN+"
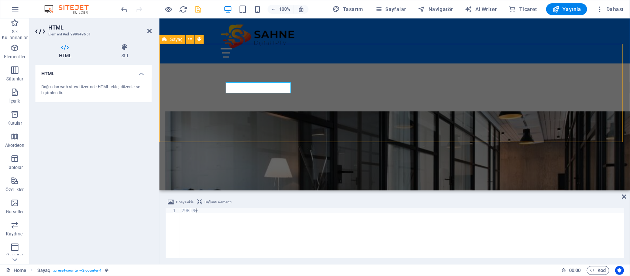
scroll to position [397, 0]
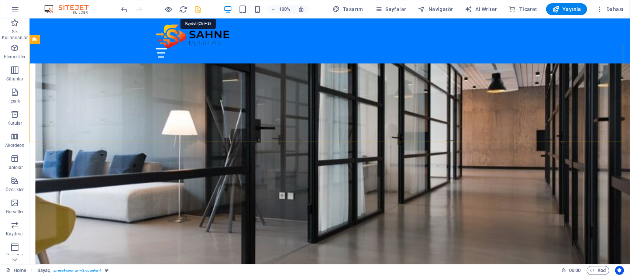
click at [201, 8] on icon "save" at bounding box center [198, 9] width 8 height 8
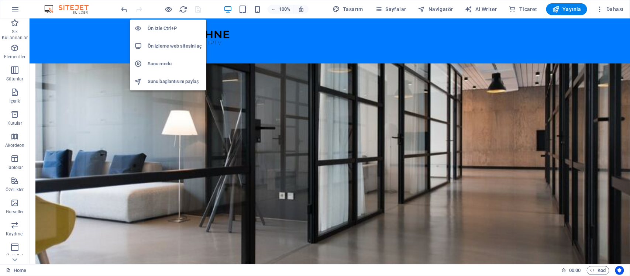
click at [174, 47] on h6 "Ön izleme web sitesini aç" at bounding box center [175, 46] width 54 height 9
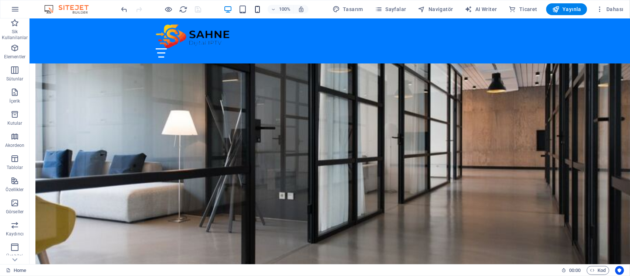
click at [258, 12] on icon "button" at bounding box center [257, 9] width 8 height 8
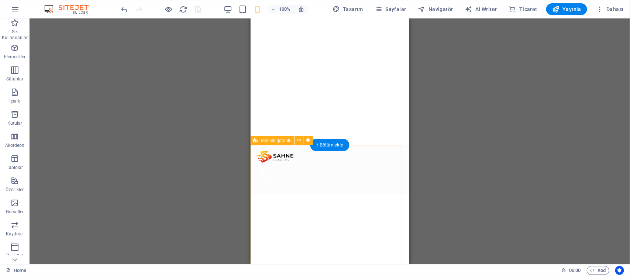
scroll to position [0, 0]
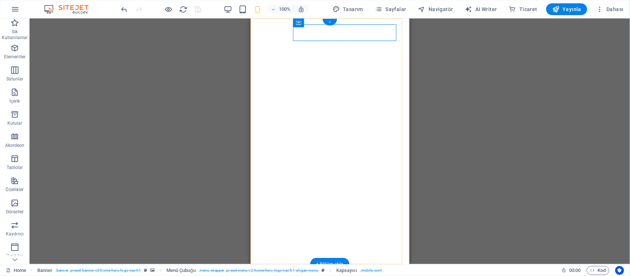
click at [329, 20] on div "+" at bounding box center [329, 22] width 14 height 7
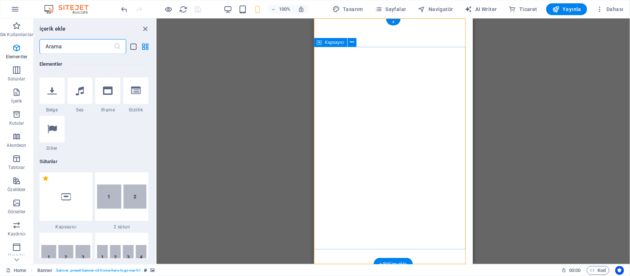
scroll to position [1290, 0]
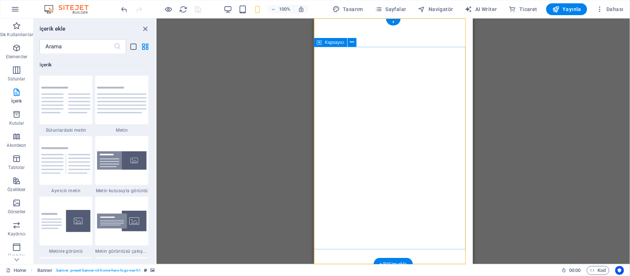
click at [162, 18] on img "2/3" at bounding box center [86, 18] width 152 height 0
select select "vh"
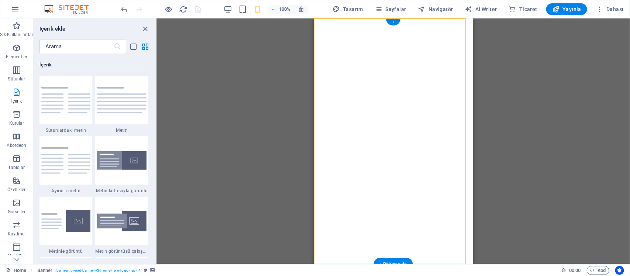
select select "header"
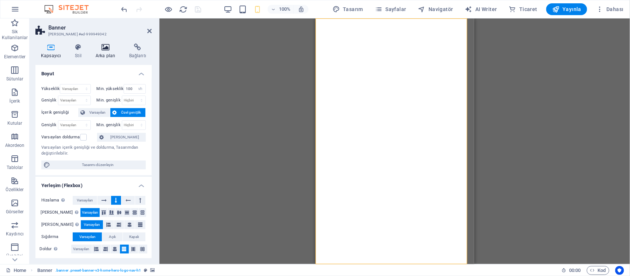
click at [109, 48] on icon at bounding box center [105, 47] width 31 height 7
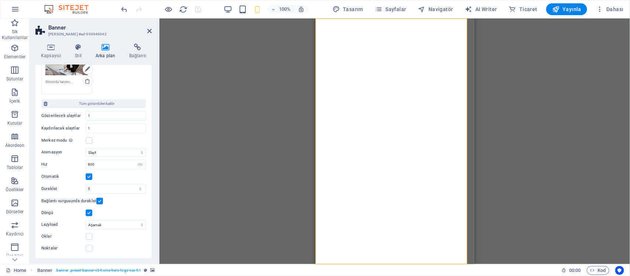
scroll to position [0, 0]
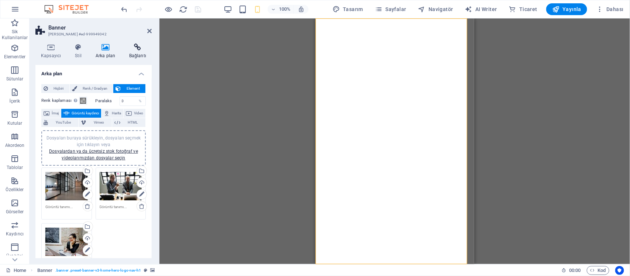
click at [134, 51] on icon at bounding box center [138, 47] width 28 height 7
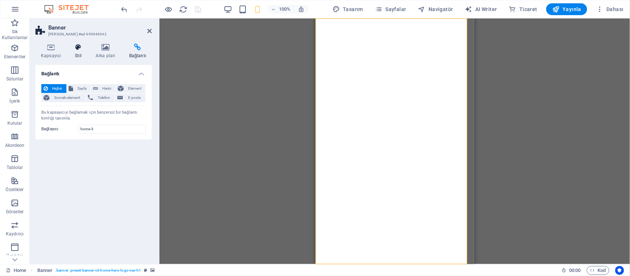
click at [79, 44] on icon at bounding box center [78, 47] width 18 height 7
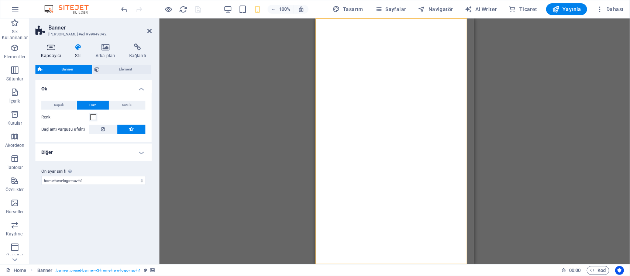
click at [42, 48] on icon at bounding box center [50, 47] width 31 height 7
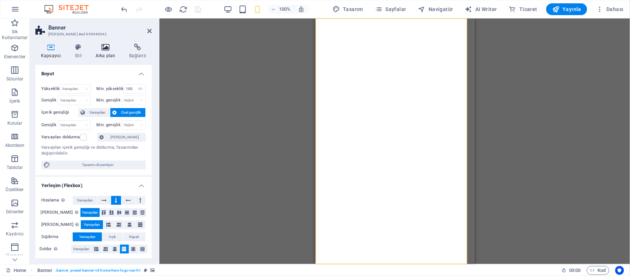
click at [90, 52] on h4 "Arka plan" at bounding box center [107, 51] width 34 height 15
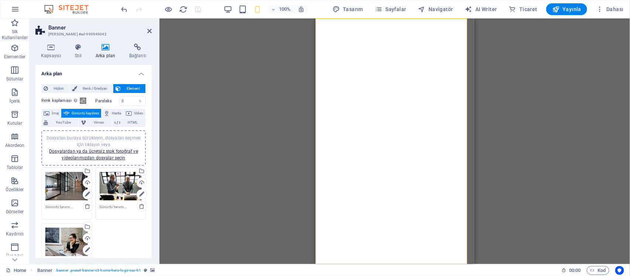
click at [88, 196] on icon at bounding box center [87, 194] width 5 height 9
click at [558, 10] on icon "button" at bounding box center [555, 9] width 7 height 7
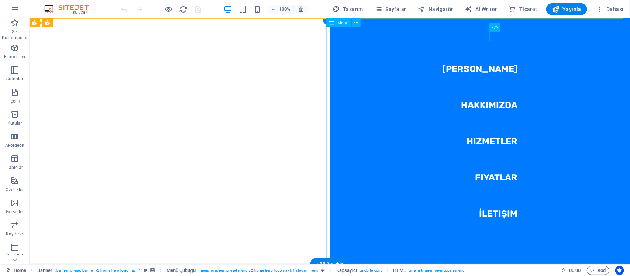
click at [486, 181] on nav "[PERSON_NAME] Hakkımızda Hizmetler Fiyatlar İletişim" at bounding box center [479, 141] width 300 height 246
click at [486, 178] on nav "[PERSON_NAME] Hakkımızda Hizmetler Fiyatlar İletişim" at bounding box center [479, 141] width 300 height 246
select select
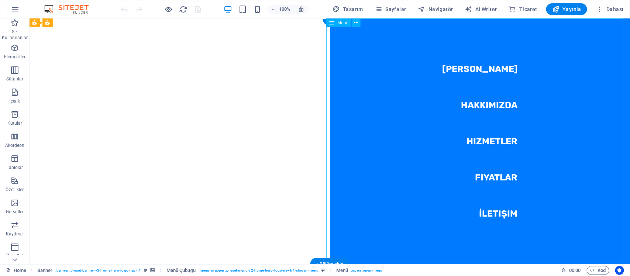
select select
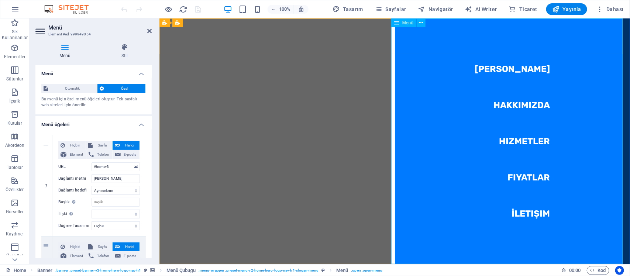
click at [512, 144] on nav "Ana Sayfa Hakkımızda Hizmetler Fiyatlar İletişim" at bounding box center [511, 141] width 235 height 246
click at [512, 139] on nav "Ana Sayfa Hakkımızda Hizmetler Fiyatlar İletişim" at bounding box center [511, 141] width 235 height 246
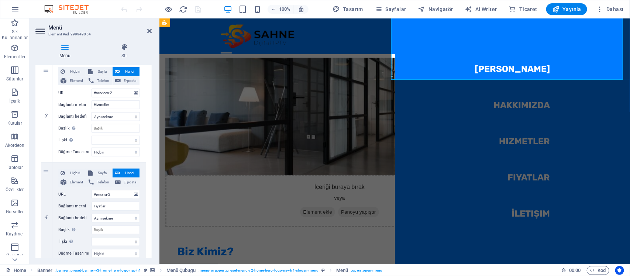
scroll to position [600, 0]
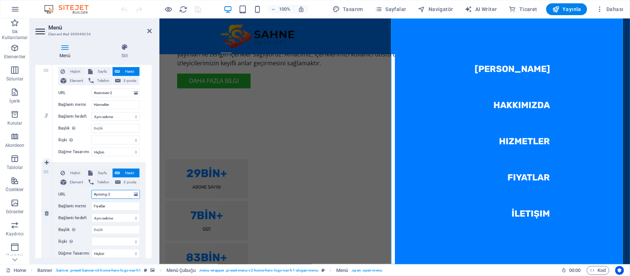
click at [119, 194] on input "#pricing-2" at bounding box center [115, 194] width 48 height 9
click at [106, 194] on input "#pricing-2" at bounding box center [115, 194] width 48 height 9
click at [115, 195] on input "#pricing-2" at bounding box center [115, 194] width 48 height 9
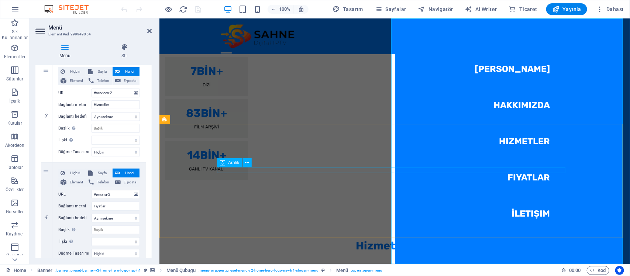
scroll to position [830, 0]
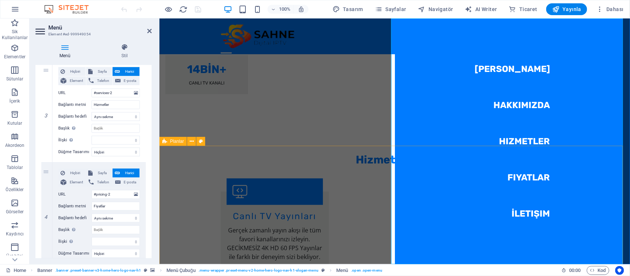
click at [178, 141] on span "Planlar" at bounding box center [177, 141] width 14 height 4
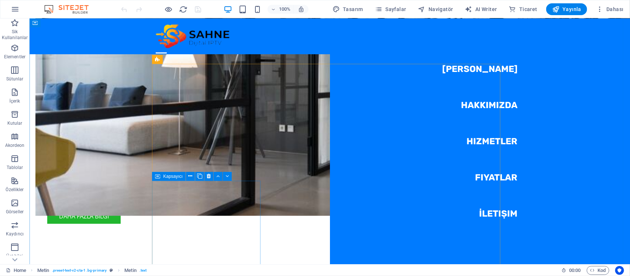
scroll to position [415, 0]
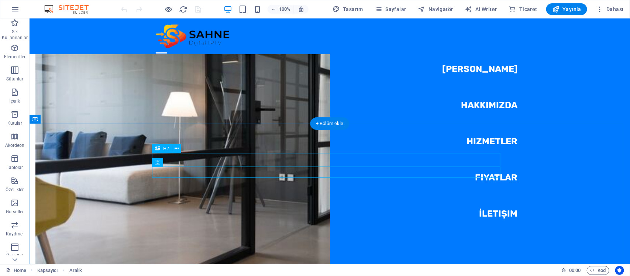
click at [493, 132] on nav "Ana Sayfa Hakkımızda Hizmetler Fiyatlar İletişim" at bounding box center [479, 141] width 300 height 246
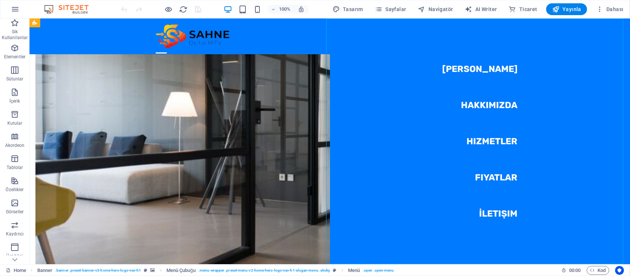
click at [491, 136] on nav "Ana Sayfa Hakkımızda Hizmetler Fiyatlar İletişim" at bounding box center [479, 141] width 300 height 246
select select
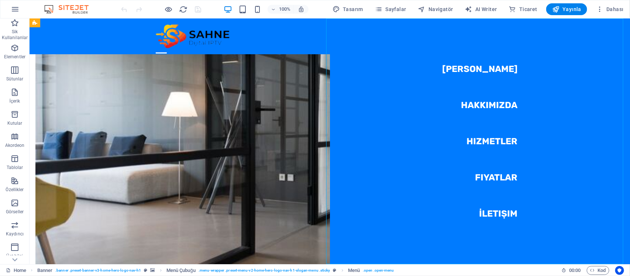
select select
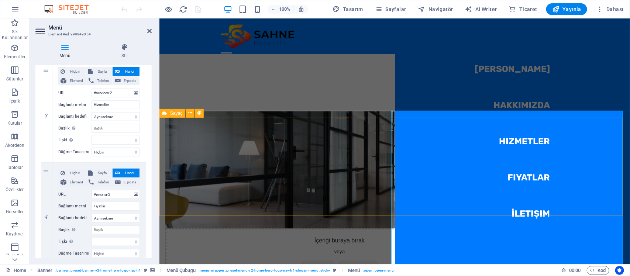
scroll to position [369, 0]
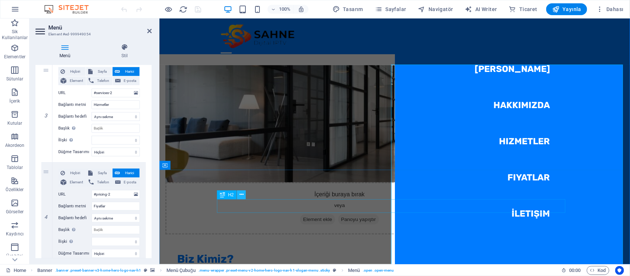
click at [241, 194] on icon at bounding box center [241, 195] width 4 height 8
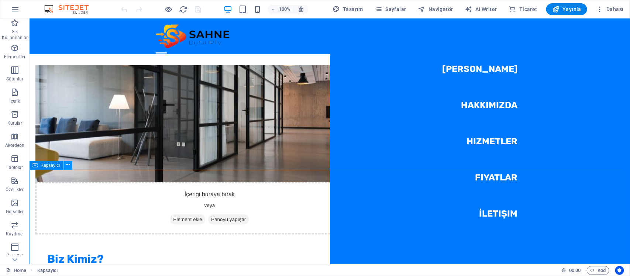
click at [70, 165] on button at bounding box center [67, 165] width 9 height 9
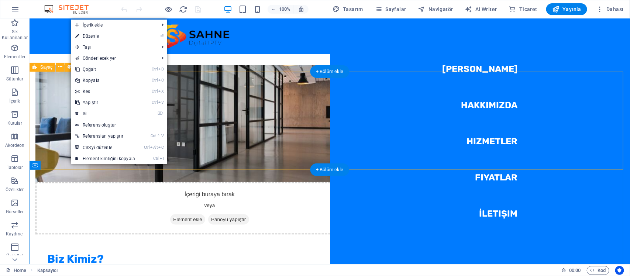
click at [36, 163] on icon at bounding box center [34, 165] width 5 height 9
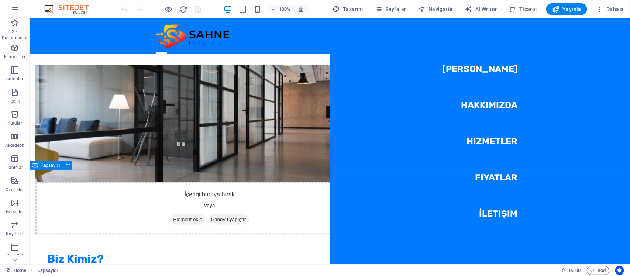
click at [44, 167] on span "Kapsayıcı" at bounding box center [51, 165] width 20 height 4
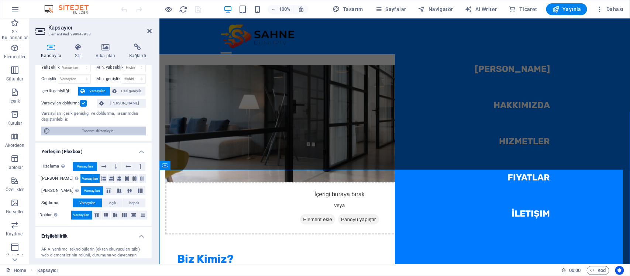
scroll to position [0, 0]
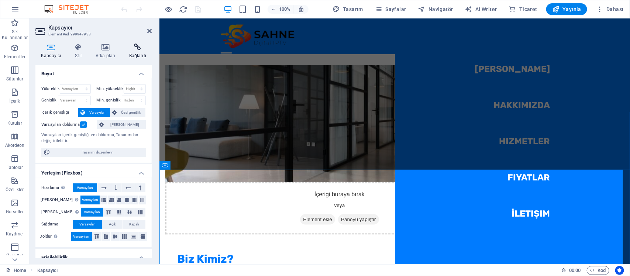
click at [129, 49] on icon at bounding box center [138, 47] width 28 height 7
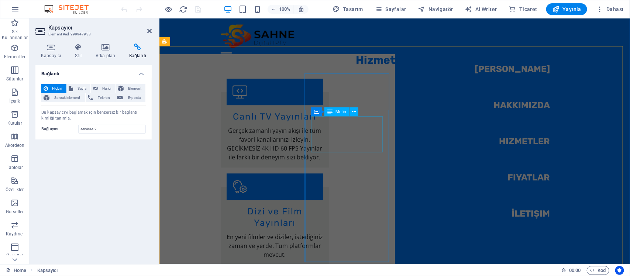
scroll to position [876, 0]
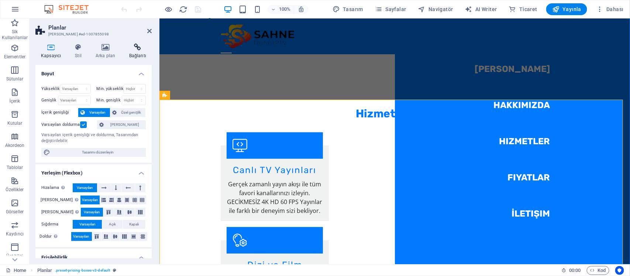
click at [145, 51] on h4 "Bağlantı" at bounding box center [138, 51] width 28 height 15
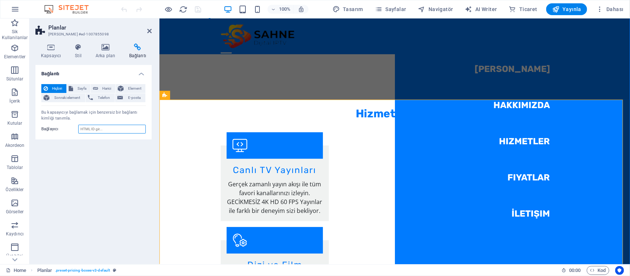
click at [111, 133] on input "Bağlayıcı" at bounding box center [112, 129] width 68 height 9
type input "fiyatlar"
click at [519, 174] on nav "Ana Sayfa Hakkımızda Hizmetler Fiyatlar İletişim" at bounding box center [511, 141] width 235 height 246
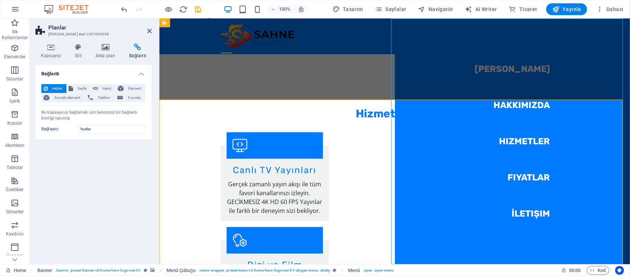
click at [629, 174] on nav "Ana Sayfa Hakkımızda Hizmetler Fiyatlar İletişim" at bounding box center [511, 141] width 235 height 246
select select
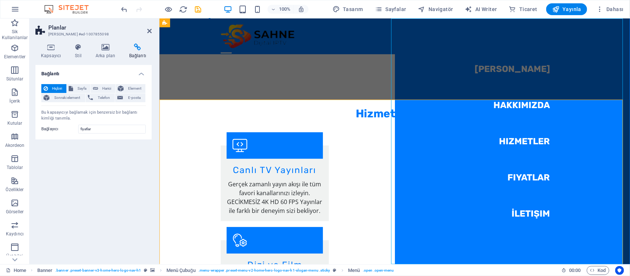
select select
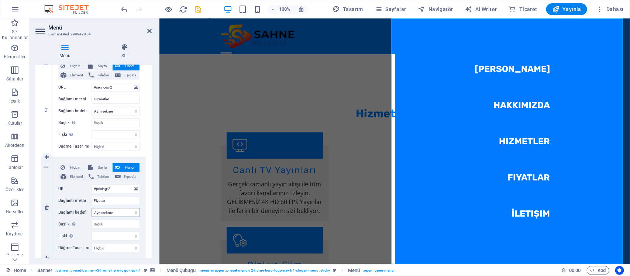
scroll to position [323, 0]
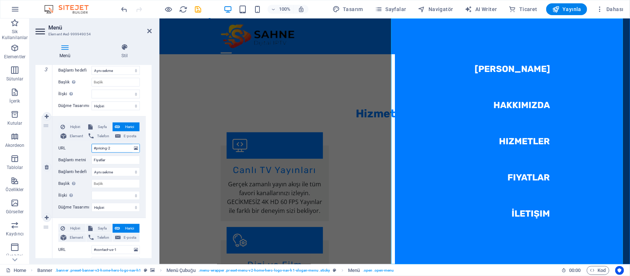
drag, startPoint x: 110, startPoint y: 148, endPoint x: 96, endPoint y: 148, distance: 14.0
click at [96, 148] on input "#pricing-2" at bounding box center [115, 148] width 48 height 9
paste input "fiyatlar"
type input "#fiyatlar"
select select
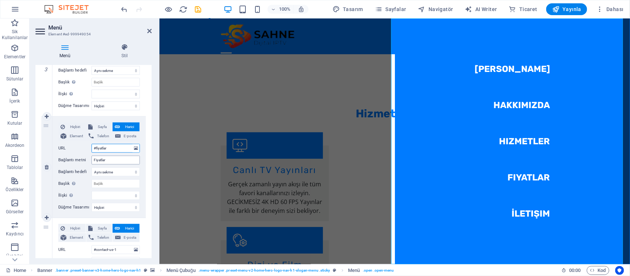
select select
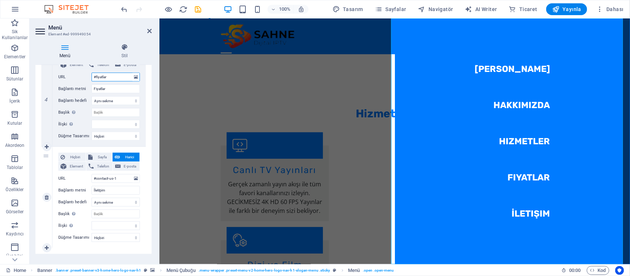
scroll to position [404, 0]
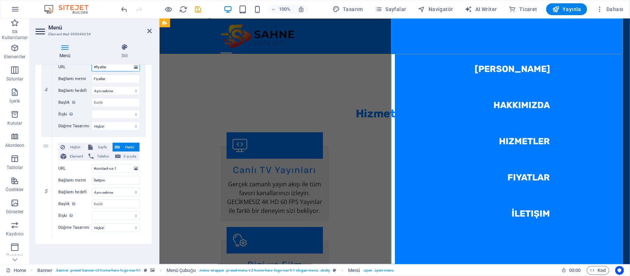
type input "#fiyatlar"
click at [528, 224] on nav "Ana Sayfa Hakkımızda Hizmetler Fiyatlar İletişim" at bounding box center [511, 141] width 235 height 246
click at [528, 217] on nav "Ana Sayfa Hakkımızda Hizmetler Fiyatlar İletişim" at bounding box center [511, 141] width 235 height 246
click at [102, 159] on span "Telefon" at bounding box center [103, 156] width 14 height 9
select select
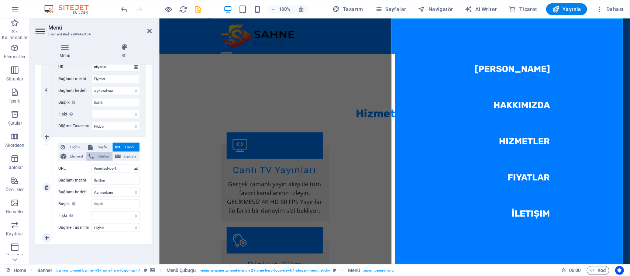
select select
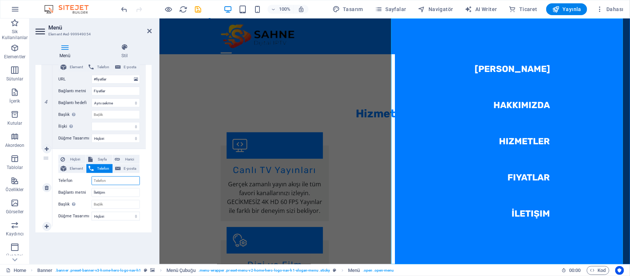
scroll to position [386, 0]
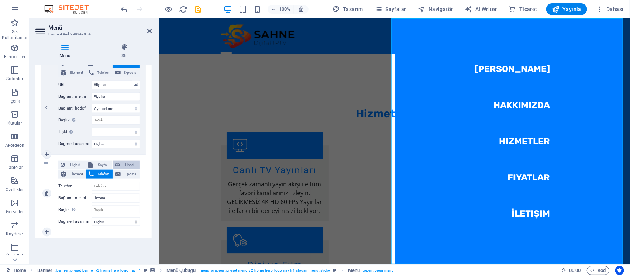
click at [131, 165] on span "Harici" at bounding box center [129, 164] width 15 height 9
select select
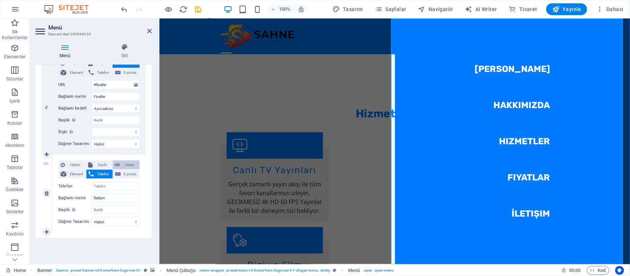
select select "blank"
select select
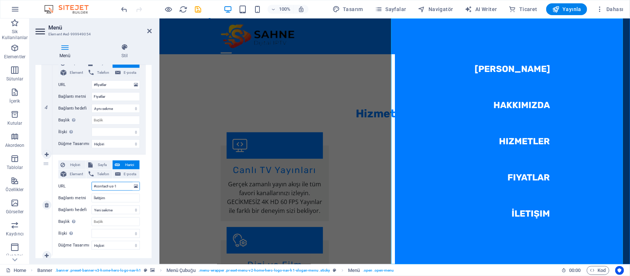
drag, startPoint x: 125, startPoint y: 185, endPoint x: 64, endPoint y: 189, distance: 61.0
click at [64, 189] on div "URL #contact-us-1" at bounding box center [99, 186] width 82 height 9
click at [126, 210] on select "Yeni sekme Aynı sekme Kaplama" at bounding box center [115, 209] width 48 height 9
paste input "https://wa.me/1XXXXXXXXXX"
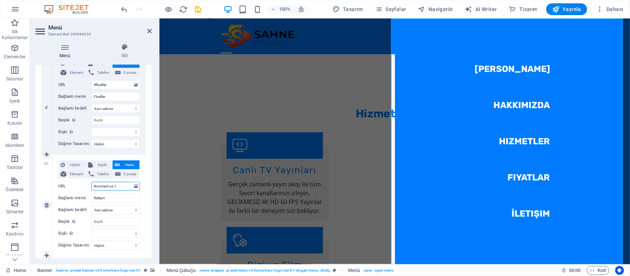
type input "https://wa.me/1XXXXXXXXXX"
select select
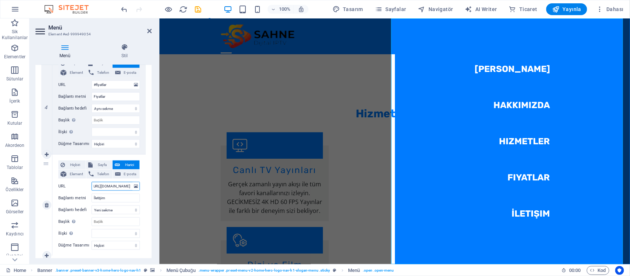
select select
drag, startPoint x: 263, startPoint y: 205, endPoint x: 168, endPoint y: 187, distance: 96.5
drag, startPoint x: 117, startPoint y: 185, endPoint x: 153, endPoint y: 186, distance: 36.2
click at [150, 186] on div "1 Hiçbiri Sayfa Harici Element Telefon E-posta Sayfa Home Subpage Legal Notice …" at bounding box center [93, 2] width 116 height 519
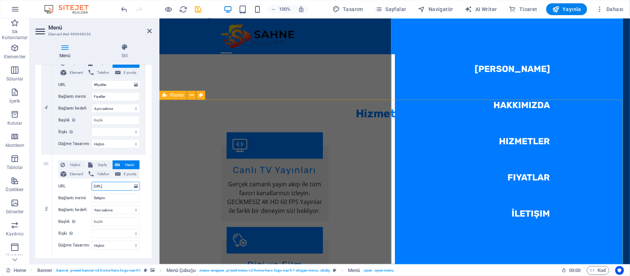
scroll to position [0, 0]
type input "https://wa.me44"
select select
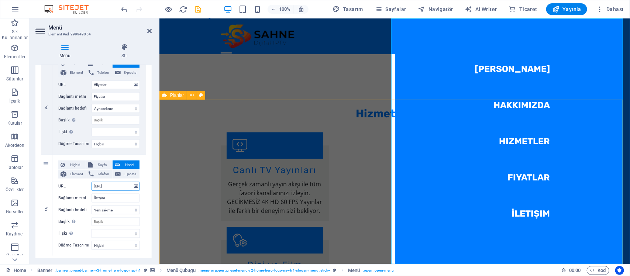
select select
type input "https://wa.me"
select select
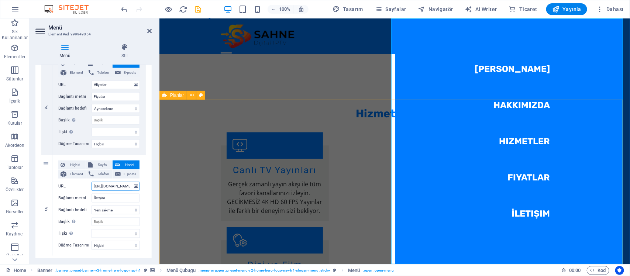
select select
type input "https://wa.me/"
select select
type input "https://wa.me/44"
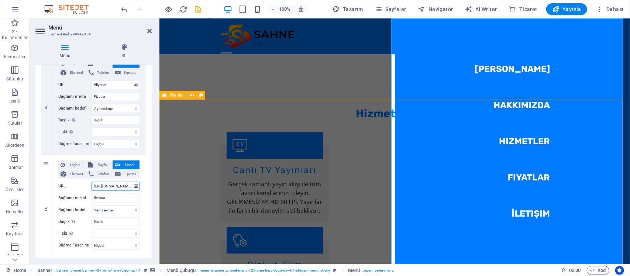
select select
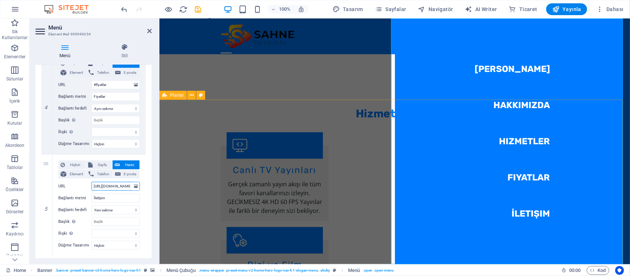
type input "https://wa.me/447"
select select
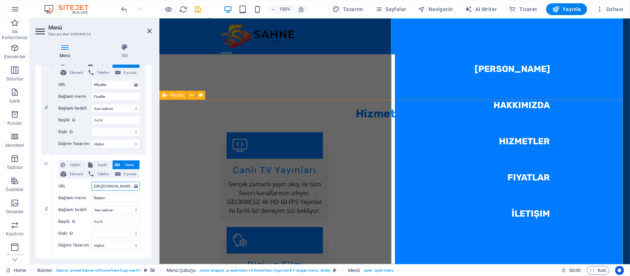
select select
type input "https://wa.me/4478564037"
select select
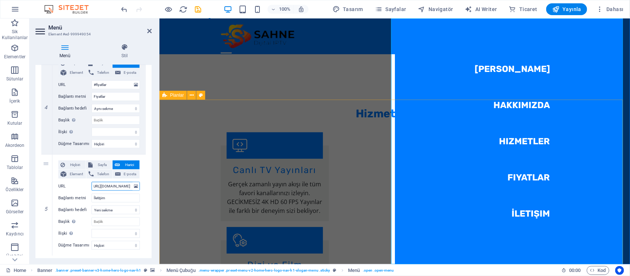
select select
type input "https://wa.me/447856403755"
select select
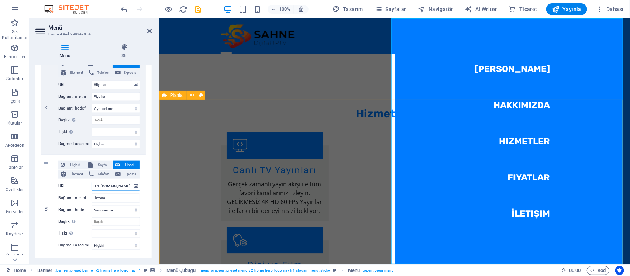
select select
type input "https://wa.me/447856403755"
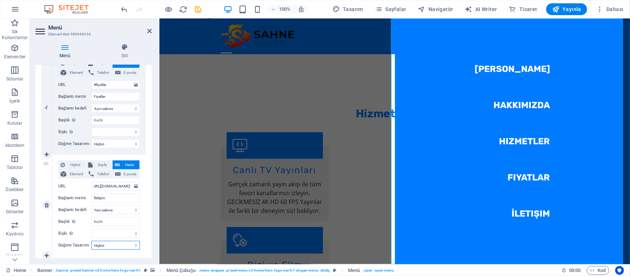
click at [122, 246] on select "Hiçbiri Varsayılan Birincil İkincil" at bounding box center [115, 245] width 48 height 9
select select "primary"
click at [91, 241] on select "Hiçbiri Varsayılan Birincil İkincil" at bounding box center [115, 245] width 48 height 9
select select
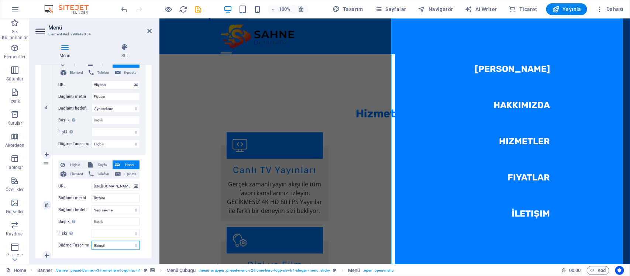
select select
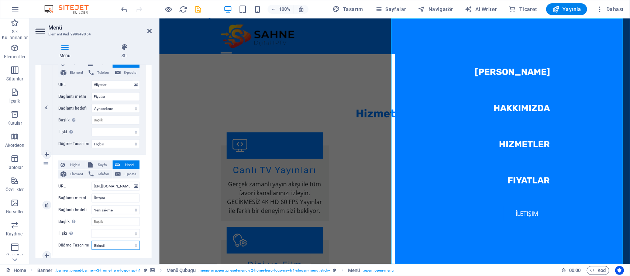
click at [123, 243] on select "Hiçbiri Varsayılan Birincil İkincil" at bounding box center [115, 245] width 48 height 9
select select "secondary"
click at [91, 241] on select "Hiçbiri Varsayılan Birincil İkincil" at bounding box center [115, 245] width 48 height 9
select select
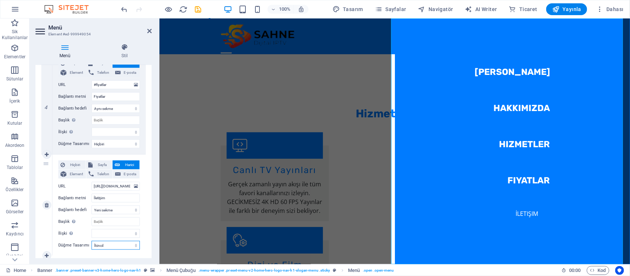
select select
click at [119, 249] on select "Hiçbiri Varsayılan Birincil İkincil" at bounding box center [115, 245] width 48 height 9
select select "default"
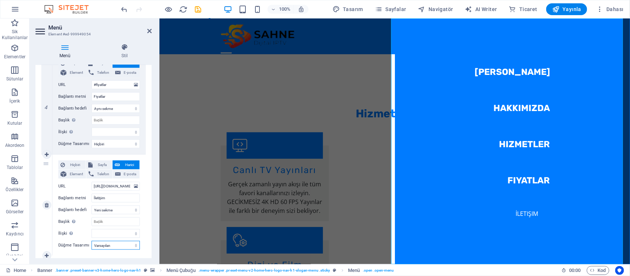
click at [91, 241] on select "Hiçbiri Varsayılan Birincil İkincil" at bounding box center [115, 245] width 48 height 9
select select
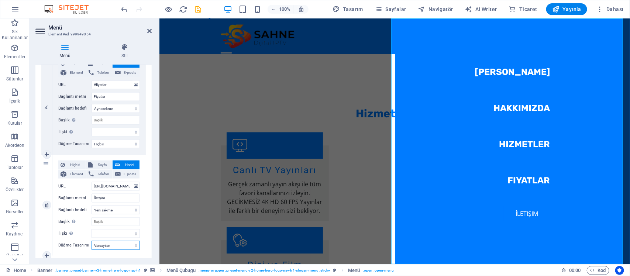
select select
click at [118, 243] on select "Hiçbiri Varsayılan Birincil İkincil" at bounding box center [115, 245] width 48 height 9
select select
click at [91, 241] on select "Hiçbiri Varsayılan Birincil İkincil" at bounding box center [115, 245] width 48 height 9
select select
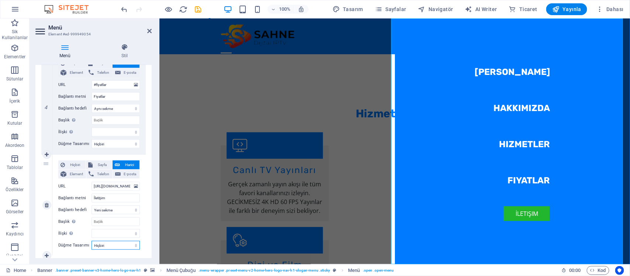
select select
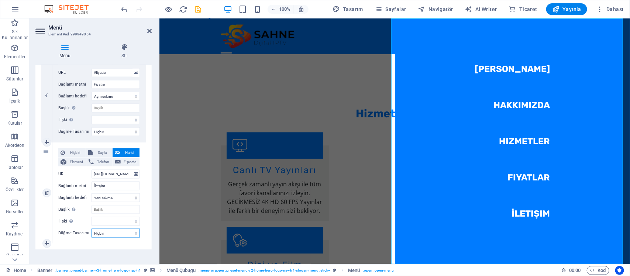
scroll to position [404, 0]
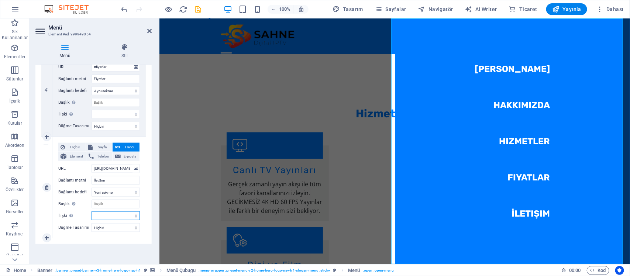
click at [128, 212] on select "alternate oluşturan bookmark harici yardım lisans ileri nofollow noreferrer noo…" at bounding box center [115, 215] width 48 height 9
click at [125, 214] on select "alternate oluşturan bookmark harici yardım lisans ileri nofollow noreferrer noo…" at bounding box center [115, 215] width 48 height 9
click at [119, 202] on input "Başlık Ek bağlantı tanımının bağlantı metniyle aynı olmaması gerekir. Başlık, g…" at bounding box center [115, 204] width 48 height 9
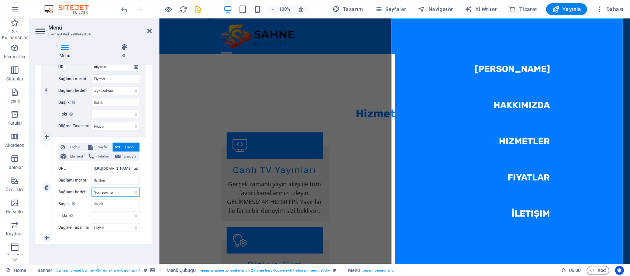
click at [119, 191] on select "Yeni sekme Aynı sekme Kaplama" at bounding box center [115, 192] width 48 height 9
click at [119, 182] on input "İletişim" at bounding box center [115, 180] width 48 height 9
click at [99, 157] on span "Telefon" at bounding box center [103, 156] width 14 height 9
select select
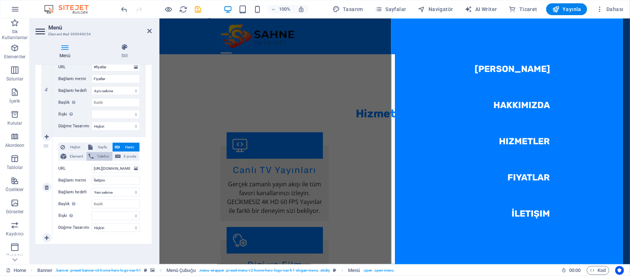
select select
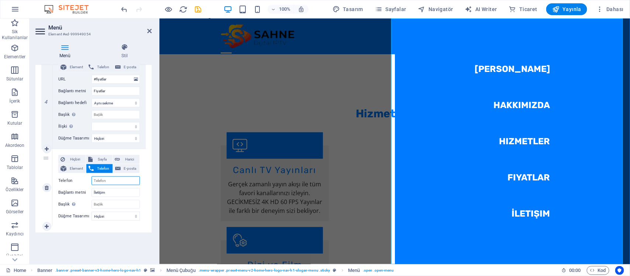
scroll to position [386, 0]
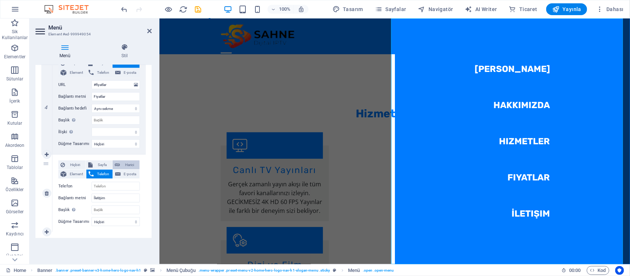
click at [128, 165] on span "Harici" at bounding box center [129, 164] width 15 height 9
select select
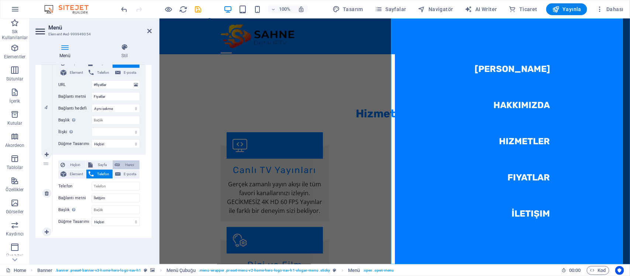
select select "blank"
select select
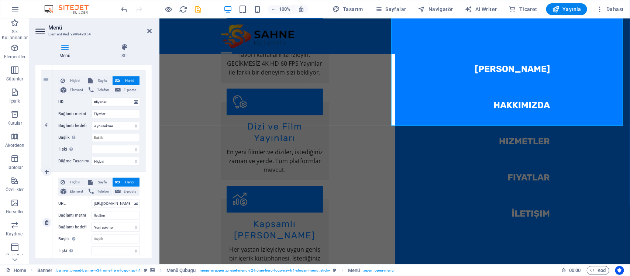
scroll to position [404, 0]
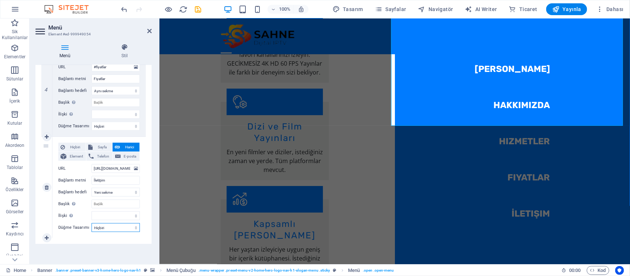
click at [121, 227] on select "Hiçbiri Varsayılan Birincil İkincil" at bounding box center [115, 227] width 48 height 9
select select "default"
click at [91, 223] on select "Hiçbiri Varsayılan Birincil İkincil" at bounding box center [115, 227] width 48 height 9
select select
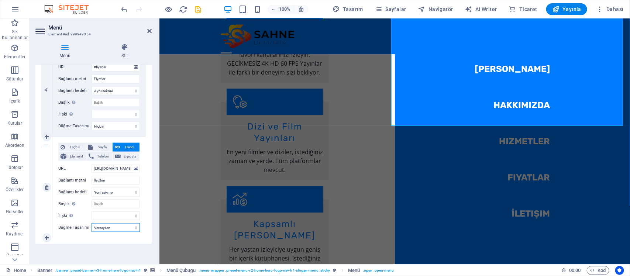
select select
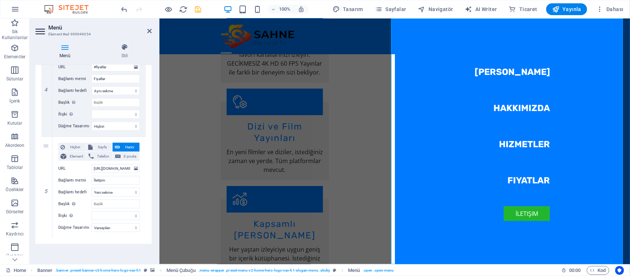
click at [200, 7] on icon "save" at bounding box center [198, 9] width 8 height 8
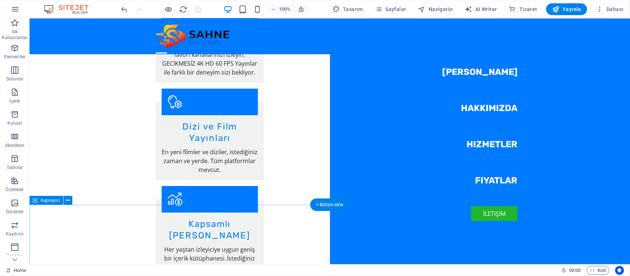
scroll to position [1107, 0]
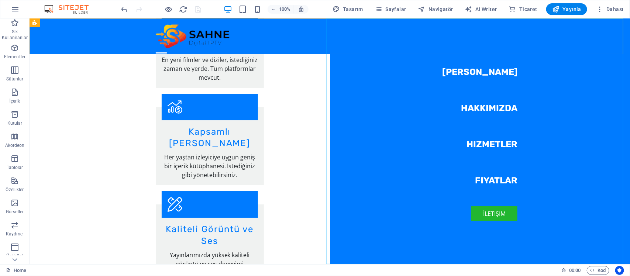
click at [463, 179] on nav "Ana Sayfa Hakkımızda Hizmetler Fiyatlar İletişim" at bounding box center [479, 141] width 300 height 246
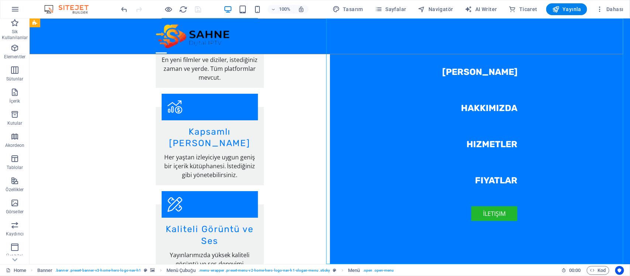
click at [166, 48] on div at bounding box center [160, 52] width 11 height 9
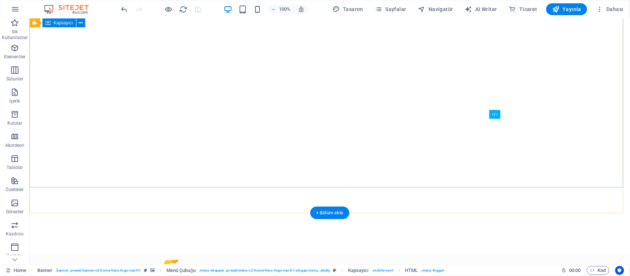
scroll to position [0, 0]
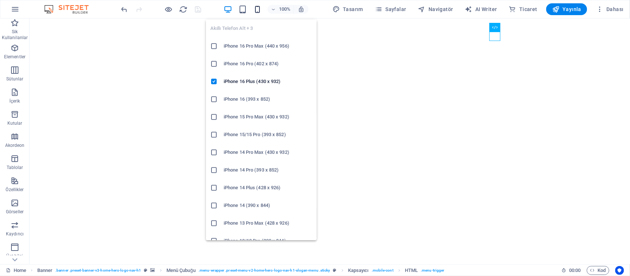
click at [258, 11] on icon "button" at bounding box center [257, 9] width 8 height 8
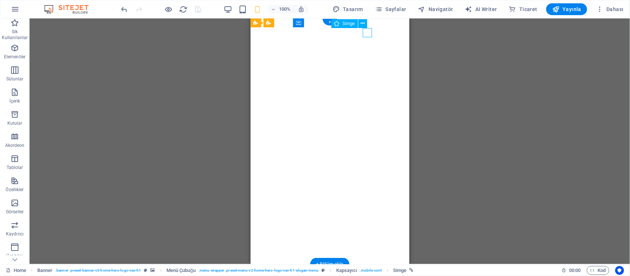
select select "xMidYMid"
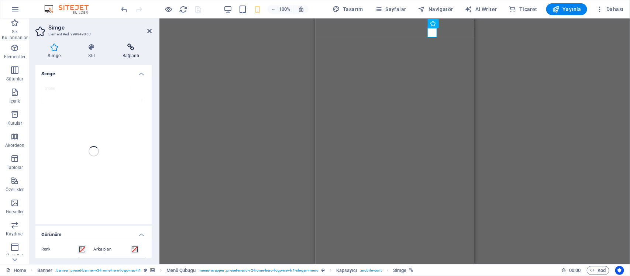
click at [123, 55] on h4 "Bağlantı" at bounding box center [131, 51] width 42 height 15
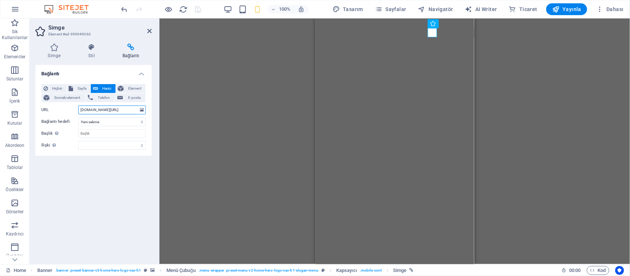
click at [80, 109] on input "wa.me/447856403755" at bounding box center [112, 110] width 68 height 9
type input "https://wa.me/447856403755"
click at [197, 8] on icon "save" at bounding box center [198, 9] width 8 height 8
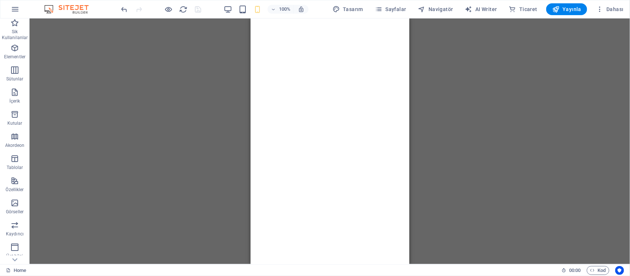
click at [174, 9] on div at bounding box center [161, 9] width 83 height 12
click at [172, 9] on icon "button" at bounding box center [169, 9] width 8 height 8
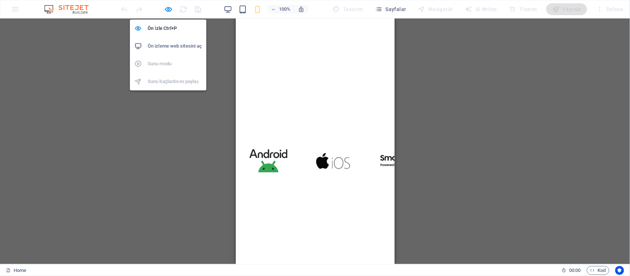
click at [173, 47] on h6 "Ön izleme web sitesini aç" at bounding box center [175, 46] width 54 height 9
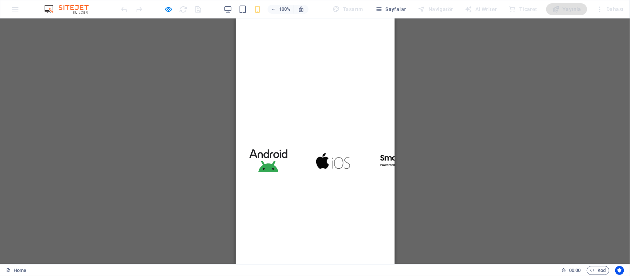
click at [570, 8] on div "Yayınla" at bounding box center [566, 9] width 41 height 12
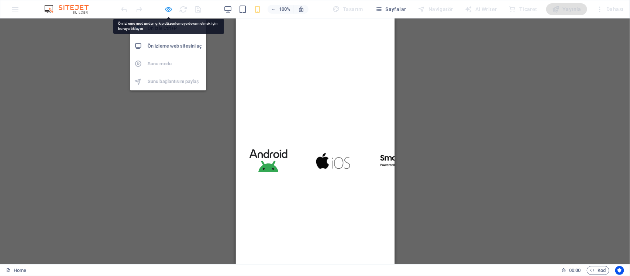
click at [166, 8] on icon "button" at bounding box center [169, 9] width 8 height 8
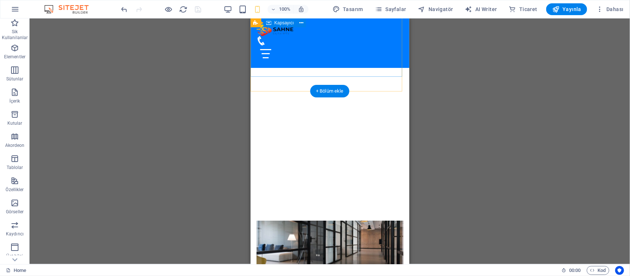
scroll to position [184, 0]
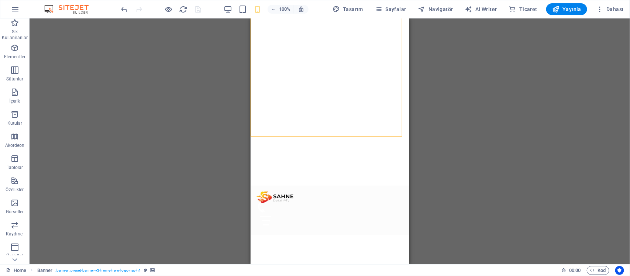
scroll to position [138, 0]
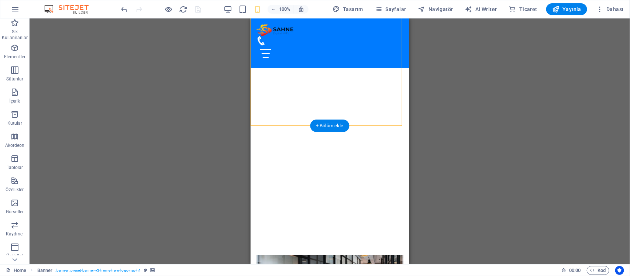
select select "vh"
select select "header"
select select "ms"
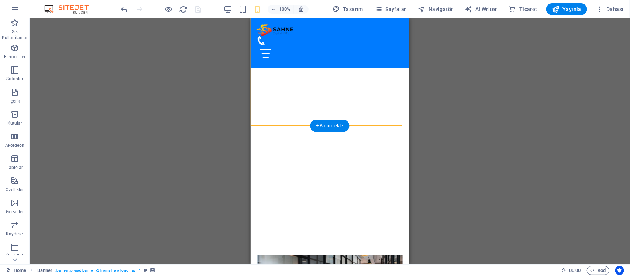
select select "s"
select select "progressive"
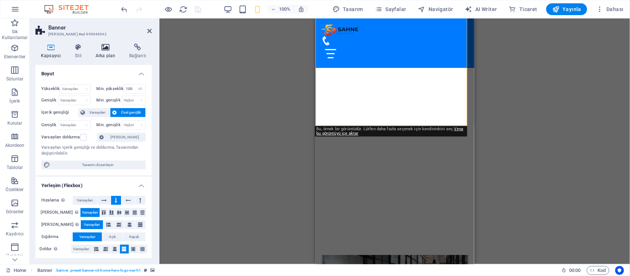
click at [102, 46] on icon at bounding box center [105, 47] width 31 height 7
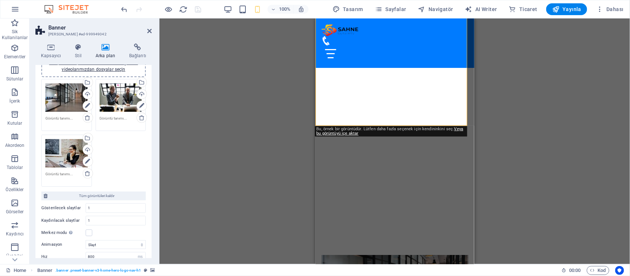
scroll to position [92, 0]
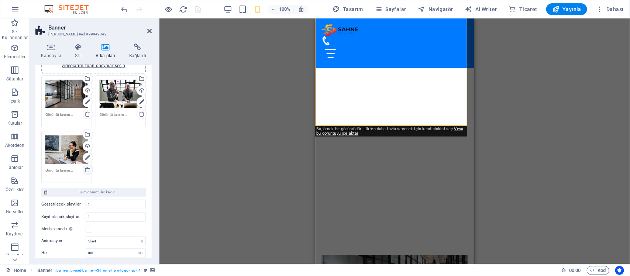
click at [84, 169] on icon at bounding box center [87, 170] width 6 height 6
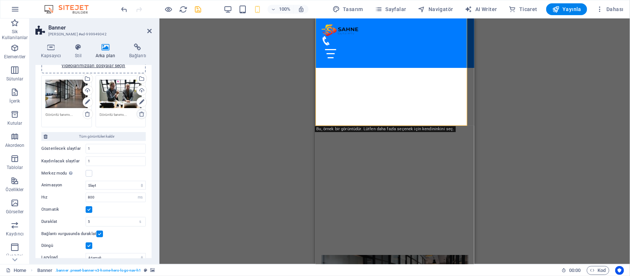
click at [139, 113] on icon at bounding box center [142, 114] width 6 height 6
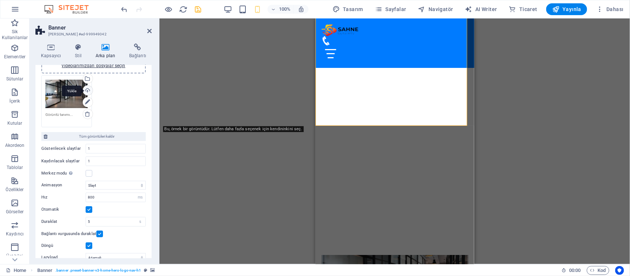
click at [85, 93] on div "Yükle" at bounding box center [87, 91] width 11 height 11
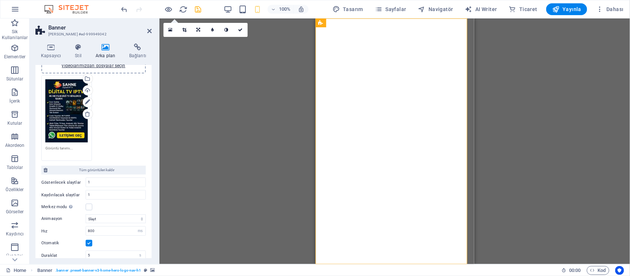
click at [125, 100] on div "Dosyaları buraya sürükleyin, dosyaları seçmek için tıklayın veya Dosyalardan ya…" at bounding box center [93, 118] width 108 height 90
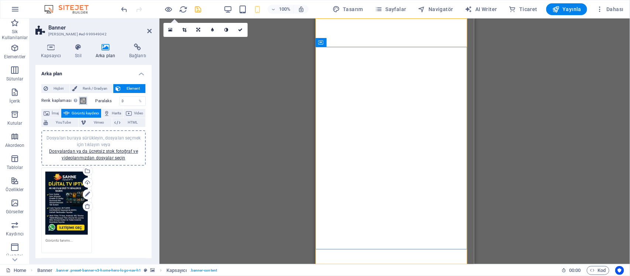
click at [84, 100] on span at bounding box center [83, 101] width 6 height 6
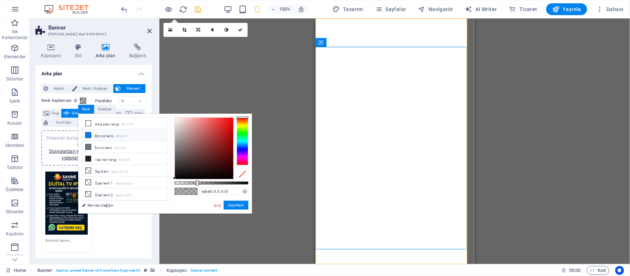
click at [93, 135] on li "Birincil renk #007BFF" at bounding box center [124, 135] width 85 height 12
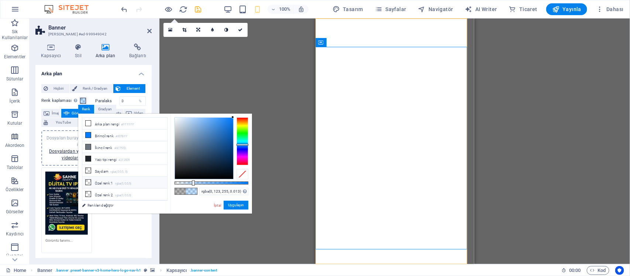
type input "rgba(0, 123, 255, 0)"
drag, startPoint x: 193, startPoint y: 183, endPoint x: 162, endPoint y: 182, distance: 30.3
click at [162, 182] on div "less Arka plan rengi #FFFFFF Birincil renk #007BFF İkincil renk #6C757D Yazı ti…" at bounding box center [165, 164] width 174 height 100
click at [143, 223] on div "Dosyaları buraya sürükleyin, dosyaları seçmek için tıklayın veya Dosyalardan ya…" at bounding box center [93, 211] width 108 height 90
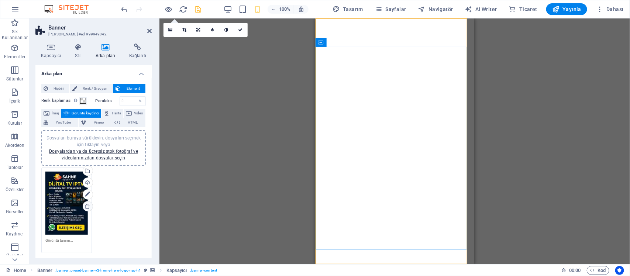
click at [84, 205] on icon at bounding box center [87, 206] width 6 height 6
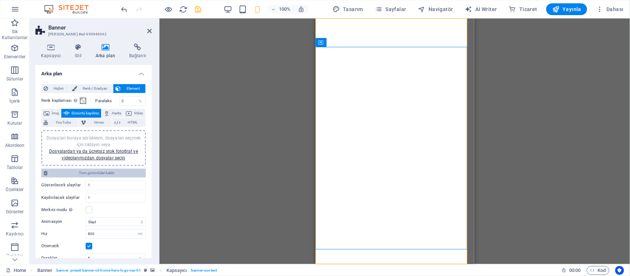
click at [129, 173] on span "Tüm görüntüleri kaldır" at bounding box center [97, 173] width 94 height 9
click at [91, 87] on span "Renk / Gradyan" at bounding box center [95, 88] width 32 height 9
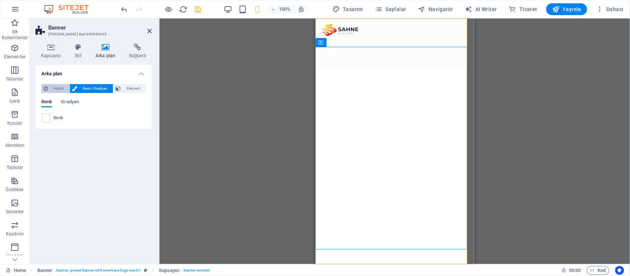
click at [61, 87] on span "Hiçbiri" at bounding box center [58, 88] width 17 height 9
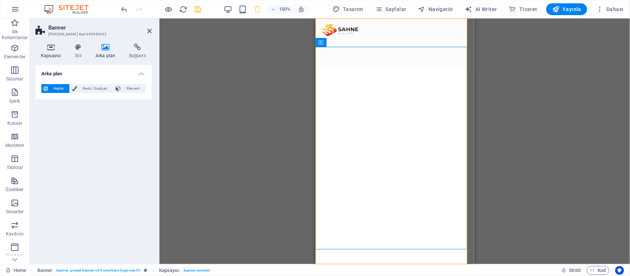
click at [46, 50] on icon at bounding box center [50, 47] width 31 height 7
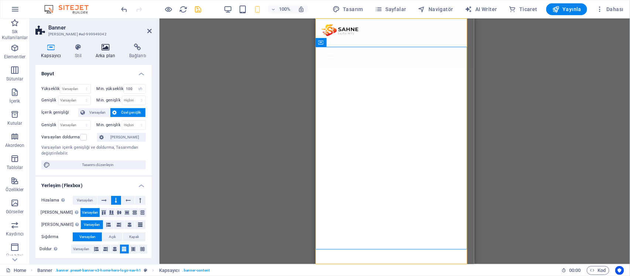
click at [101, 48] on icon at bounding box center [105, 47] width 31 height 7
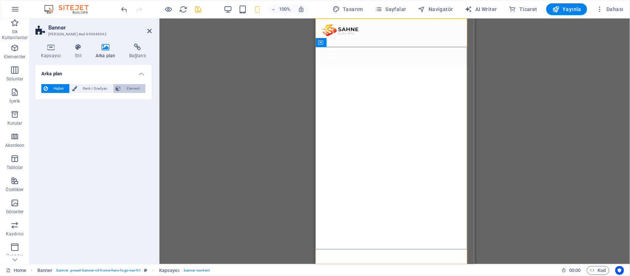
click at [125, 90] on span "Element" at bounding box center [133, 88] width 20 height 9
select select "ms"
select select "s"
select select "progressive"
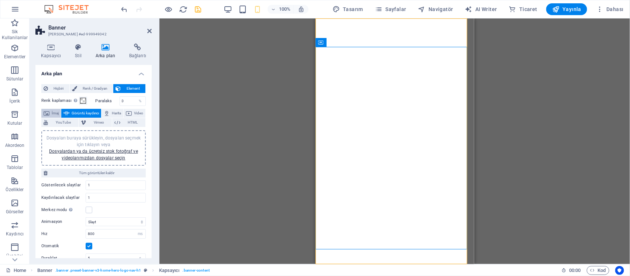
click at [58, 111] on span "İmaj" at bounding box center [55, 113] width 7 height 9
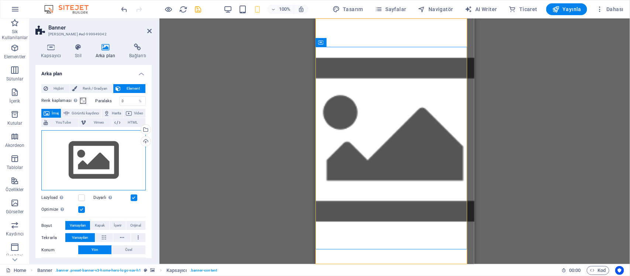
click at [99, 174] on div "Dosyaları buraya sürükleyin, dosyaları seçmek için tıklayın veya Dosyalardan ya…" at bounding box center [93, 160] width 104 height 61
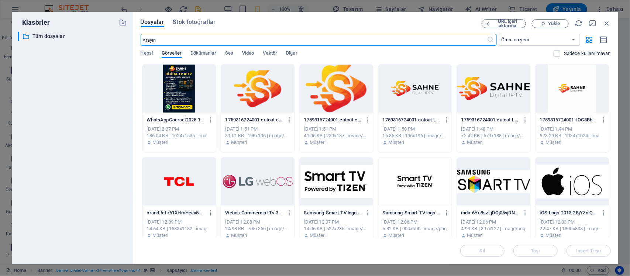
click at [189, 96] on div at bounding box center [178, 89] width 73 height 48
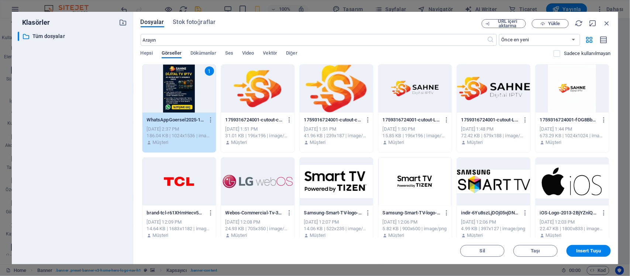
click at [189, 96] on div "1" at bounding box center [178, 89] width 73 height 48
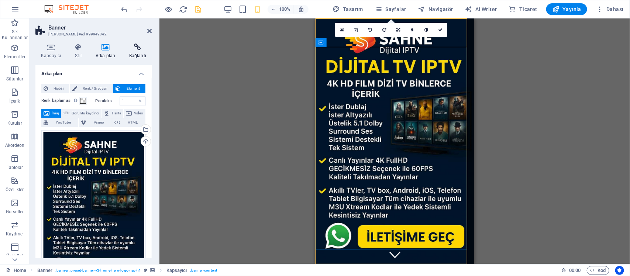
click at [134, 45] on icon at bounding box center [138, 47] width 28 height 7
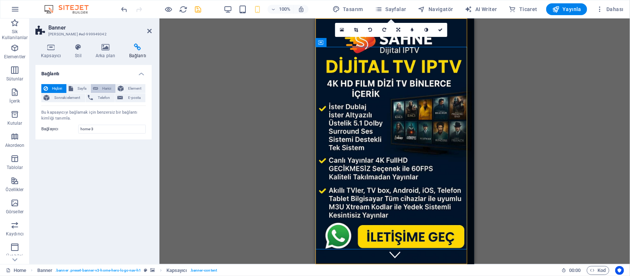
click at [108, 90] on span "Harici" at bounding box center [106, 88] width 13 height 9
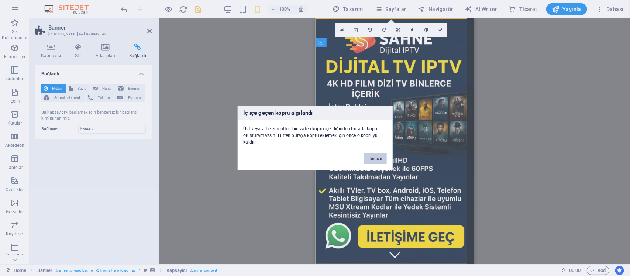
click at [379, 162] on button "Tamam" at bounding box center [375, 158] width 22 height 11
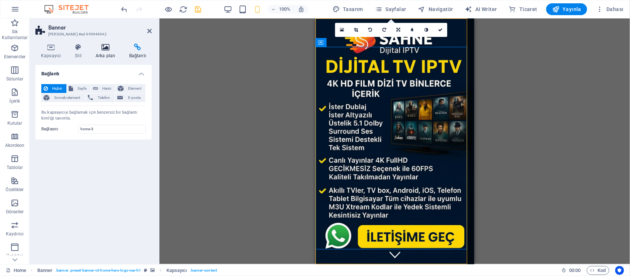
click at [94, 55] on h4 "Arka plan" at bounding box center [107, 51] width 34 height 15
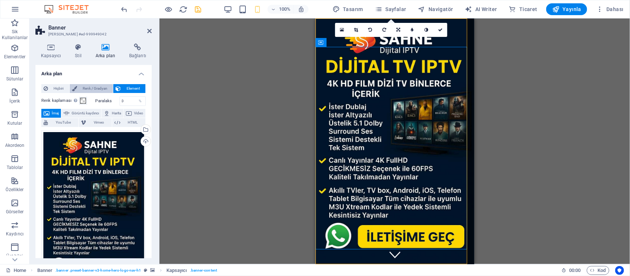
click at [108, 89] on span "Renk / Gradyan" at bounding box center [95, 88] width 32 height 9
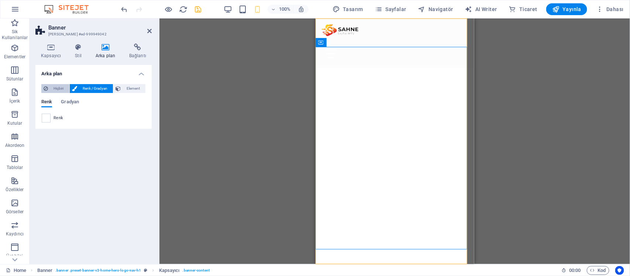
click at [63, 87] on span "Hiçbiri" at bounding box center [58, 88] width 17 height 9
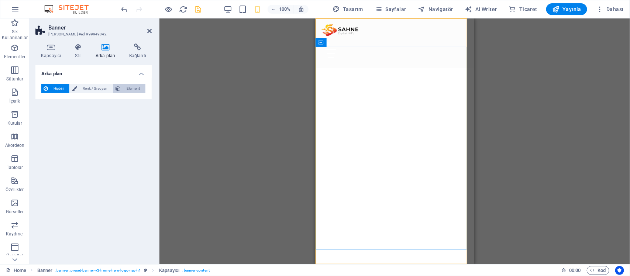
click at [133, 91] on span "Element" at bounding box center [133, 88] width 20 height 9
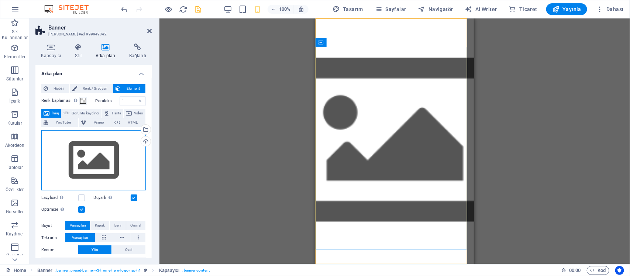
click at [104, 169] on div "Dosyaları buraya sürükleyin, dosyaları seçmek için tıklayın veya Dosyalardan ya…" at bounding box center [93, 160] width 104 height 61
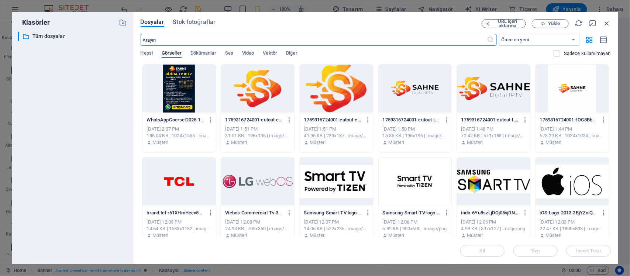
click at [176, 100] on div at bounding box center [178, 89] width 73 height 48
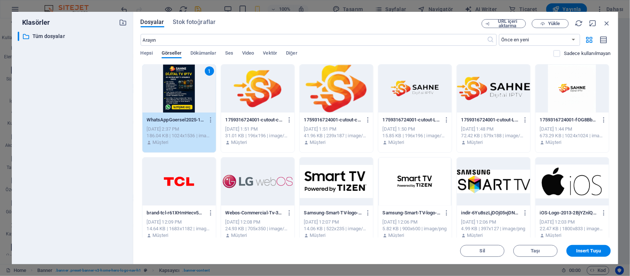
click at [176, 100] on div "1" at bounding box center [178, 89] width 73 height 48
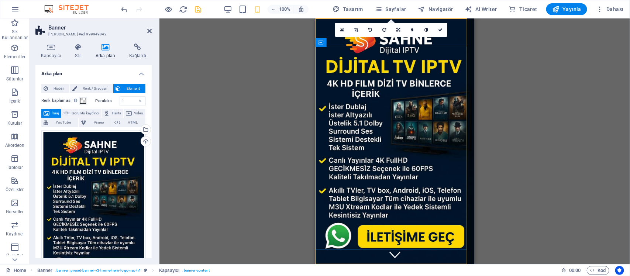
click at [124, 42] on div "Kapsayıcı Stil Arka plan Bağlantı Boyut Yükseklik Varsayılan px rem % vh vw Min…" at bounding box center [94, 151] width 128 height 227
click at [138, 49] on icon at bounding box center [138, 47] width 28 height 7
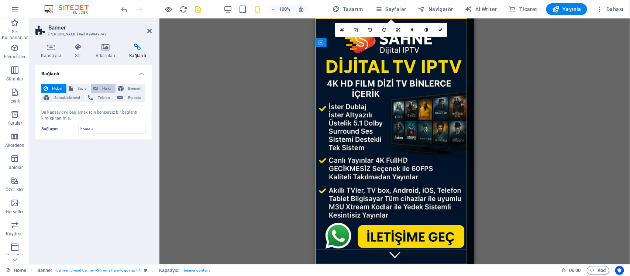
click at [107, 86] on span "Harici" at bounding box center [106, 88] width 13 height 9
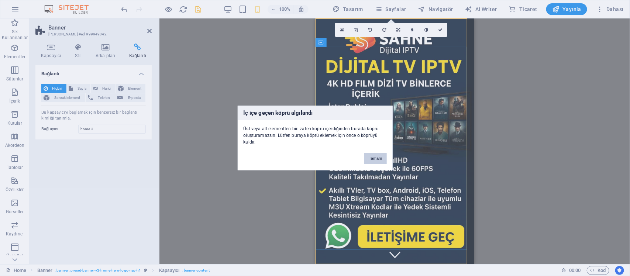
click at [379, 156] on button "Tamam" at bounding box center [375, 158] width 22 height 11
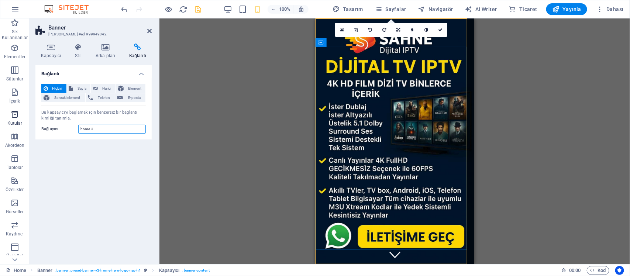
drag, startPoint x: 106, startPoint y: 131, endPoint x: 0, endPoint y: 127, distance: 106.0
click at [15, 127] on section "Sik Kullanilanlar Elementler Sütunlar İçerik Kutular Akordeon Tablolar Özellikl…" at bounding box center [315, 141] width 630 height 246
click at [100, 165] on div "Bağlantı Hiçbiri Sayfa Harici Element Sonraki element Telefon E-posta Sayfa Hom…" at bounding box center [93, 161] width 116 height 193
click at [114, 86] on button "Harici" at bounding box center [103, 88] width 25 height 9
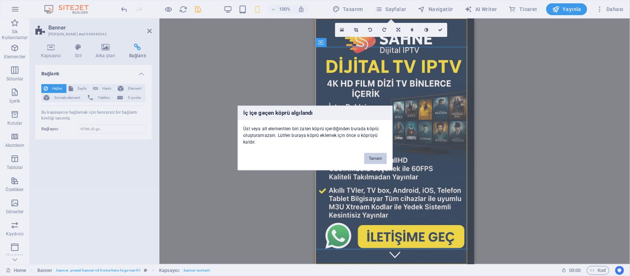
click at [386, 159] on button "Tamam" at bounding box center [375, 158] width 22 height 11
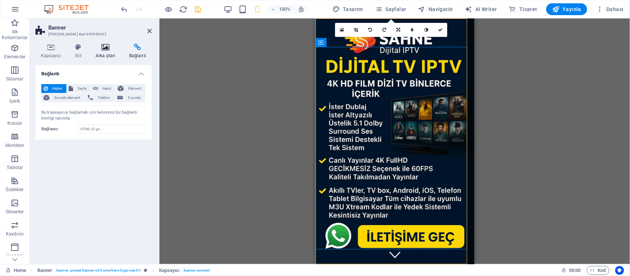
click at [91, 58] on h4 "Arka plan" at bounding box center [107, 51] width 34 height 15
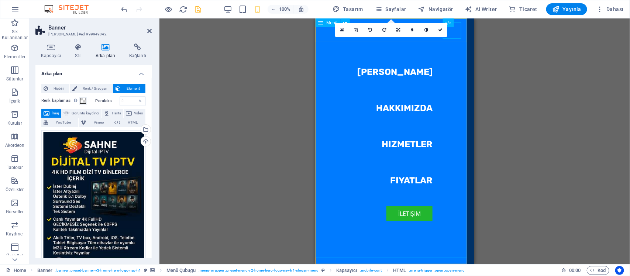
click at [413, 70] on nav "Ana Sayfa Hakkımızda Hizmetler Fiyatlar İletişim" at bounding box center [394, 141] width 159 height 246
select select
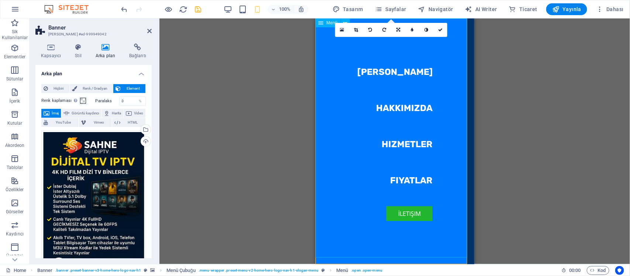
select select
select select "default"
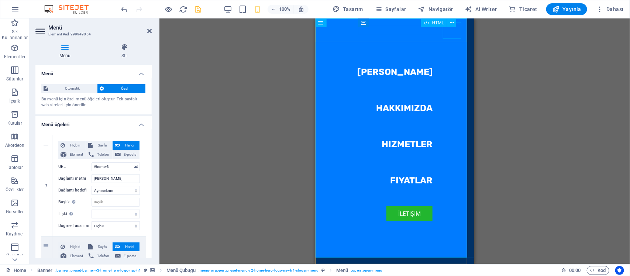
drag, startPoint x: 444, startPoint y: 33, endPoint x: 449, endPoint y: 33, distance: 4.8
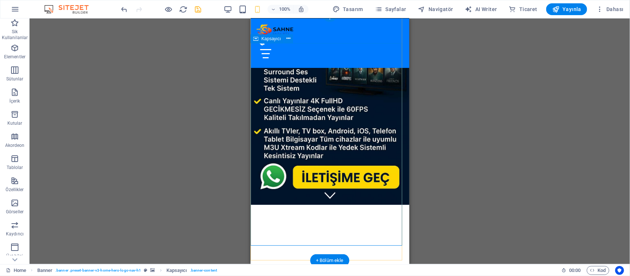
scroll to position [92, 0]
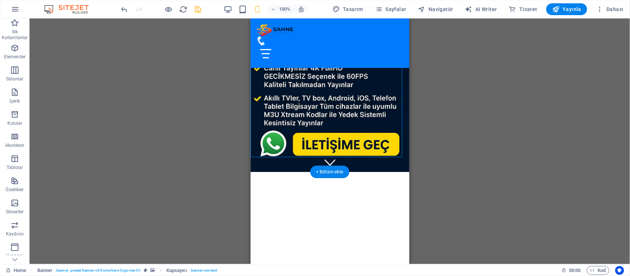
click at [268, 162] on figure at bounding box center [329, 49] width 159 height 246
click at [303, 164] on figure at bounding box center [329, 49] width 159 height 246
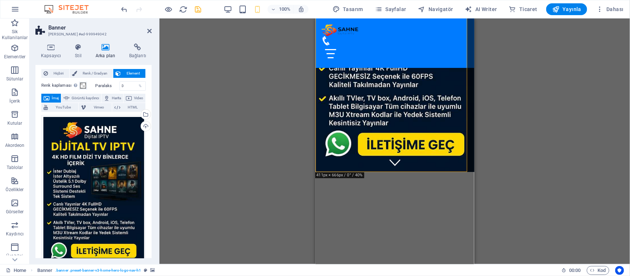
scroll to position [0, 0]
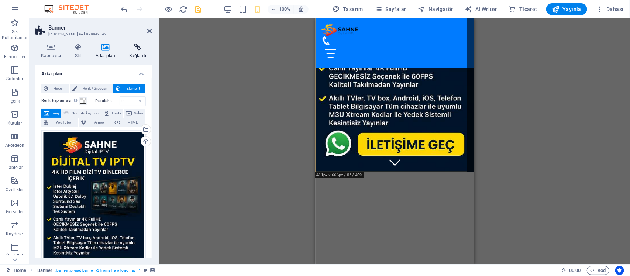
click at [134, 46] on icon at bounding box center [138, 47] width 28 height 7
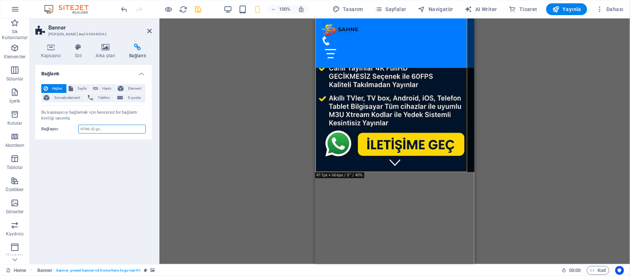
click at [107, 128] on input "Bağlayıcı" at bounding box center [112, 129] width 68 height 9
type input "home-3"
click at [104, 44] on icon at bounding box center [105, 47] width 31 height 7
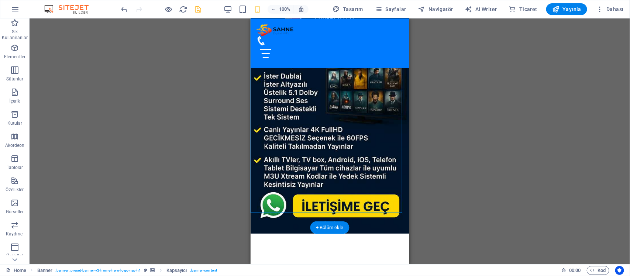
scroll to position [46, 0]
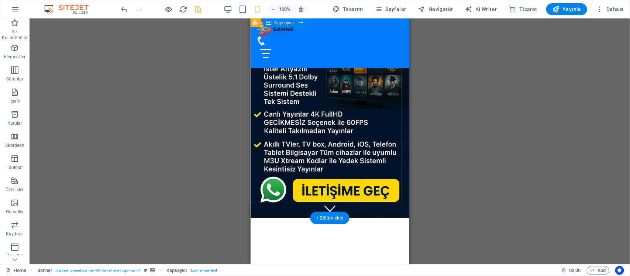
click at [332, 218] on div "Dijital Yayın Dünyasına Hoş Geldiniz!" at bounding box center [329, 263] width 159 height 91
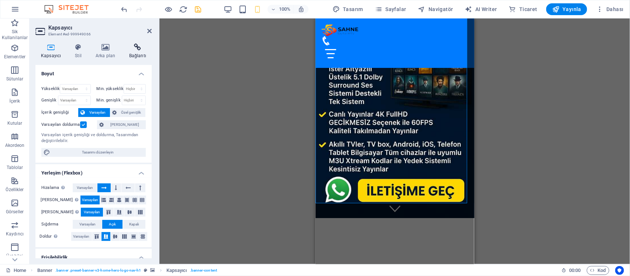
click at [137, 50] on icon at bounding box center [138, 47] width 28 height 7
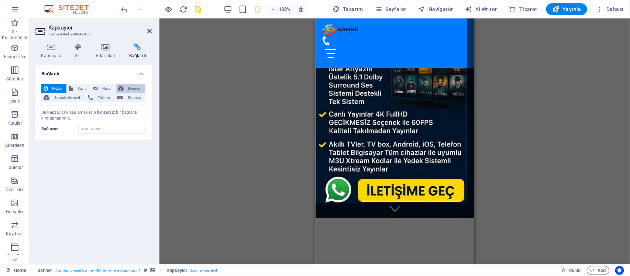
click at [135, 89] on span "Element" at bounding box center [134, 88] width 17 height 9
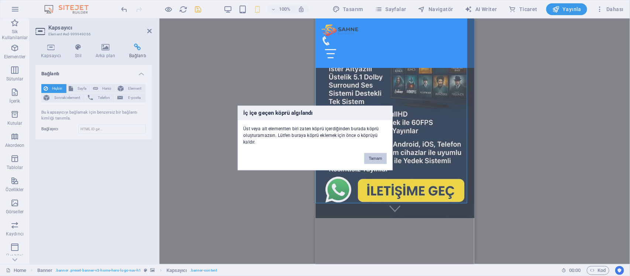
click at [373, 159] on button "Tamam" at bounding box center [375, 158] width 22 height 11
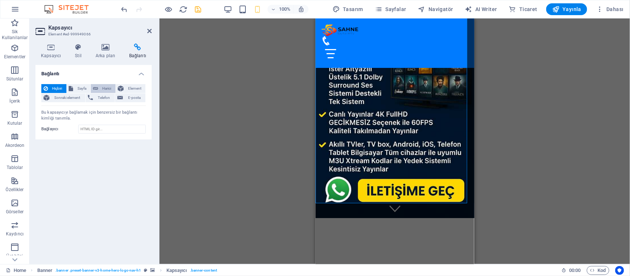
click at [102, 87] on span "Harici" at bounding box center [106, 88] width 13 height 9
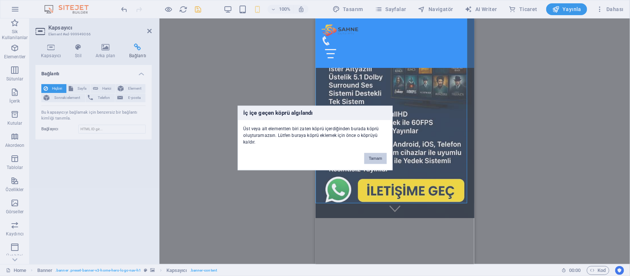
click at [363, 154] on div "Tamam" at bounding box center [375, 155] width 33 height 19
click at [375, 161] on button "Tamam" at bounding box center [375, 158] width 22 height 11
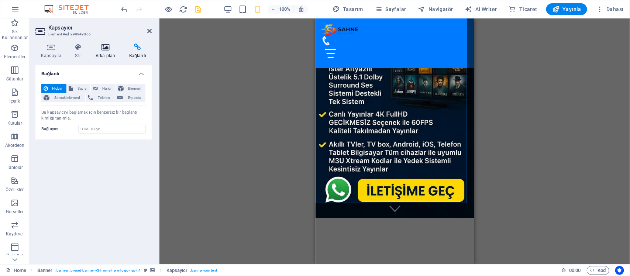
click at [108, 56] on h4 "Arka plan" at bounding box center [107, 51] width 34 height 15
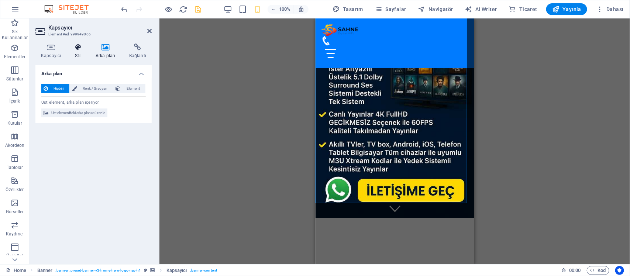
click at [85, 55] on h4 "Stil" at bounding box center [79, 51] width 21 height 15
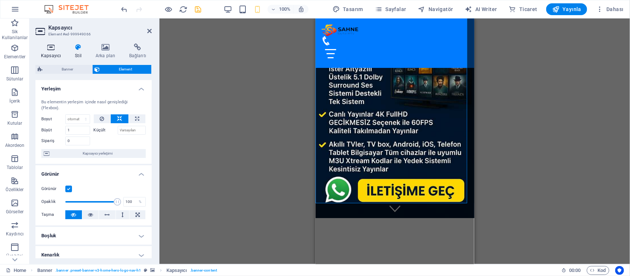
click at [46, 49] on icon at bounding box center [50, 47] width 31 height 7
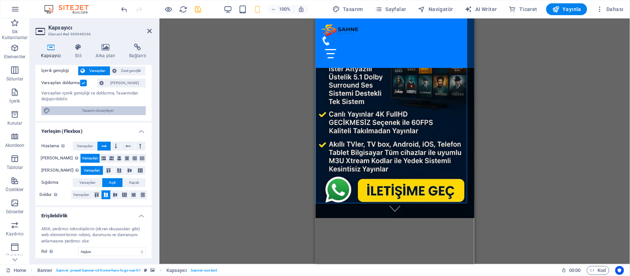
scroll to position [0, 0]
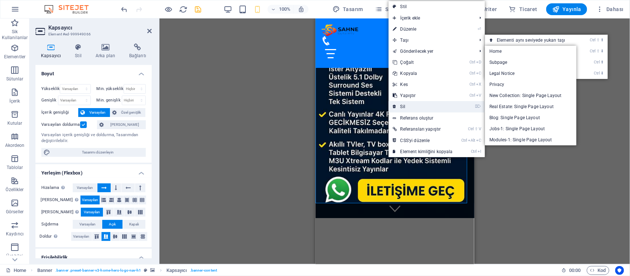
click at [427, 107] on link "⌦ Sil" at bounding box center [422, 106] width 69 height 11
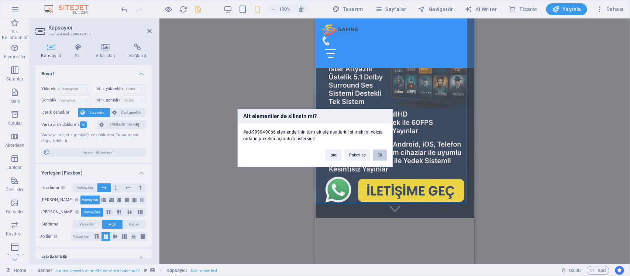
drag, startPoint x: 376, startPoint y: 155, endPoint x: 156, endPoint y: 149, distance: 220.0
click at [376, 155] on button "Sil" at bounding box center [379, 155] width 13 height 11
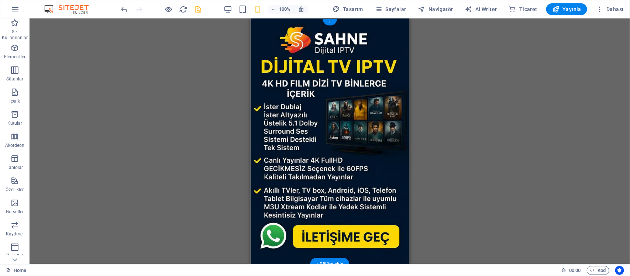
click at [379, 152] on figure at bounding box center [329, 141] width 159 height 246
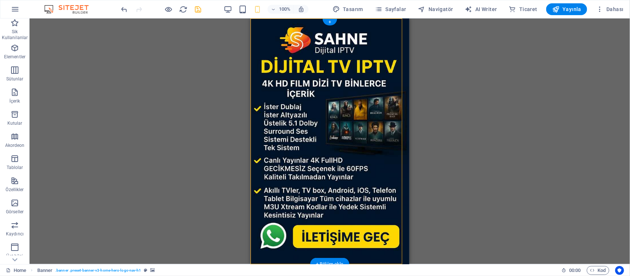
click at [379, 182] on figure at bounding box center [329, 141] width 159 height 246
click at [366, 159] on figure at bounding box center [329, 141] width 159 height 246
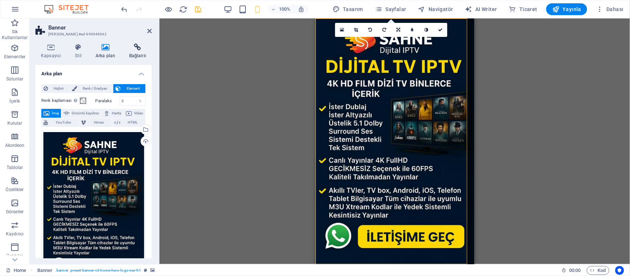
click at [144, 45] on icon at bounding box center [138, 47] width 28 height 7
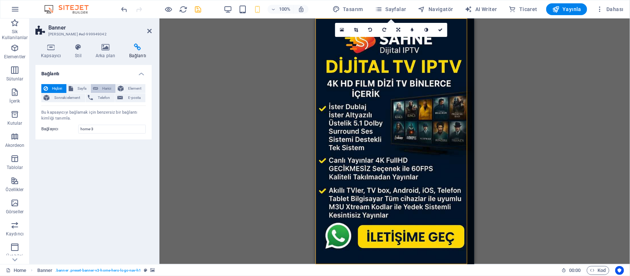
click at [111, 89] on span "Harici" at bounding box center [106, 88] width 13 height 9
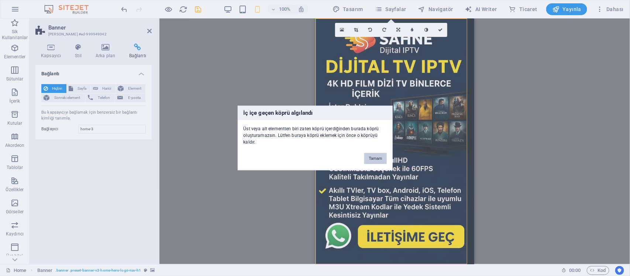
click at [384, 163] on button "Tamam" at bounding box center [375, 158] width 22 height 11
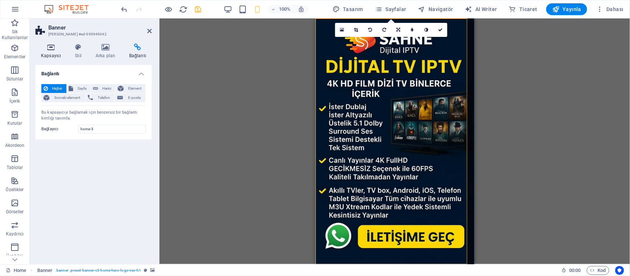
click at [54, 45] on icon at bounding box center [50, 47] width 31 height 7
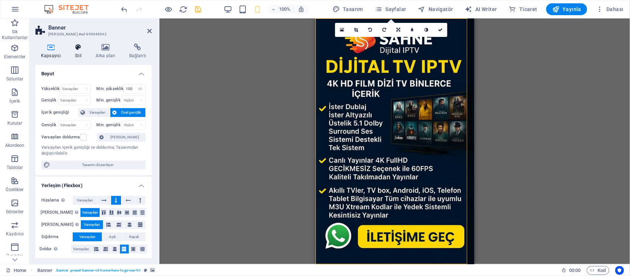
click at [75, 44] on icon at bounding box center [78, 47] width 18 height 7
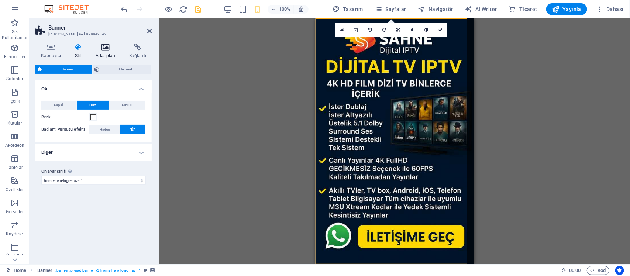
click at [113, 55] on h4 "Arka plan" at bounding box center [107, 51] width 34 height 15
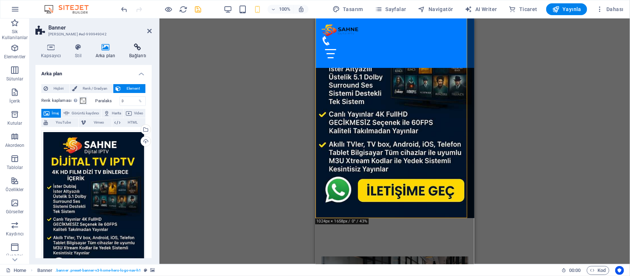
click at [135, 56] on h4 "Bağlantı" at bounding box center [138, 51] width 28 height 15
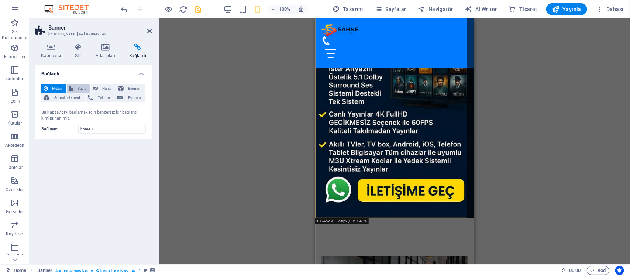
click at [76, 86] on span "Sayfa" at bounding box center [82, 88] width 13 height 9
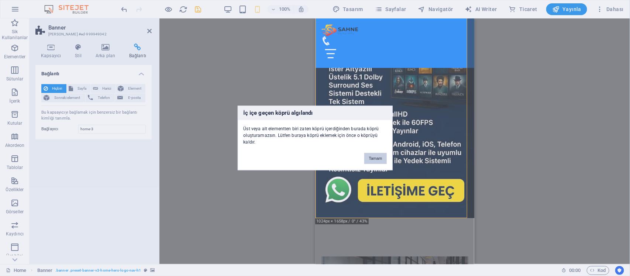
click at [379, 159] on button "Tamam" at bounding box center [375, 158] width 22 height 11
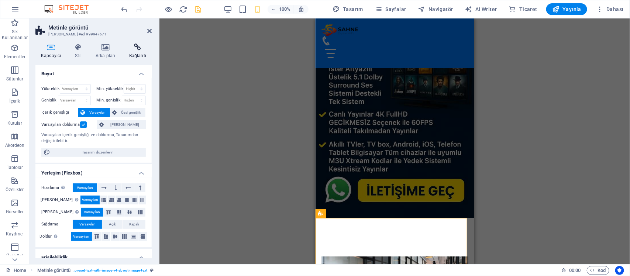
click at [132, 50] on icon at bounding box center [138, 47] width 28 height 7
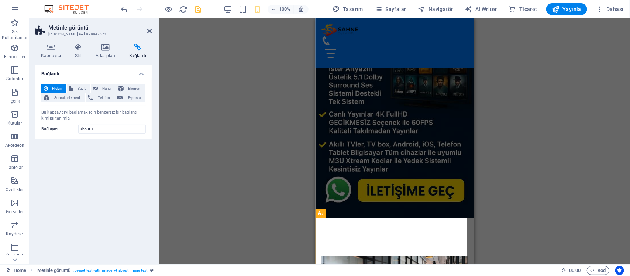
click at [429, 139] on figure at bounding box center [394, 95] width 159 height 246
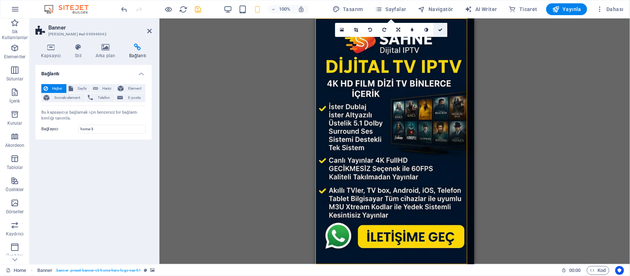
click at [441, 30] on icon at bounding box center [440, 30] width 4 height 4
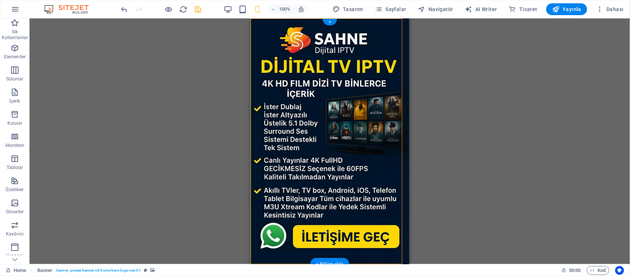
click at [365, 72] on figure at bounding box center [329, 141] width 159 height 246
select select "vh"
select select "header"
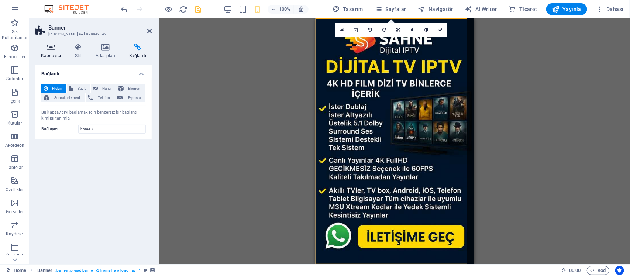
click at [45, 44] on icon at bounding box center [50, 47] width 31 height 7
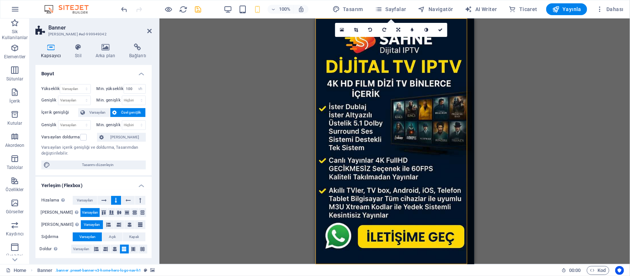
click at [65, 50] on icon at bounding box center [50, 47] width 31 height 7
click at [74, 49] on icon at bounding box center [78, 47] width 18 height 7
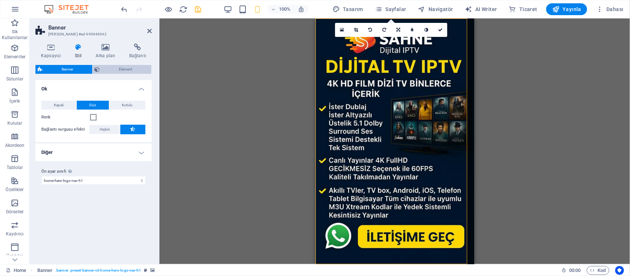
click at [136, 72] on span "Element" at bounding box center [125, 69] width 47 height 9
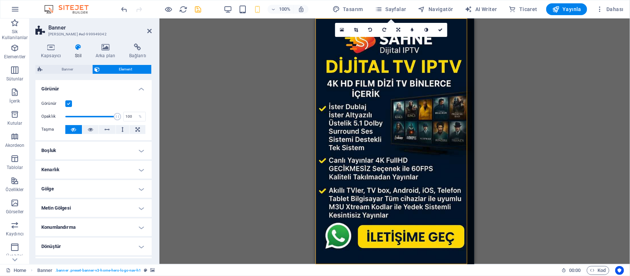
click at [133, 87] on h4 "Görünür" at bounding box center [93, 86] width 116 height 13
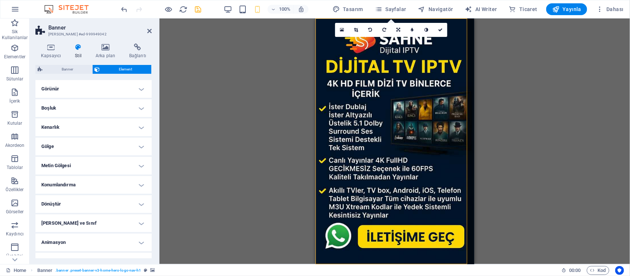
click at [128, 113] on h4 "Boşluk" at bounding box center [93, 108] width 116 height 18
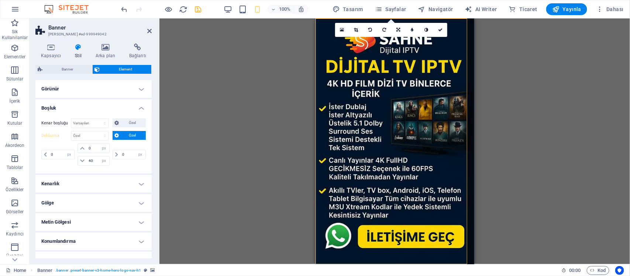
click at [129, 107] on h4 "Boşluk" at bounding box center [93, 105] width 116 height 13
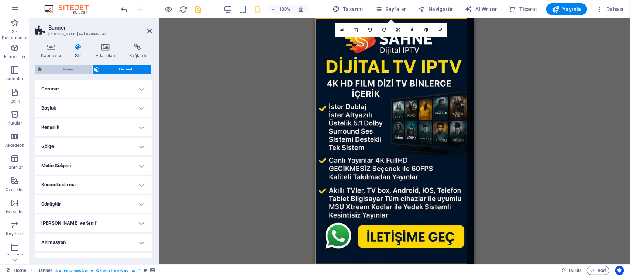
click at [76, 66] on span "Banner" at bounding box center [67, 69] width 45 height 9
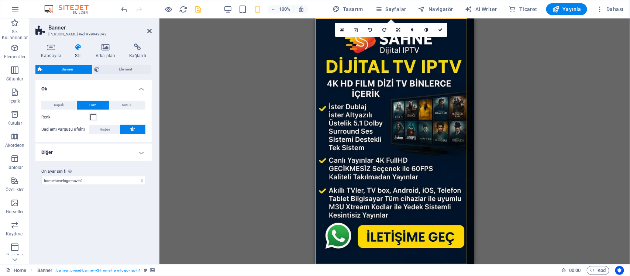
click at [118, 157] on h4 "Diğer" at bounding box center [93, 153] width 116 height 18
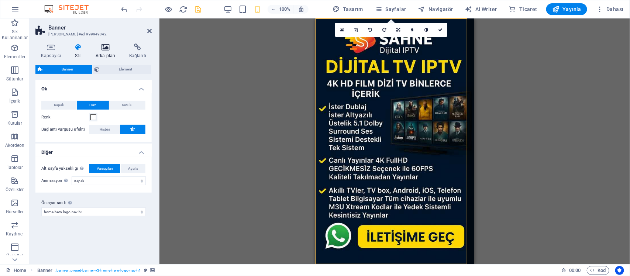
click at [113, 47] on icon at bounding box center [105, 47] width 31 height 7
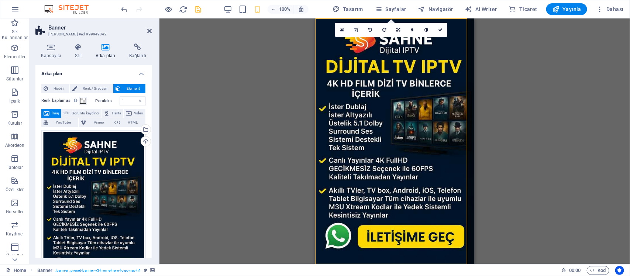
click at [65, 82] on div "Hiçbiri Renk / Gradyan Element Arka planı tam genişliğe genişlet Renk kaplaması…" at bounding box center [93, 255] width 116 height 355
click at [65, 87] on span "Hiçbiri" at bounding box center [58, 88] width 17 height 9
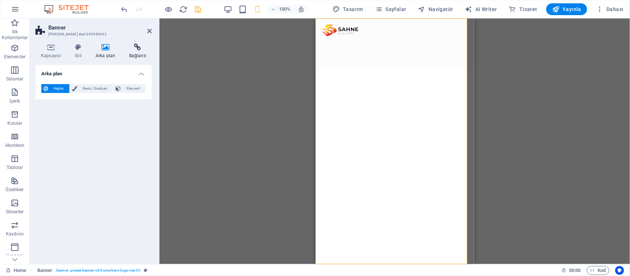
click at [144, 44] on icon at bounding box center [138, 47] width 28 height 7
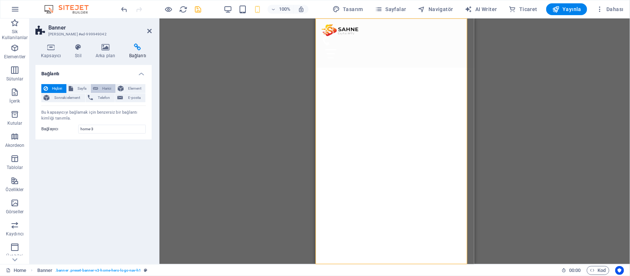
click at [109, 89] on span "Harici" at bounding box center [106, 88] width 13 height 9
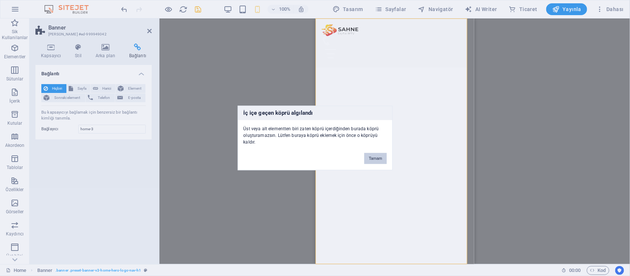
drag, startPoint x: 377, startPoint y: 161, endPoint x: 37, endPoint y: 134, distance: 341.2
click at [377, 161] on button "Tamam" at bounding box center [375, 158] width 22 height 11
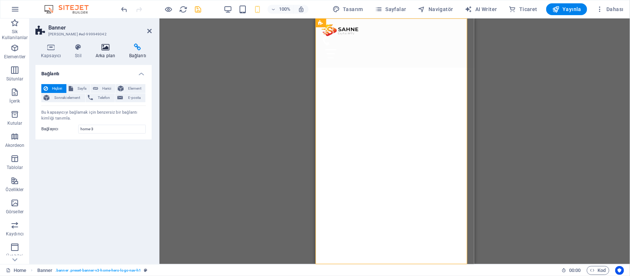
click at [109, 55] on h4 "Arka plan" at bounding box center [107, 51] width 34 height 15
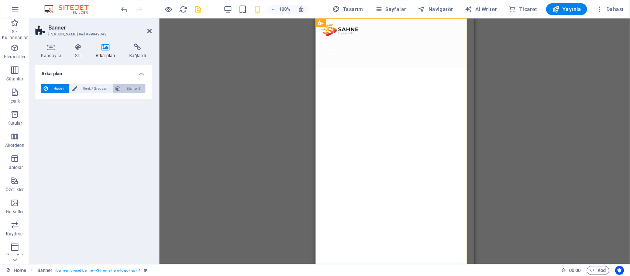
click at [128, 88] on span "Element" at bounding box center [133, 88] width 20 height 9
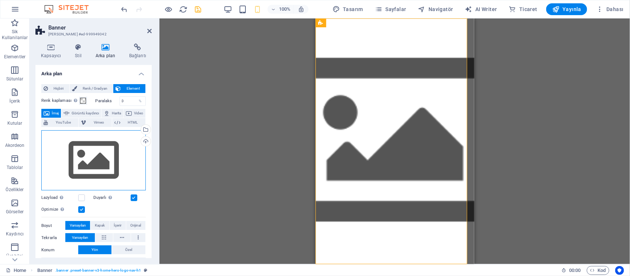
click at [101, 157] on div "Dosyaları buraya sürükleyin, dosyaları seçmek için tıklayın veya Dosyalardan ya…" at bounding box center [93, 160] width 104 height 61
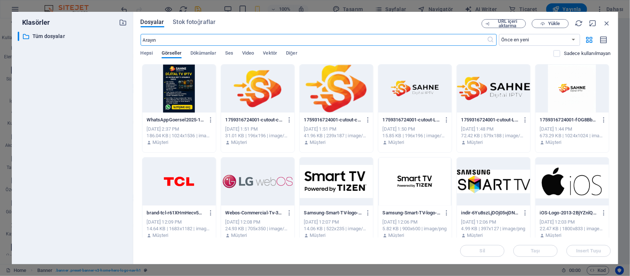
click at [173, 93] on div at bounding box center [178, 89] width 73 height 48
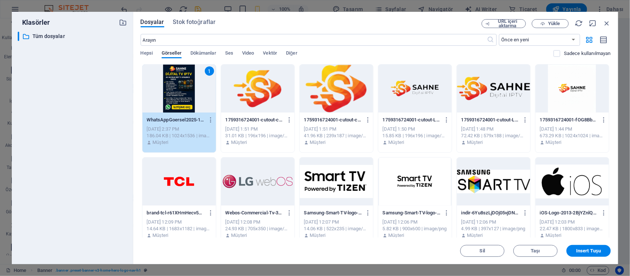
click at [173, 93] on div "1" at bounding box center [178, 89] width 73 height 48
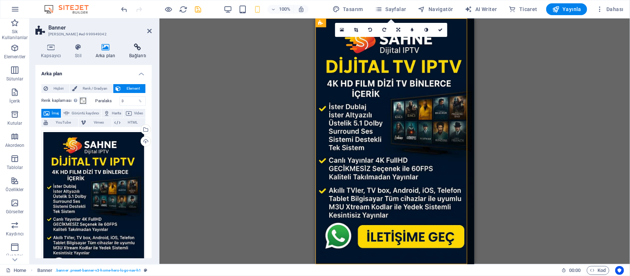
click at [132, 50] on icon at bounding box center [138, 47] width 28 height 7
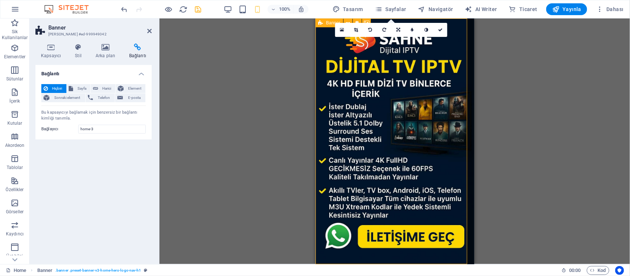
click at [322, 24] on icon at bounding box center [320, 22] width 5 height 9
click at [324, 21] on div "Banner" at bounding box center [329, 22] width 28 height 9
click at [327, 25] on div "Banner" at bounding box center [329, 22] width 28 height 9
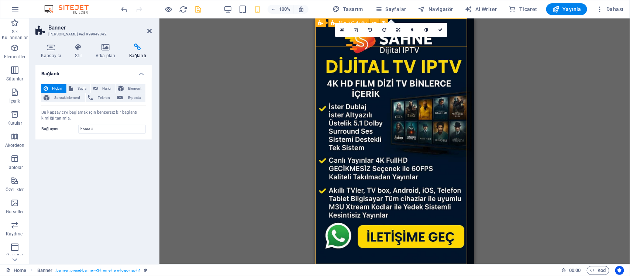
click at [346, 21] on span "Menü Çubuğu" at bounding box center [353, 23] width 28 height 4
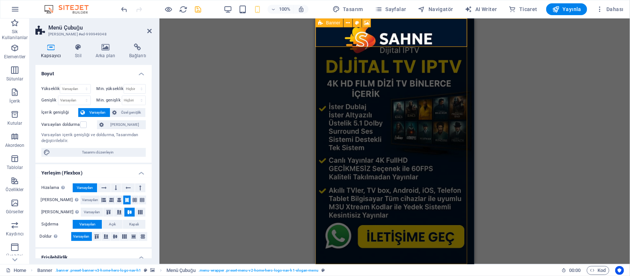
click at [320, 22] on icon at bounding box center [320, 22] width 5 height 9
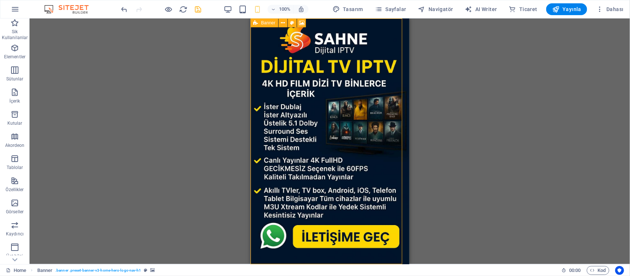
click at [257, 25] on icon at bounding box center [255, 22] width 5 height 9
click at [285, 23] on button at bounding box center [283, 22] width 9 height 9
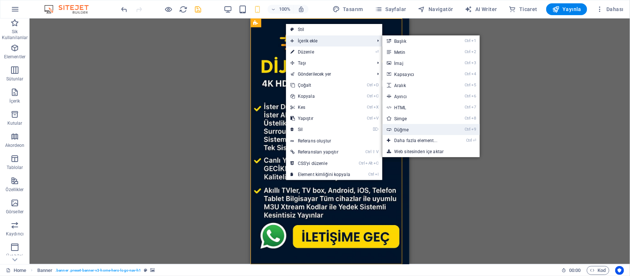
click at [449, 126] on link "Ctrl 9 Düğme" at bounding box center [417, 129] width 70 height 11
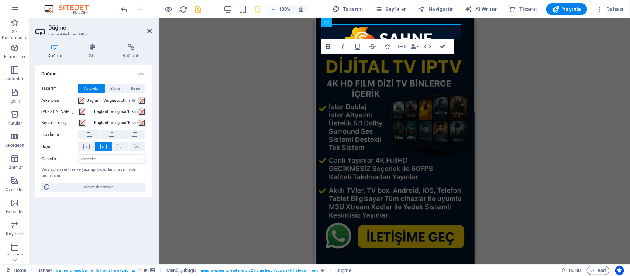
drag, startPoint x: 400, startPoint y: 34, endPoint x: 424, endPoint y: 80, distance: 52.1
click at [424, 80] on div "Buton metni Ana Sayfa Hakkımızda Hizmetler Fiyatlar İletişim" at bounding box center [394, 180] width 159 height 325
drag, startPoint x: 457, startPoint y: 25, endPoint x: 450, endPoint y: 65, distance: 39.9
click at [463, 67] on div "Buton metni Ana Sayfa Hakkımızda Hizmetler Fiyatlar İletişim" at bounding box center [394, 180] width 159 height 325
drag, startPoint x: 358, startPoint y: 30, endPoint x: 339, endPoint y: 59, distance: 34.3
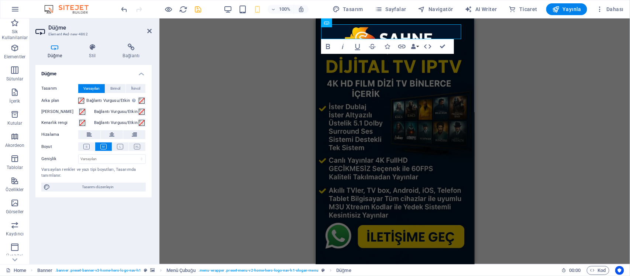
click at [352, 69] on div "Buton metni Ana Sayfa Hakkımızda Hizmetler Fiyatlar İletişim" at bounding box center [394, 180] width 159 height 325
drag, startPoint x: 647, startPoint y: 43, endPoint x: 346, endPoint y: 87, distance: 304.3
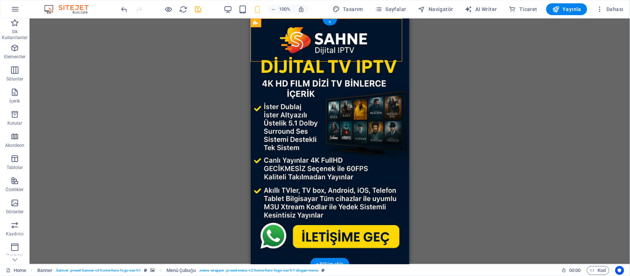
drag, startPoint x: 285, startPoint y: 57, endPoint x: 362, endPoint y: 63, distance: 77.0
click at [362, 63] on div "Buton metni Ana Sayfa Hakkımızda Hizmetler Fiyatlar İletişim" at bounding box center [329, 180] width 159 height 325
drag, startPoint x: 315, startPoint y: 30, endPoint x: 334, endPoint y: 65, distance: 40.1
drag, startPoint x: 379, startPoint y: 22, endPoint x: 367, endPoint y: 99, distance: 78.4
click at [367, 103] on div "Buton metni Ana Sayfa Hakkımızda Hizmetler Fiyatlar İletişim" at bounding box center [329, 180] width 159 height 325
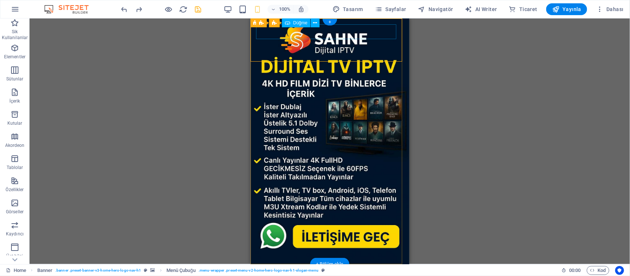
click at [329, 270] on div "Buton metni" at bounding box center [329, 277] width 147 height 15
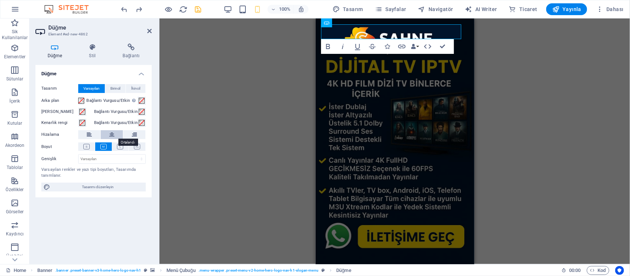
click at [118, 132] on button at bounding box center [112, 134] width 22 height 9
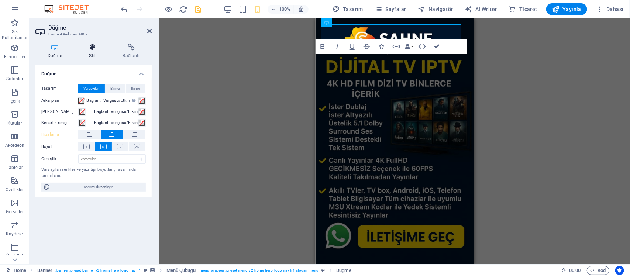
click at [93, 44] on icon at bounding box center [92, 47] width 31 height 7
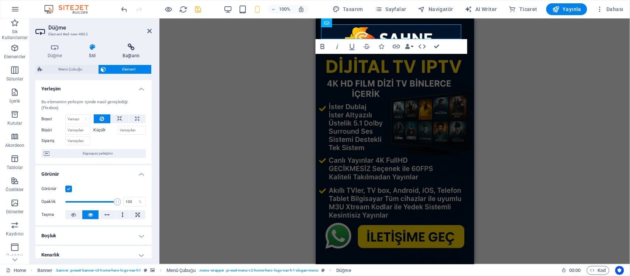
click at [133, 52] on h4 "Bağlantı" at bounding box center [131, 51] width 41 height 15
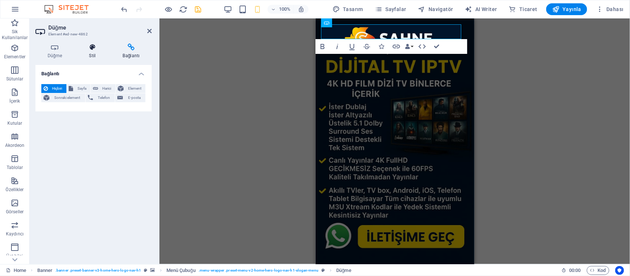
click at [106, 50] on icon at bounding box center [92, 47] width 31 height 7
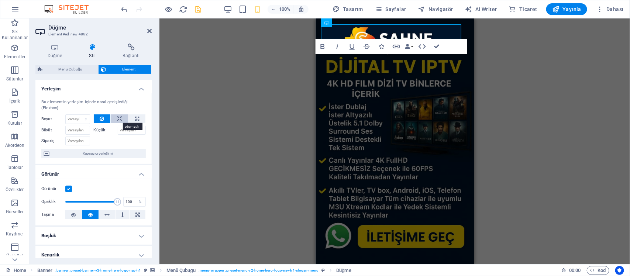
click at [117, 121] on icon at bounding box center [119, 118] width 5 height 9
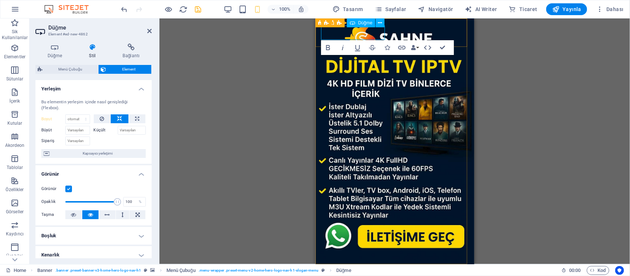
click at [377, 270] on link "Buton metni" at bounding box center [394, 277] width 63 height 15
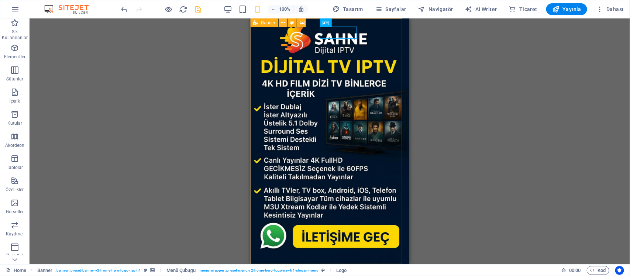
click at [283, 20] on icon at bounding box center [283, 23] width 4 height 8
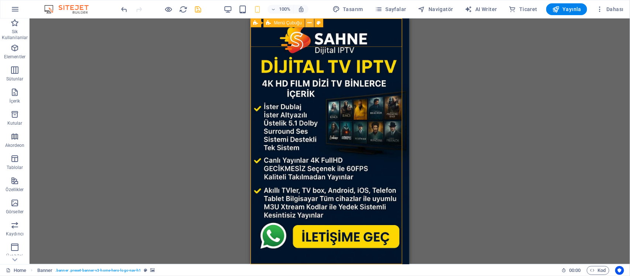
click at [309, 22] on icon at bounding box center [309, 23] width 4 height 8
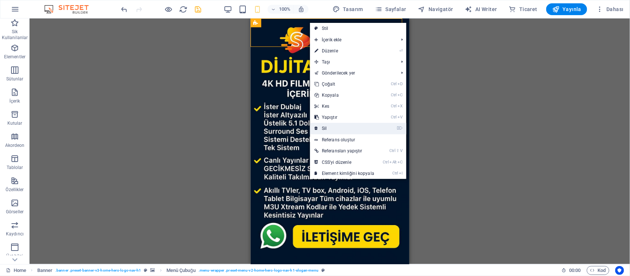
click at [339, 126] on link "⌦ Sil" at bounding box center [344, 128] width 69 height 11
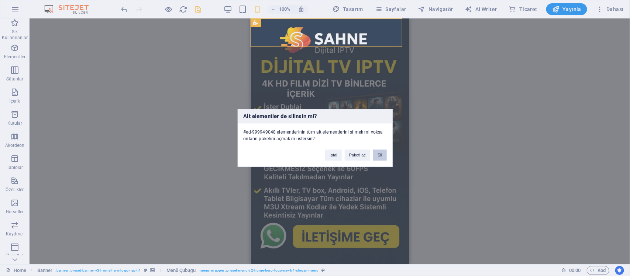
click at [379, 157] on button "Sil" at bounding box center [379, 155] width 13 height 11
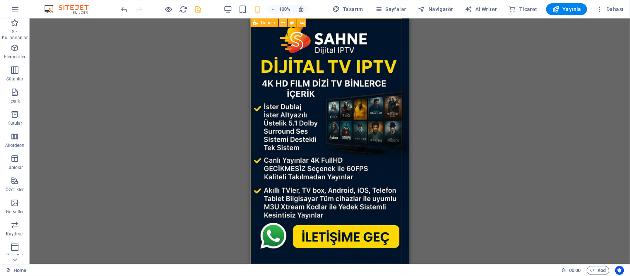
click at [281, 20] on icon at bounding box center [283, 23] width 4 height 8
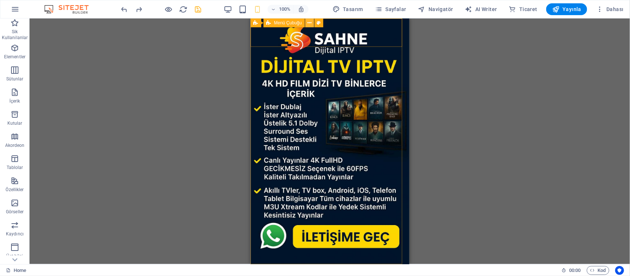
click at [313, 22] on button at bounding box center [309, 22] width 9 height 9
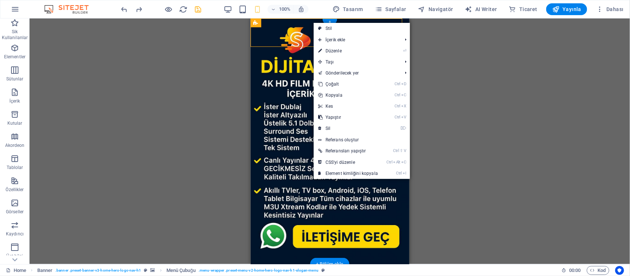
click at [300, 121] on figure at bounding box center [329, 141] width 159 height 246
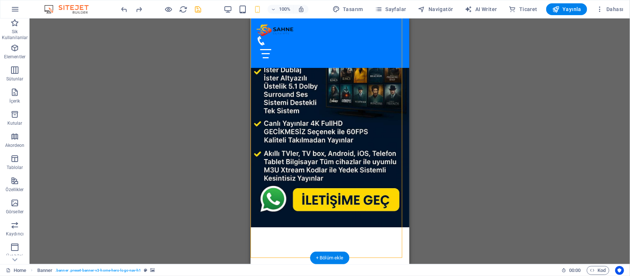
scroll to position [92, 0]
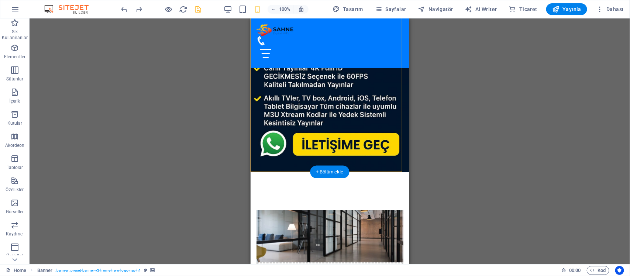
click at [367, 118] on figure at bounding box center [329, 49] width 159 height 246
click at [338, 170] on div "+ Bölüm ekle" at bounding box center [329, 172] width 39 height 13
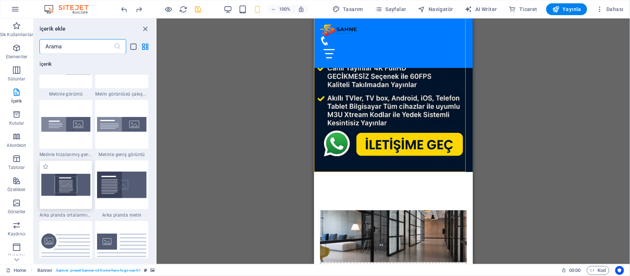
scroll to position [1475, 0]
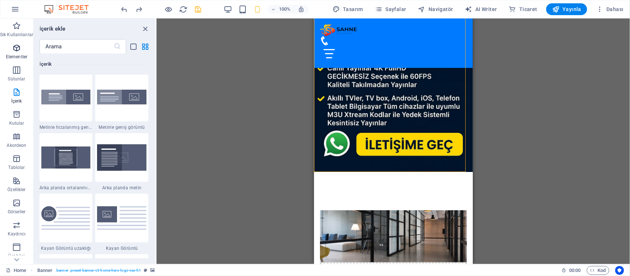
click at [15, 52] on span "Elementler" at bounding box center [16, 53] width 33 height 18
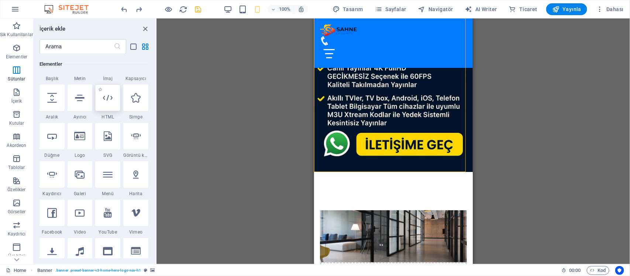
scroll to position [79, 0]
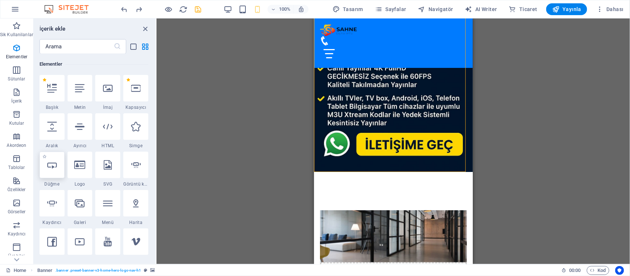
click at [51, 169] on icon at bounding box center [52, 165] width 10 height 10
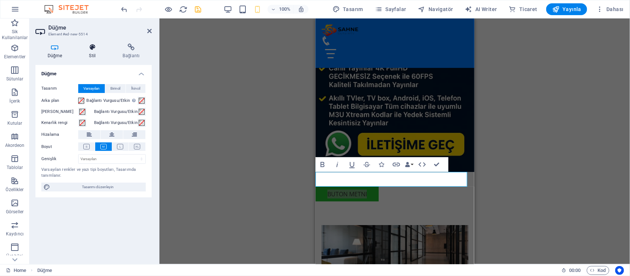
click at [93, 49] on icon at bounding box center [92, 47] width 31 height 7
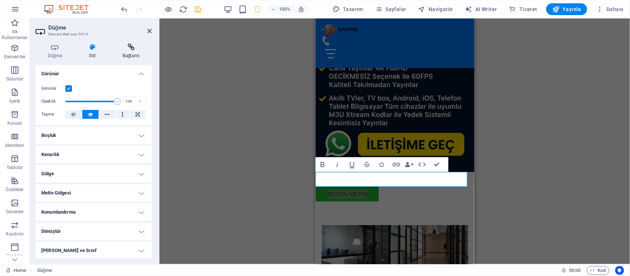
click at [130, 45] on icon at bounding box center [131, 47] width 41 height 7
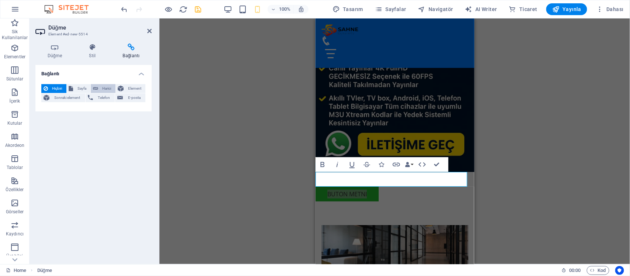
click at [109, 88] on span "Harici" at bounding box center [106, 88] width 13 height 9
select select "blank"
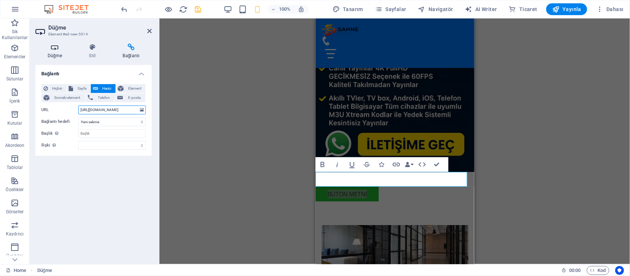
type input "https://wa.me/447856403755"
click at [59, 49] on icon at bounding box center [54, 47] width 39 height 7
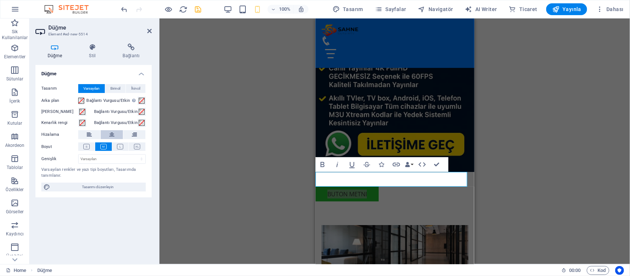
click at [109, 134] on icon at bounding box center [111, 134] width 5 height 9
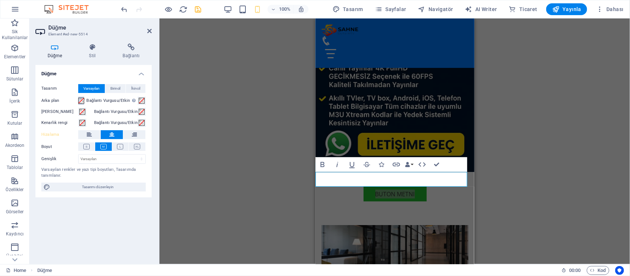
click at [79, 99] on span at bounding box center [81, 101] width 6 height 6
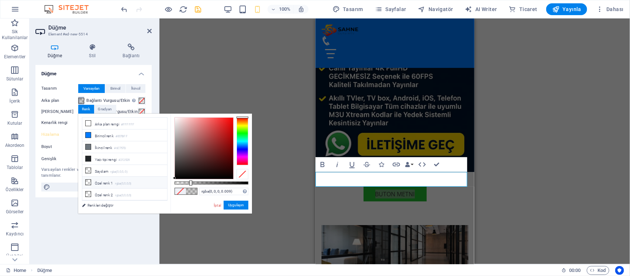
type input "rgba(0, 0, 0, 0)"
drag, startPoint x: 202, startPoint y: 181, endPoint x: 159, endPoint y: 179, distance: 42.9
click at [160, 179] on div "less Arka plan rengi #FFFFFF Birincil renk #007BFF İkincil renk #6C757D Yazı ti…" at bounding box center [165, 164] width 174 height 100
click at [118, 222] on div "Düğme Tasarım Varsayılan Birincil İkincil Arka plan Bağlantı Vurgusu/Etkin Etki…" at bounding box center [93, 161] width 116 height 193
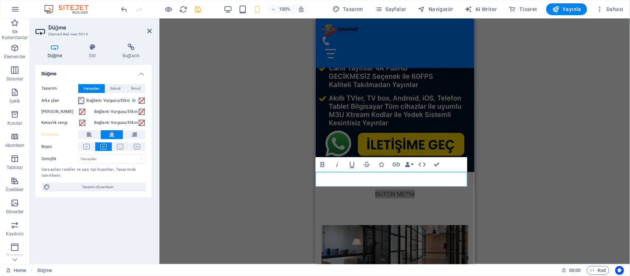
click at [83, 99] on span at bounding box center [81, 101] width 6 height 6
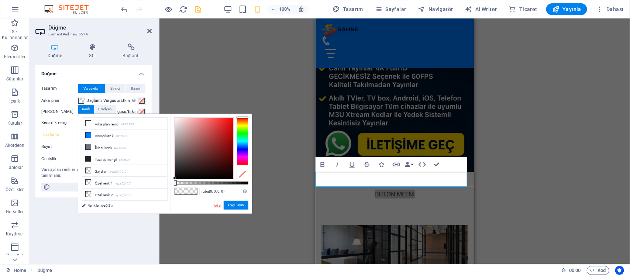
click at [217, 205] on link "İptal" at bounding box center [217, 206] width 8 height 6
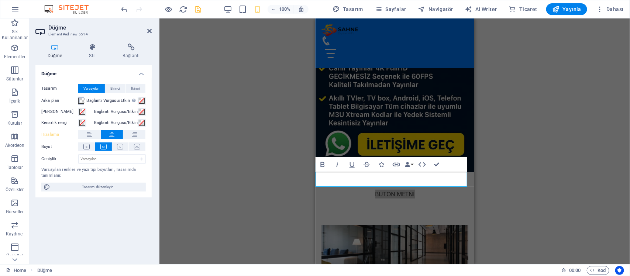
click at [84, 104] on button "Arka plan" at bounding box center [81, 101] width 6 height 8
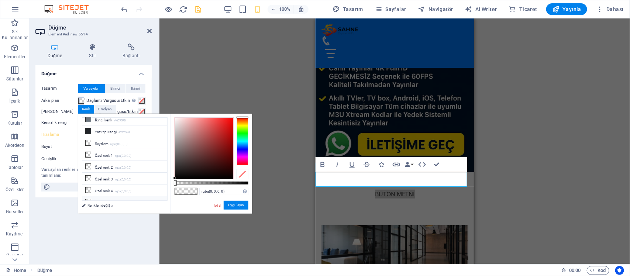
scroll to position [39, 0]
click at [100, 203] on link "Renkleri değiştir" at bounding box center [121, 205] width 86 height 9
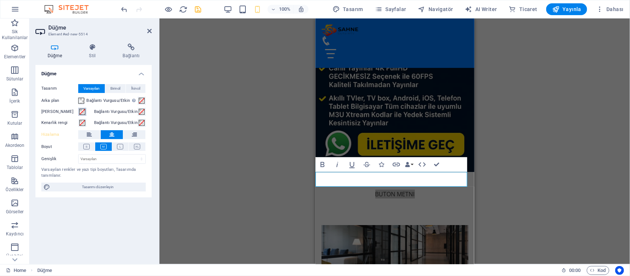
click at [83, 111] on span at bounding box center [82, 112] width 6 height 6
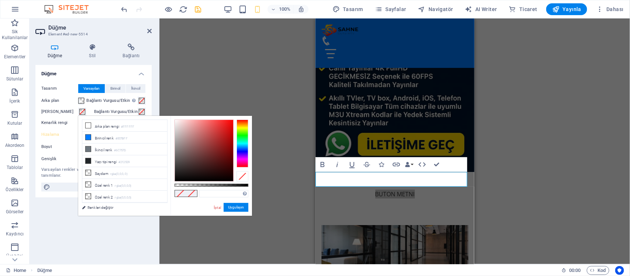
click at [97, 231] on div "Düğme Tasarım Varsayılan Birincil İkincil Arka plan Bağlantı Vurgusu/Etkin Etki…" at bounding box center [93, 161] width 116 height 193
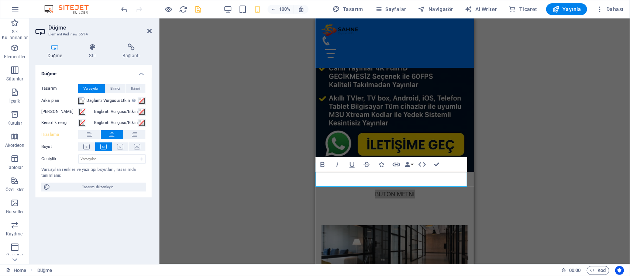
click at [84, 98] on span at bounding box center [81, 101] width 6 height 6
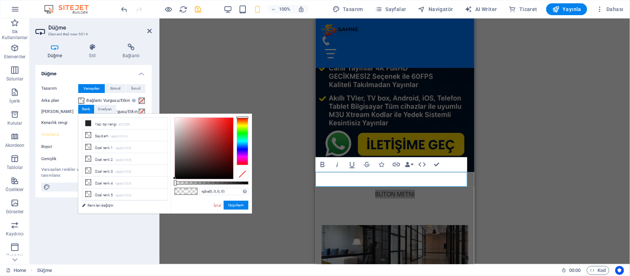
click at [195, 194] on span at bounding box center [191, 191] width 11 height 6
click at [193, 192] on span at bounding box center [191, 191] width 11 height 6
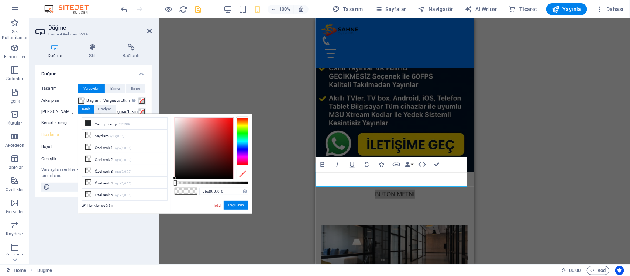
click at [193, 192] on span at bounding box center [191, 191] width 11 height 6
drag, startPoint x: 196, startPoint y: 195, endPoint x: 249, endPoint y: 179, distance: 55.4
click at [201, 195] on div "rgba(0, 0, 0, 0) Desteklenen biçimler #0852ed rgb(8, 82, 237) rgba(8, 82, 237, …" at bounding box center [211, 217] width 82 height 207
click at [246, 173] on div at bounding box center [242, 174] width 12 height 10
click at [231, 207] on button "Uygulayın" at bounding box center [236, 205] width 25 height 9
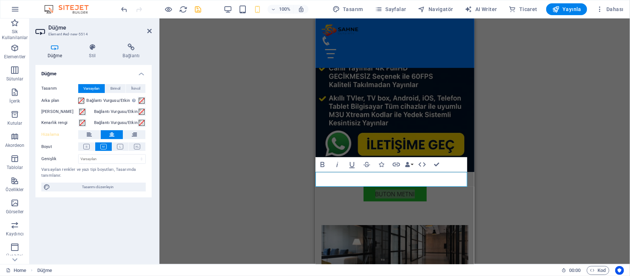
click at [118, 234] on div "Düğme Tasarım Varsayılan Birincil İkincil Arka plan Bağlantı Vurgusu/Etkin Etki…" at bounding box center [93, 161] width 116 height 193
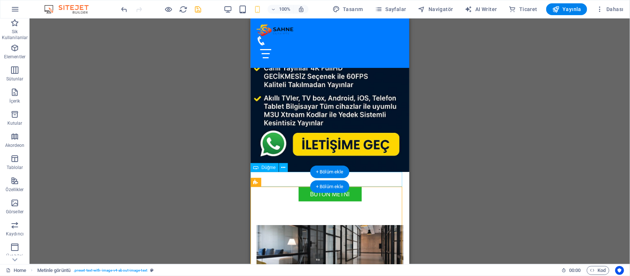
click at [360, 186] on div "Buton metni" at bounding box center [329, 193] width 159 height 15
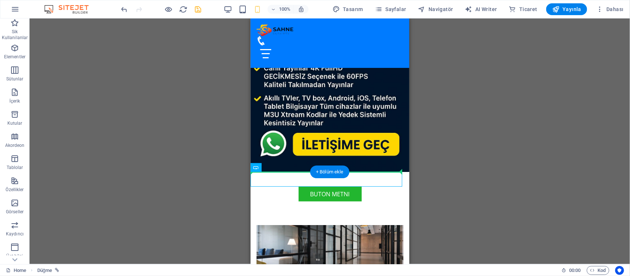
drag, startPoint x: 370, startPoint y: 172, endPoint x: 371, endPoint y: 159, distance: 12.9
click at [369, 186] on div "Buton metni" at bounding box center [329, 193] width 159 height 15
drag, startPoint x: 365, startPoint y: 177, endPoint x: 365, endPoint y: 142, distance: 35.4
click at [284, 186] on div "Buton metni" at bounding box center [329, 193] width 159 height 15
click at [286, 165] on button at bounding box center [283, 167] width 9 height 9
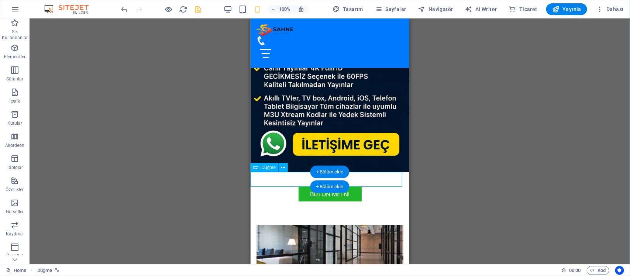
click at [357, 186] on div "Buton metni" at bounding box center [329, 193] width 159 height 15
click at [354, 186] on div "Buton metni" at bounding box center [329, 193] width 159 height 15
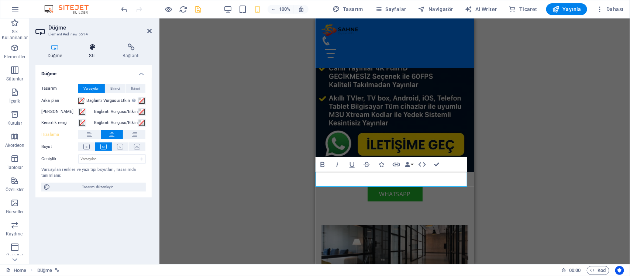
click at [97, 45] on icon at bounding box center [92, 47] width 31 height 7
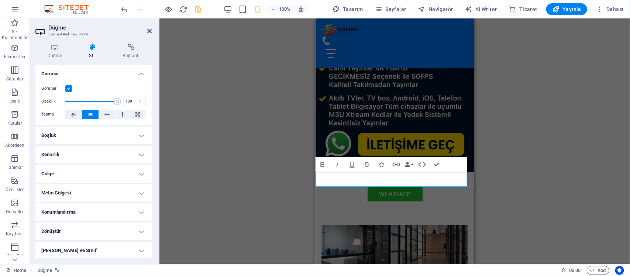
click at [106, 134] on h4 "Boşluk" at bounding box center [93, 136] width 116 height 18
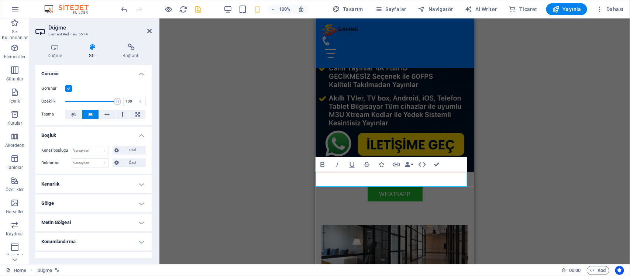
click at [106, 134] on h4 "Boşluk" at bounding box center [93, 133] width 116 height 13
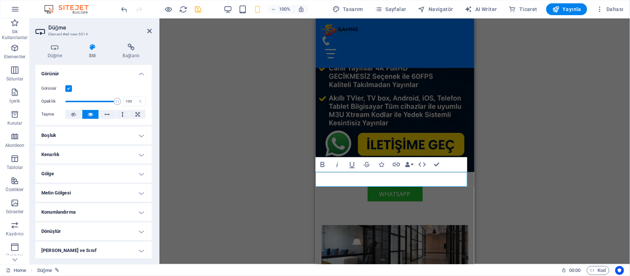
click at [101, 151] on h4 "Kenarlık" at bounding box center [93, 155] width 116 height 18
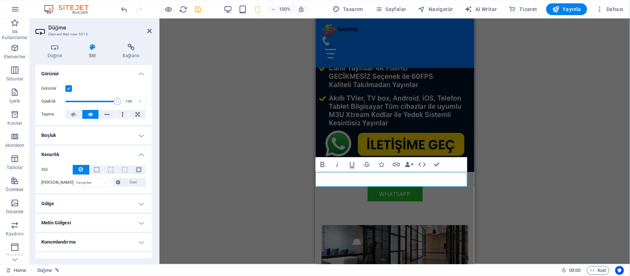
click at [101, 151] on h4 "Kenarlık" at bounding box center [93, 152] width 116 height 13
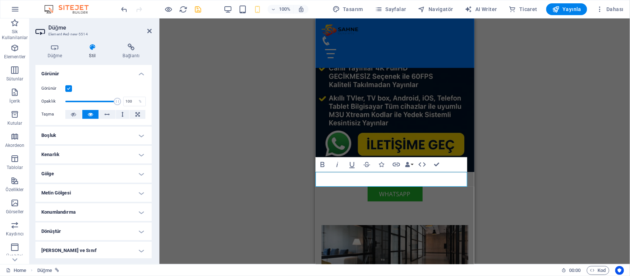
click at [93, 172] on h4 "Gölge" at bounding box center [93, 174] width 116 height 18
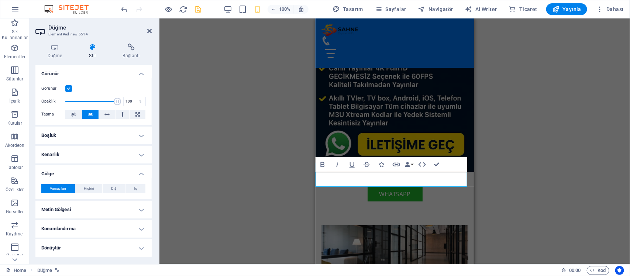
click at [93, 172] on h4 "Gölge" at bounding box center [93, 171] width 116 height 13
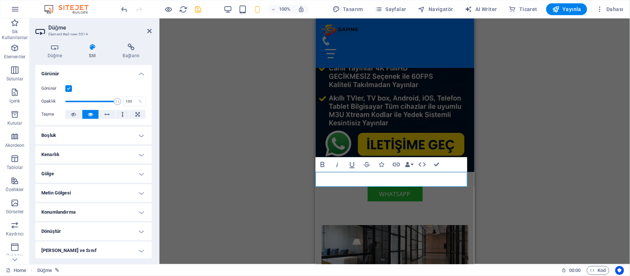
click at [91, 194] on h4 "Metin Gölgesi" at bounding box center [93, 193] width 116 height 18
click at [91, 194] on h4 "Metin Gölgesi" at bounding box center [93, 190] width 116 height 13
click at [91, 208] on h4 "Konumlandırma" at bounding box center [93, 212] width 116 height 18
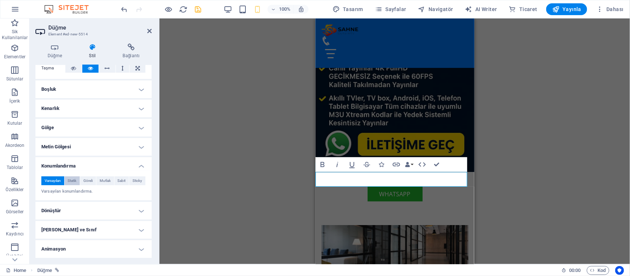
click at [70, 178] on span "Statik" at bounding box center [72, 180] width 9 height 9
click at [86, 181] on span "Göreli" at bounding box center [87, 180] width 9 height 9
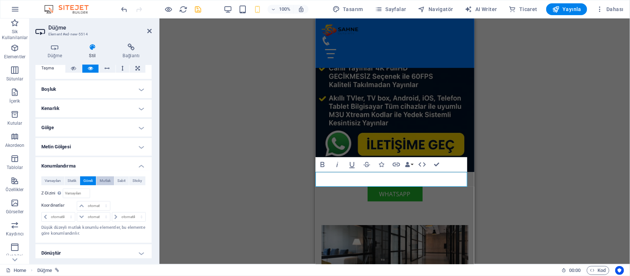
click at [97, 184] on button "Mutlak" at bounding box center [105, 180] width 18 height 9
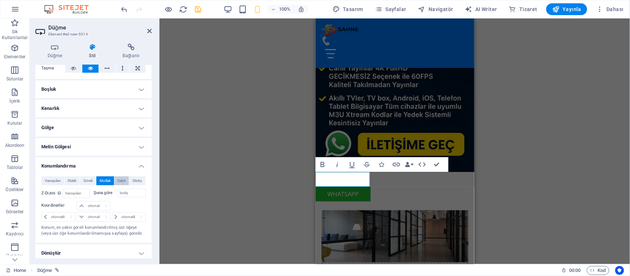
click at [115, 182] on button "Sabit" at bounding box center [121, 180] width 15 height 9
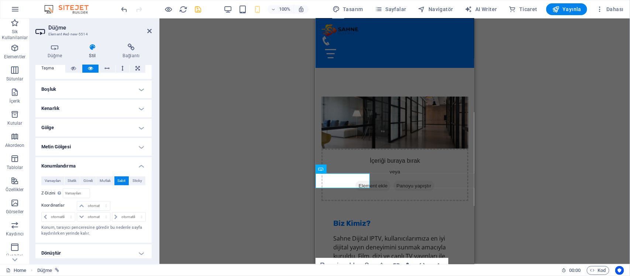
scroll to position [360, 0]
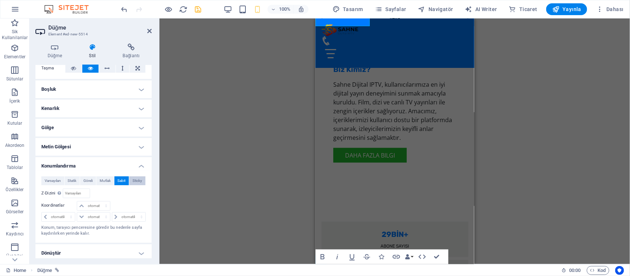
click at [129, 181] on button "Sticky" at bounding box center [137, 180] width 16 height 9
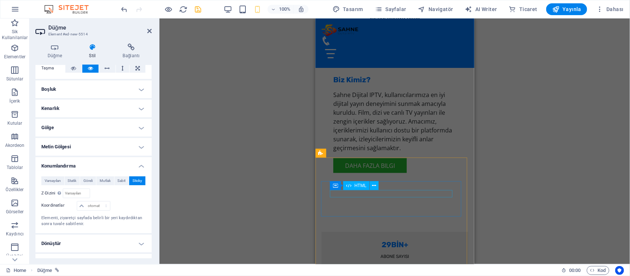
scroll to position [134, 0]
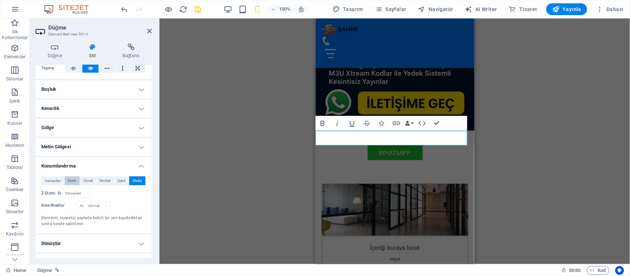
click at [78, 178] on button "Statik" at bounding box center [72, 180] width 15 height 9
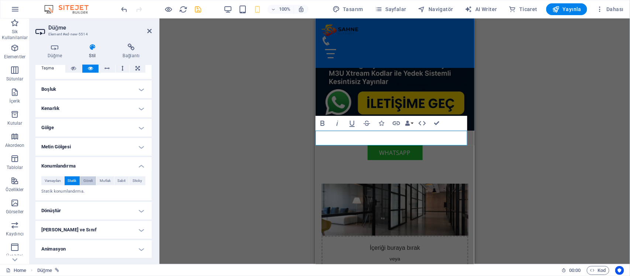
click at [90, 180] on span "Göreli" at bounding box center [87, 180] width 9 height 9
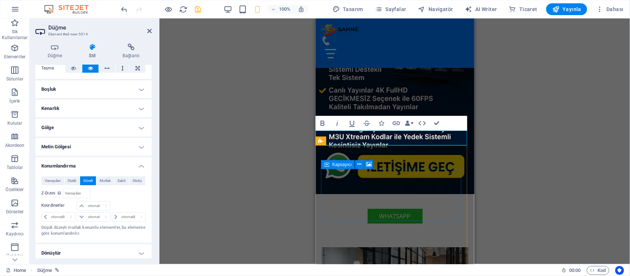
scroll to position [41, 0]
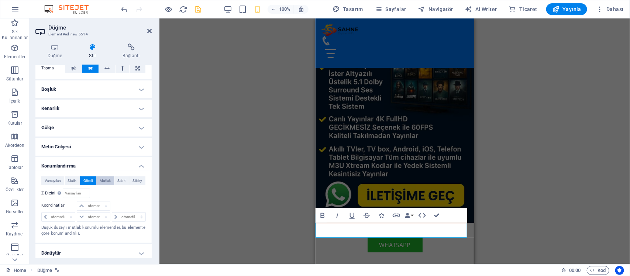
click at [98, 175] on div "Varsayılan Statik Göreli Mutlak Sabit Sticky Z-Dizini Element sırasını arkadan …" at bounding box center [93, 206] width 116 height 72
click at [103, 178] on span "Mutlak" at bounding box center [105, 180] width 11 height 9
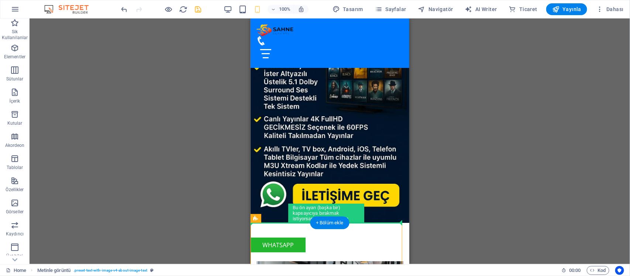
drag, startPoint x: 293, startPoint y: 231, endPoint x: 372, endPoint y: 177, distance: 95.6
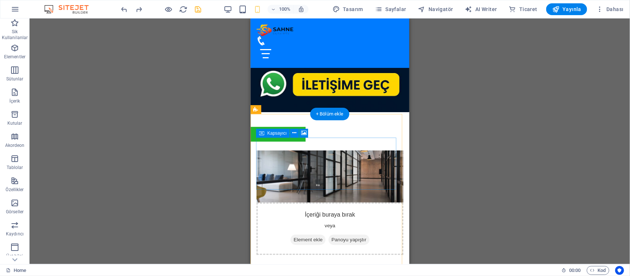
scroll to position [150, 0]
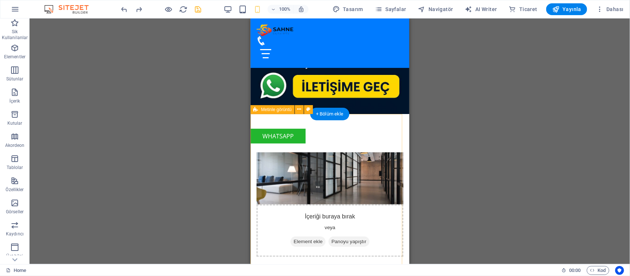
click at [300, 128] on div "İçeriği buraya bırak veya Element ekle Panoyu yapıştır Biz Kimiz? Sahne Dijital…" at bounding box center [329, 267] width 159 height 279
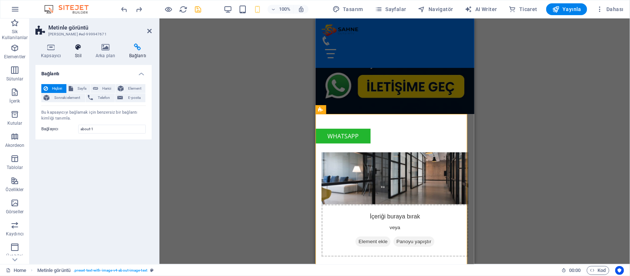
click at [89, 58] on h4 "Stil" at bounding box center [79, 51] width 21 height 15
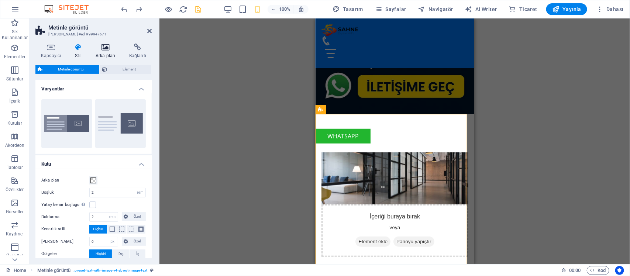
click at [98, 56] on h4 "Arka plan" at bounding box center [107, 51] width 34 height 15
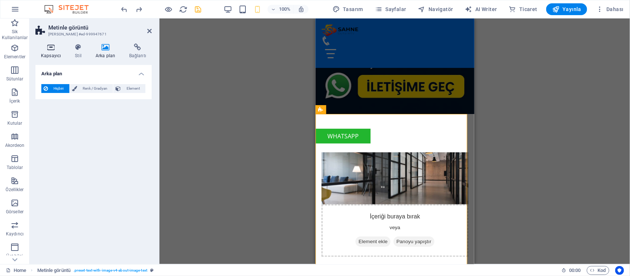
click at [57, 46] on icon at bounding box center [50, 47] width 31 height 7
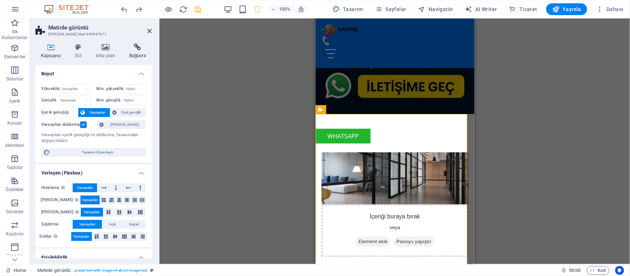
click at [135, 56] on h4 "Bağlantı" at bounding box center [138, 51] width 28 height 15
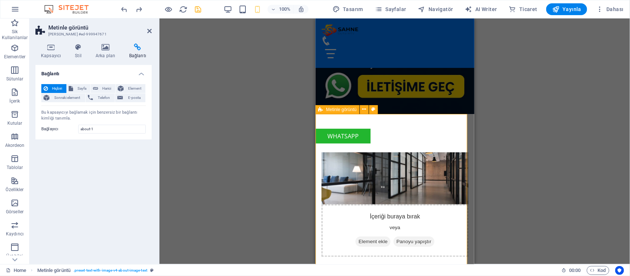
click at [354, 128] on div "İçeriği buraya bırak veya Element ekle Panoyu yapıştır Biz Kimiz? Sahne Dijital…" at bounding box center [394, 267] width 159 height 279
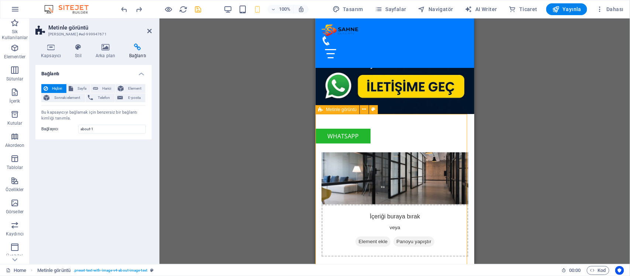
click at [354, 128] on div "İçeriği buraya bırak veya Element ekle Panoyu yapıştır Biz Kimiz? Sahne Dijital…" at bounding box center [394, 267] width 159 height 279
click at [357, 128] on div "İçeriği buraya bırak veya Element ekle Panoyu yapıştır Biz Kimiz? Sahne Dijital…" at bounding box center [394, 267] width 159 height 279
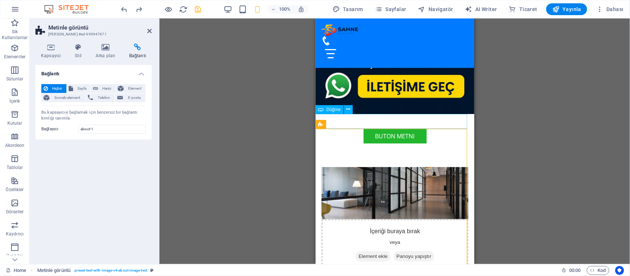
click at [414, 128] on div "Buton metni" at bounding box center [394, 135] width 159 height 15
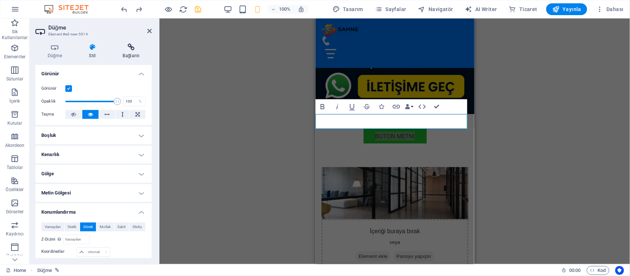
click at [133, 55] on h4 "Bağlantı" at bounding box center [131, 51] width 41 height 15
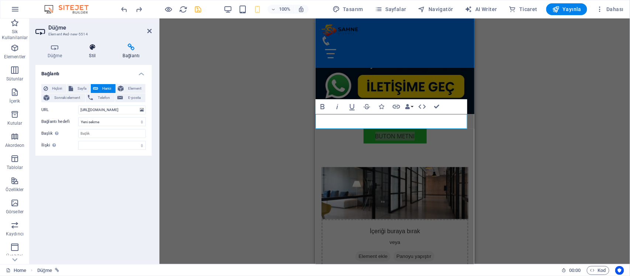
click at [101, 51] on h4 "Stil" at bounding box center [94, 51] width 34 height 15
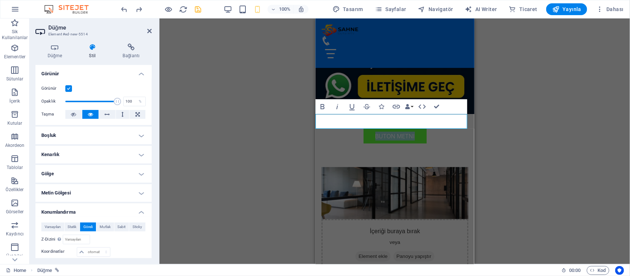
click at [408, 128] on link "Buton metni" at bounding box center [394, 135] width 63 height 15
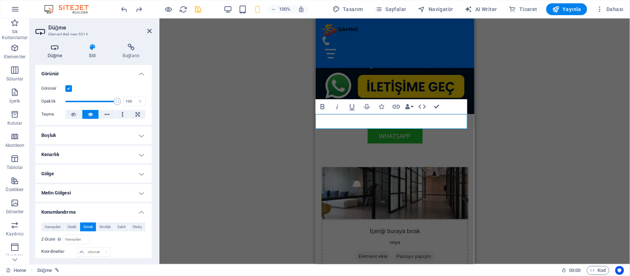
click at [59, 51] on h4 "Düğme" at bounding box center [56, 51] width 42 height 15
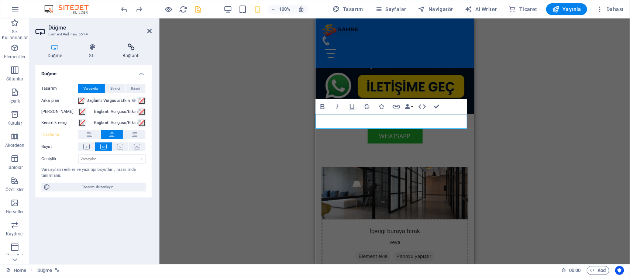
click at [125, 54] on h4 "Bağlantı" at bounding box center [131, 51] width 41 height 15
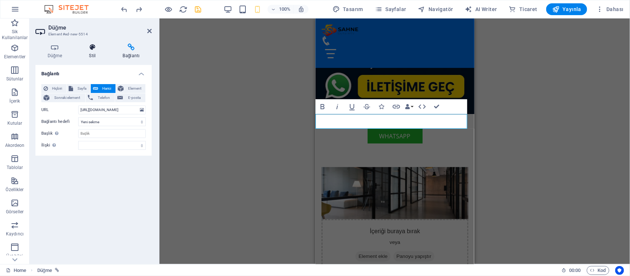
click at [98, 50] on icon at bounding box center [92, 47] width 31 height 7
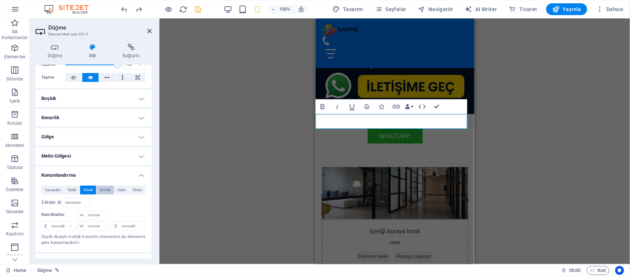
scroll to position [46, 0]
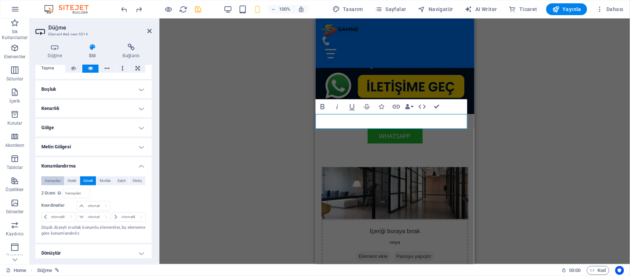
click at [58, 182] on span "Varsayılan" at bounding box center [53, 180] width 16 height 9
click at [87, 183] on span "Göreli" at bounding box center [87, 180] width 9 height 9
click at [56, 183] on span "Varsayılan" at bounding box center [53, 180] width 16 height 9
click at [111, 160] on h4 "Konumlandırma" at bounding box center [93, 163] width 116 height 13
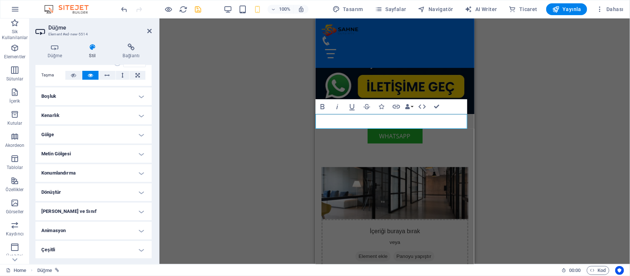
scroll to position [39, 0]
click at [516, 139] on div "H2 Banner Kapsayıcı Banner Menü Çubuğu HTML Kapsayıcı Banner Menü Aralık Metinl…" at bounding box center [394, 141] width 470 height 246
drag, startPoint x: 452, startPoint y: 138, endPoint x: 801, endPoint y: 158, distance: 349.2
click at [539, 150] on div "H2 Banner Kapsayıcı Banner Menü Çubuğu HTML Kapsayıcı Banner Menü Aralık Metinl…" at bounding box center [394, 141] width 470 height 246
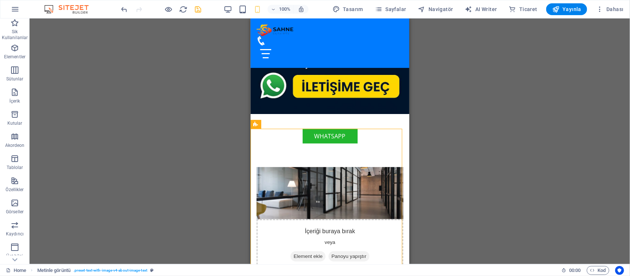
click at [209, 9] on div "100% Tasarım Sayfalar Navigatör AI Writer Ticaret Yayınla Dahası" at bounding box center [373, 9] width 507 height 12
click at [198, 9] on icon "save" at bounding box center [198, 9] width 8 height 8
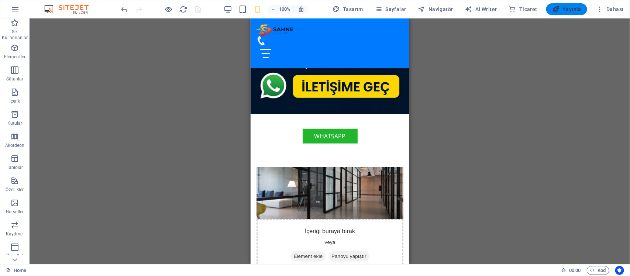
click at [559, 13] on button "Yayınla" at bounding box center [566, 9] width 41 height 12
